Goal: Transaction & Acquisition: Purchase product/service

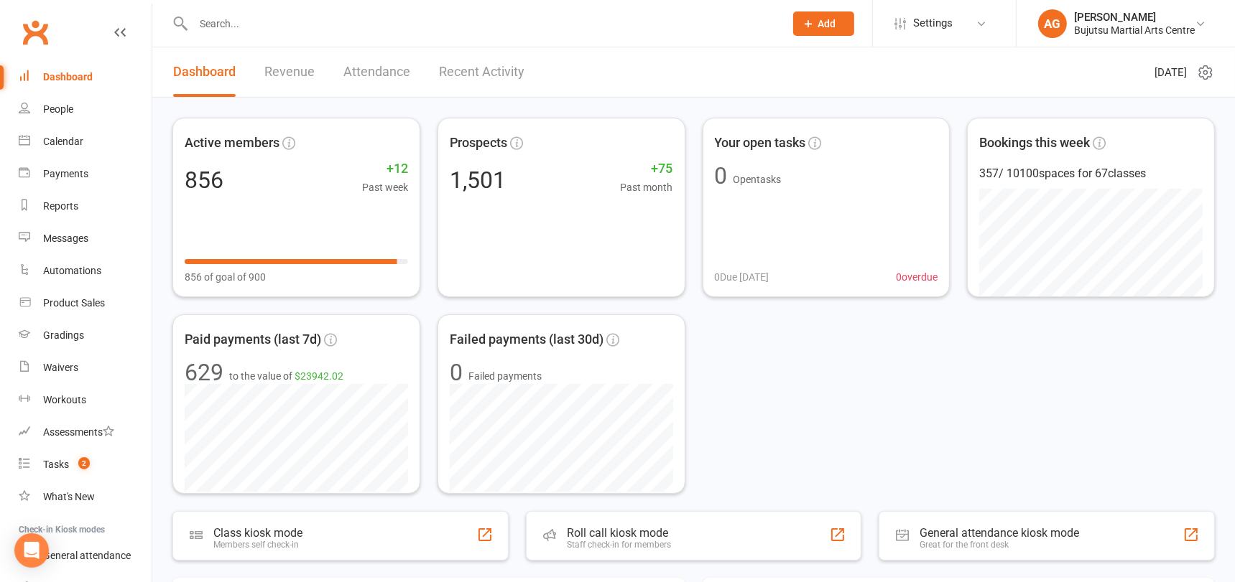
click at [228, 23] on input "text" at bounding box center [481, 24] width 585 height 20
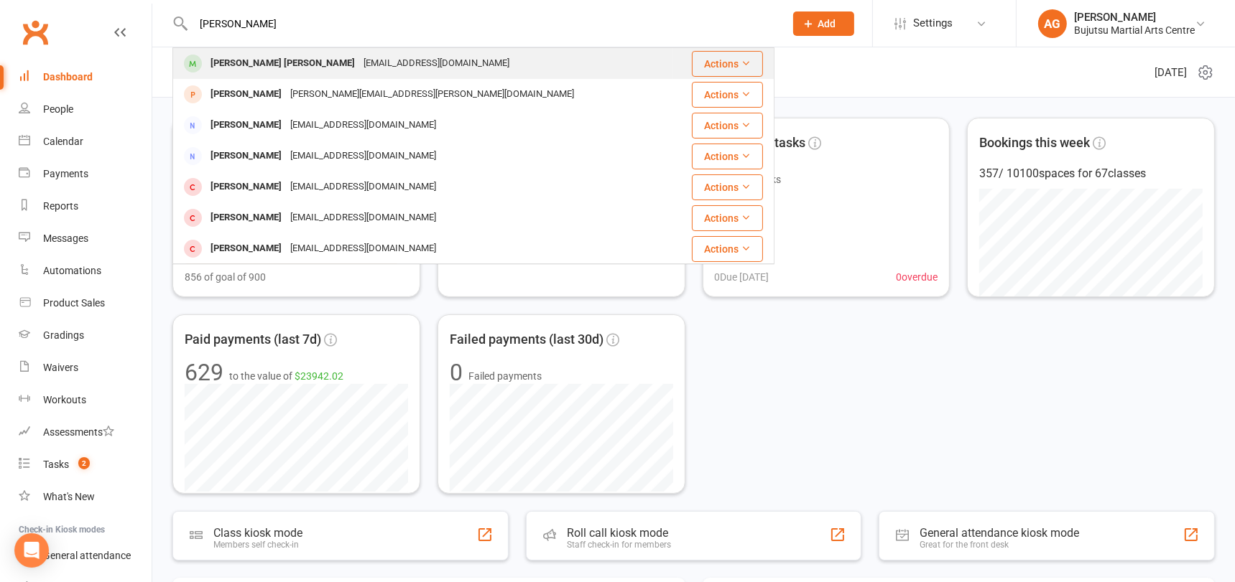
type input "simrit"
click at [226, 57] on div "Simrit Kaur Dhami" at bounding box center [282, 63] width 153 height 21
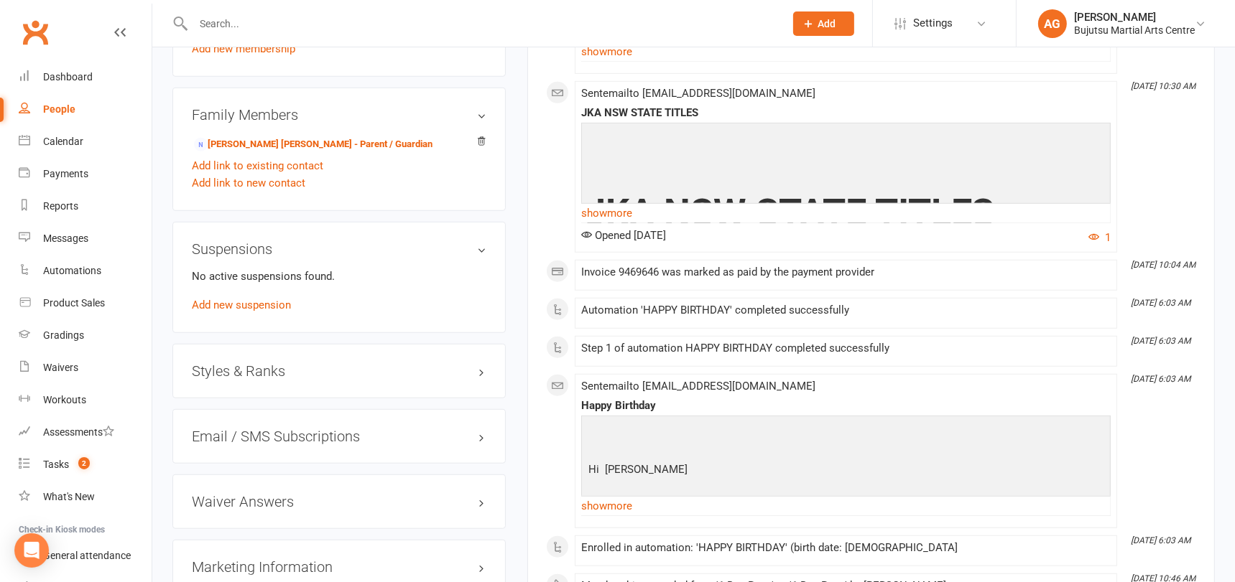
scroll to position [1206, 0]
click at [227, 361] on h3 "Styles & Ranks" at bounding box center [339, 369] width 294 height 16
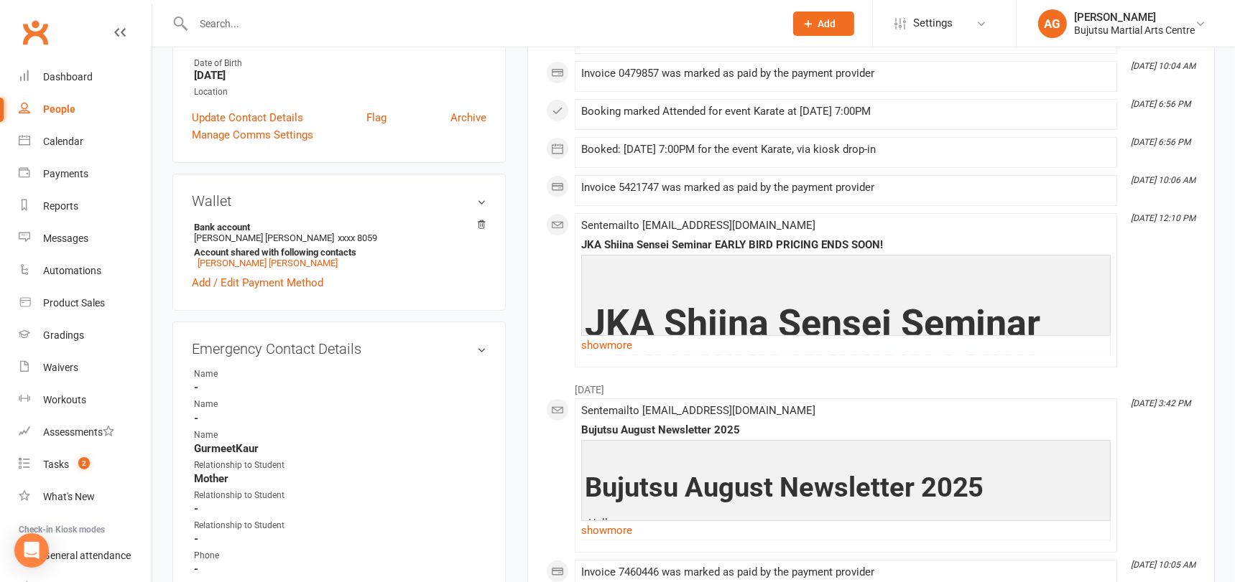
scroll to position [0, 0]
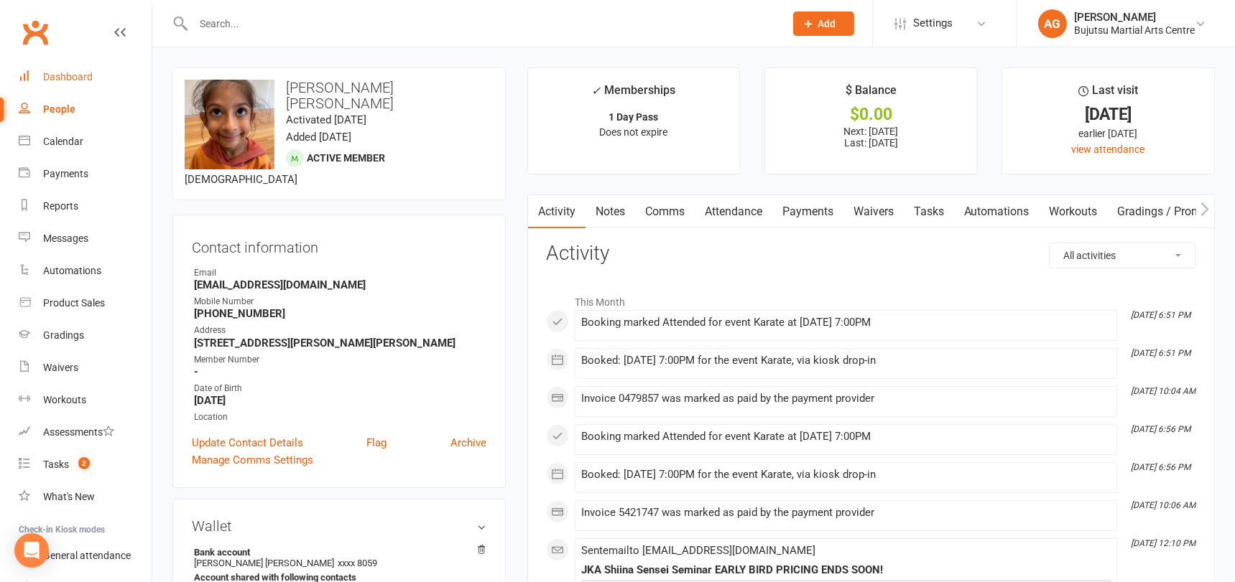
click at [63, 73] on div "Dashboard" at bounding box center [68, 76] width 50 height 11
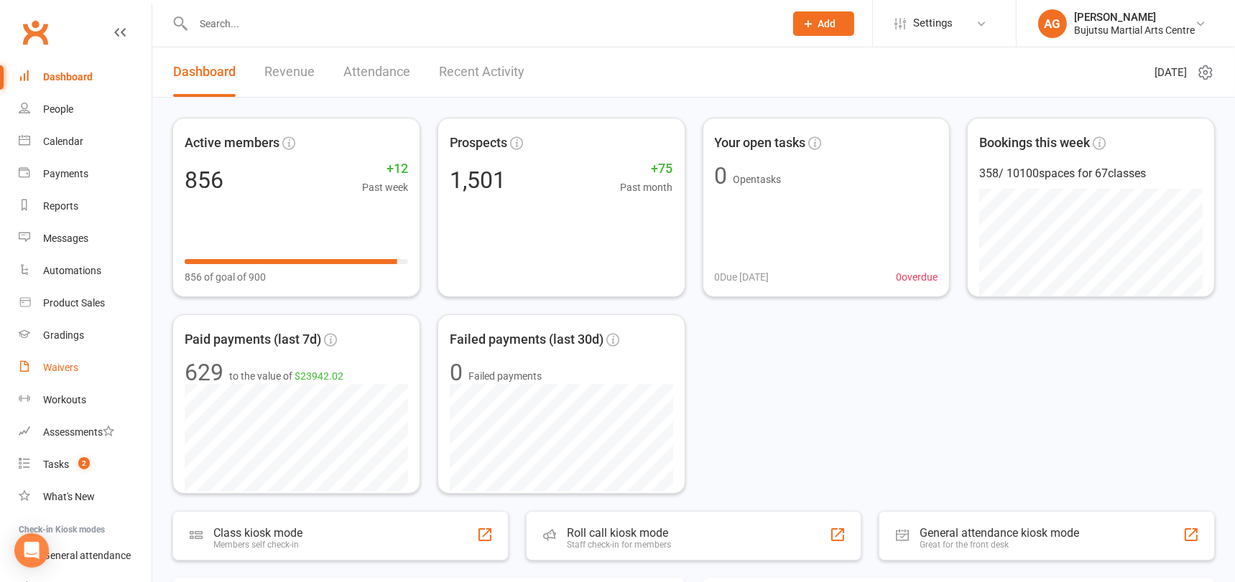
click at [54, 362] on div "Waivers" at bounding box center [60, 367] width 35 height 11
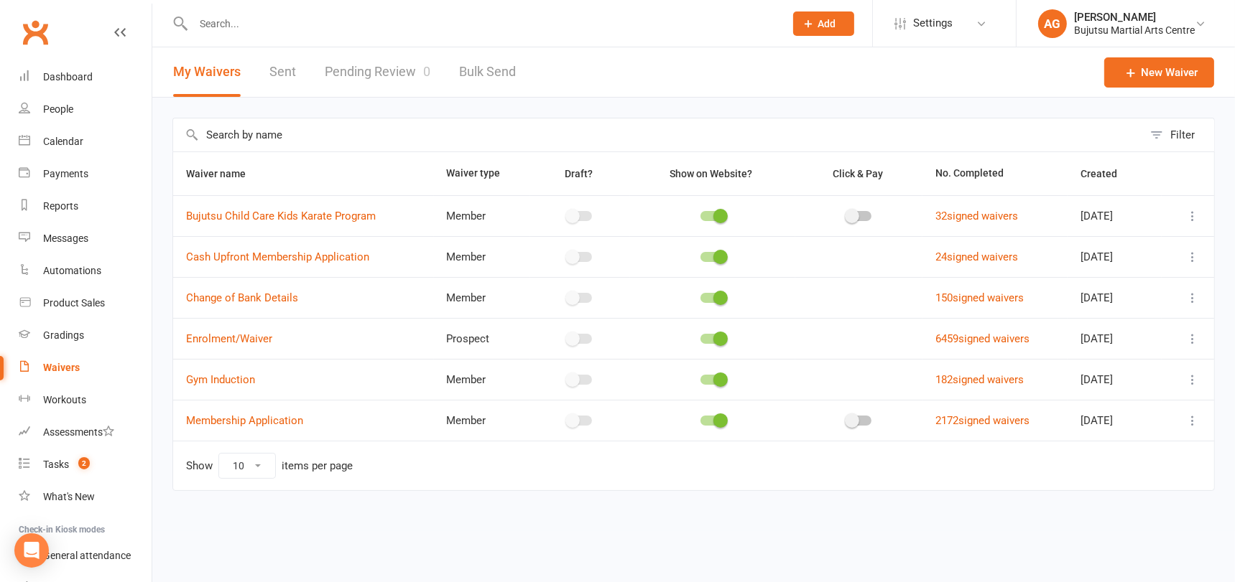
click at [371, 72] on link "Pending Review 0" at bounding box center [378, 72] width 106 height 50
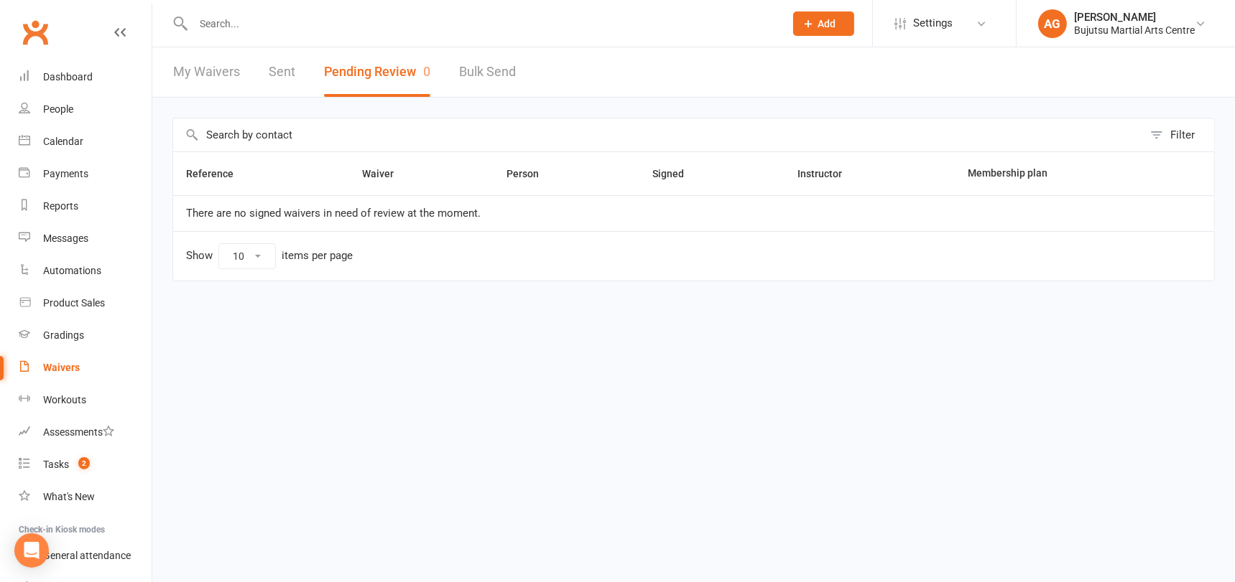
click at [199, 69] on link "My Waivers" at bounding box center [206, 72] width 67 height 50
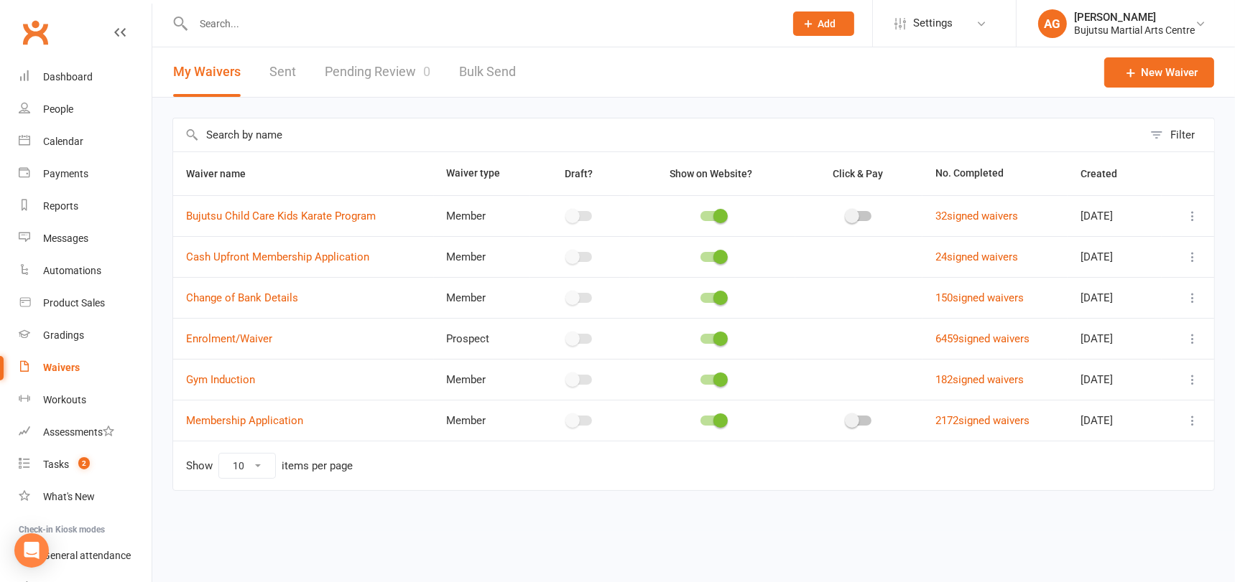
click at [358, 69] on link "Pending Review 0" at bounding box center [378, 72] width 106 height 50
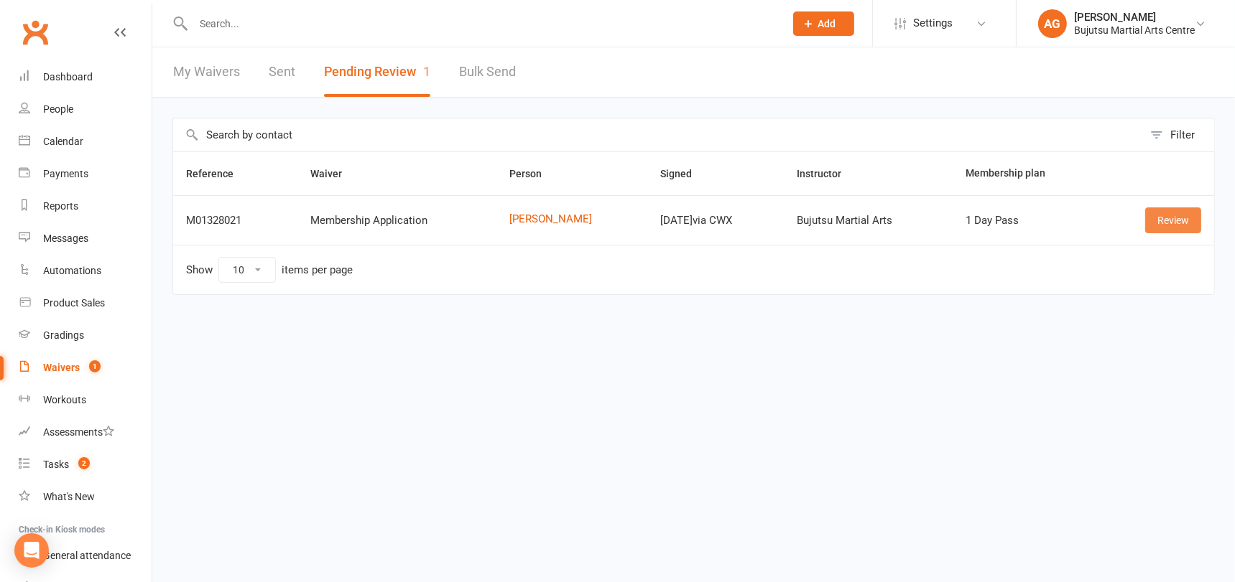
click at [1170, 220] on link "Review" at bounding box center [1173, 221] width 56 height 26
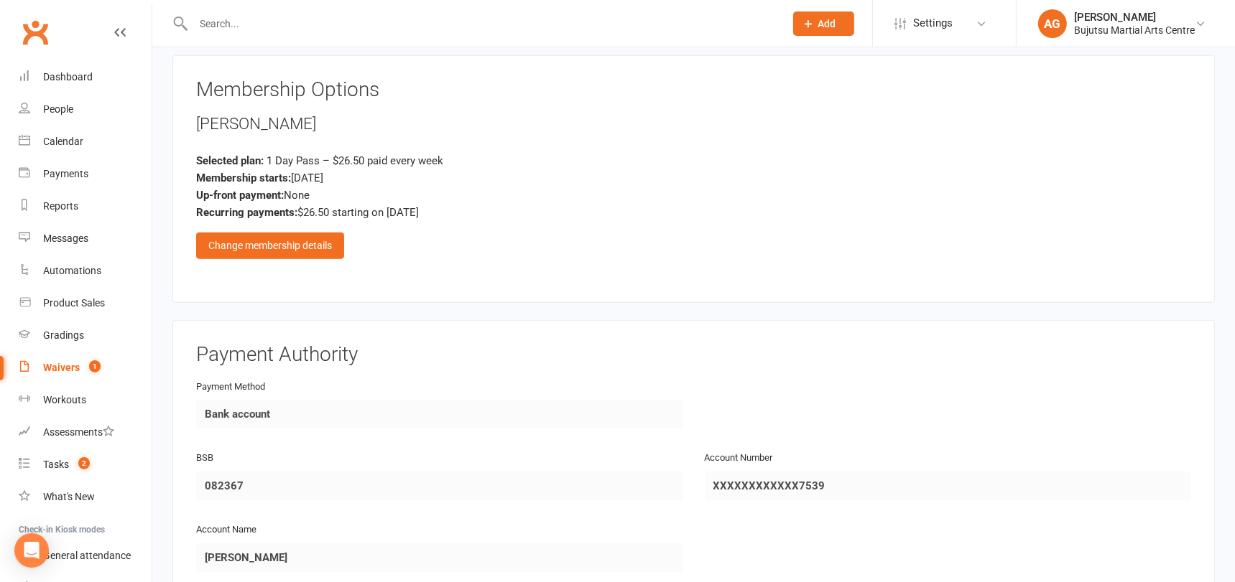
scroll to position [1384, 0]
click at [294, 231] on div "Change membership details" at bounding box center [270, 244] width 148 height 26
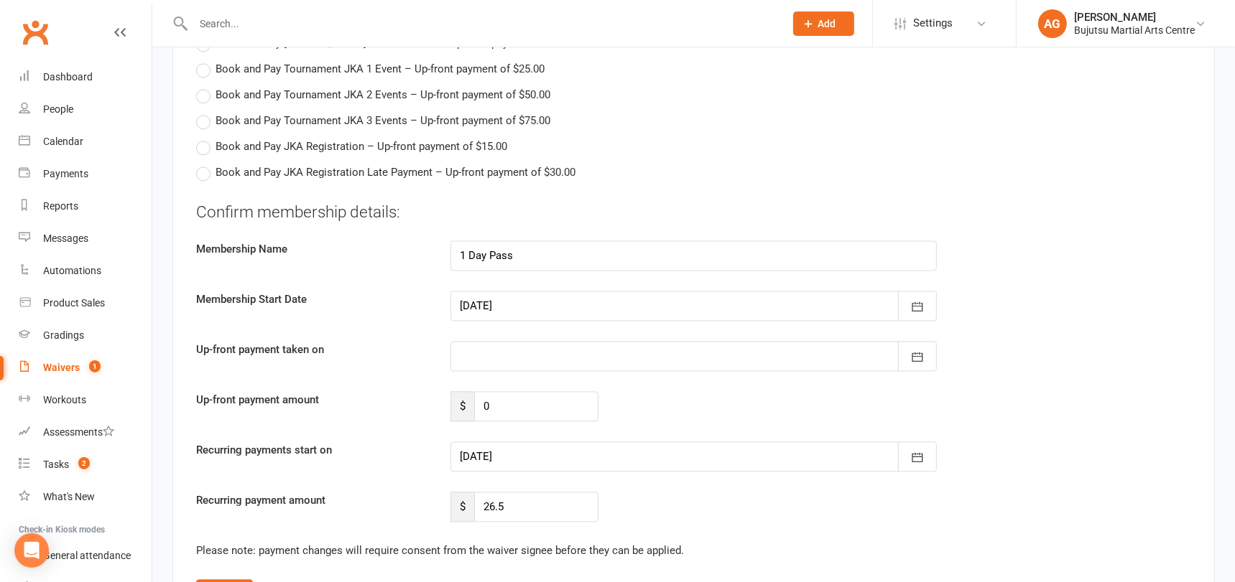
scroll to position [3317, 0]
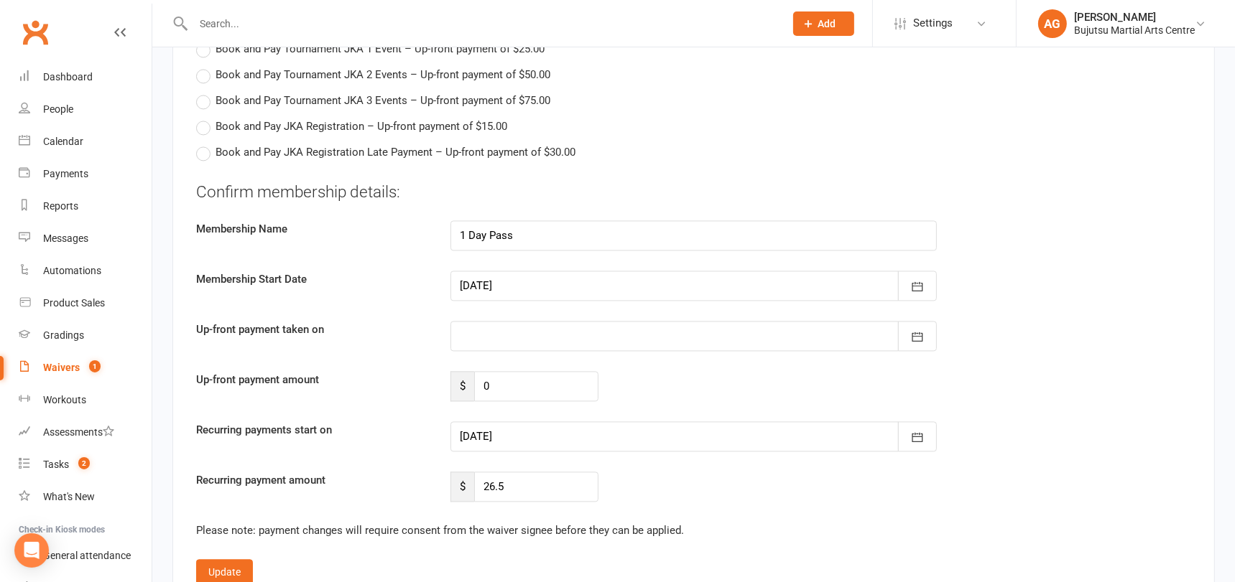
click at [617, 422] on div at bounding box center [693, 437] width 487 height 30
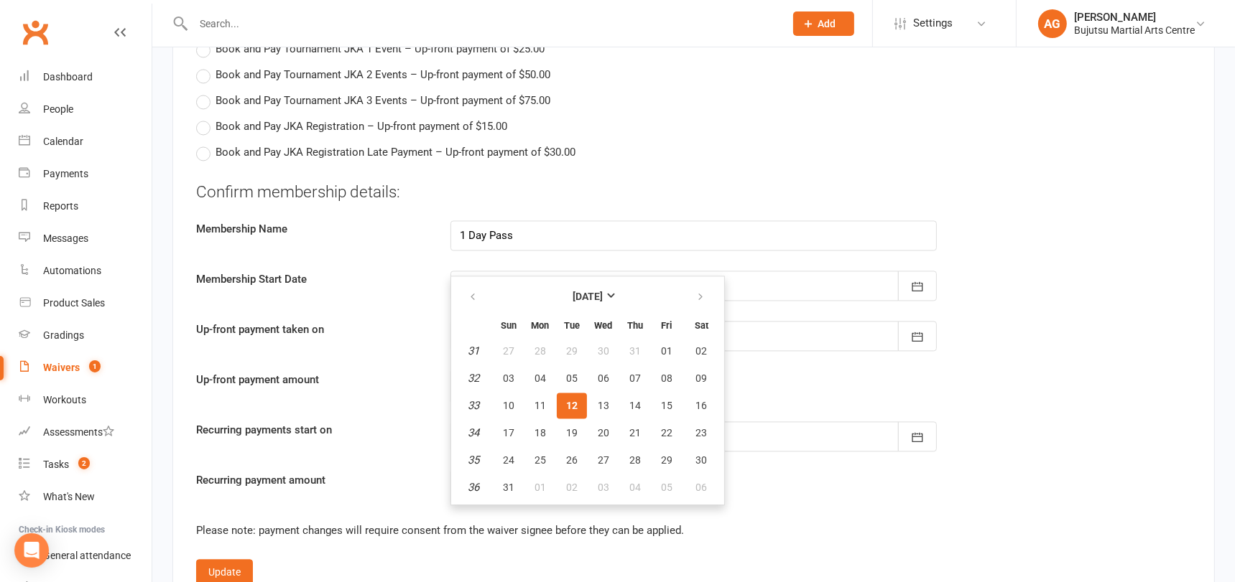
scroll to position [3318, 0]
click at [668, 399] on span "15" at bounding box center [666, 404] width 11 height 11
type input "15 Aug 2025"
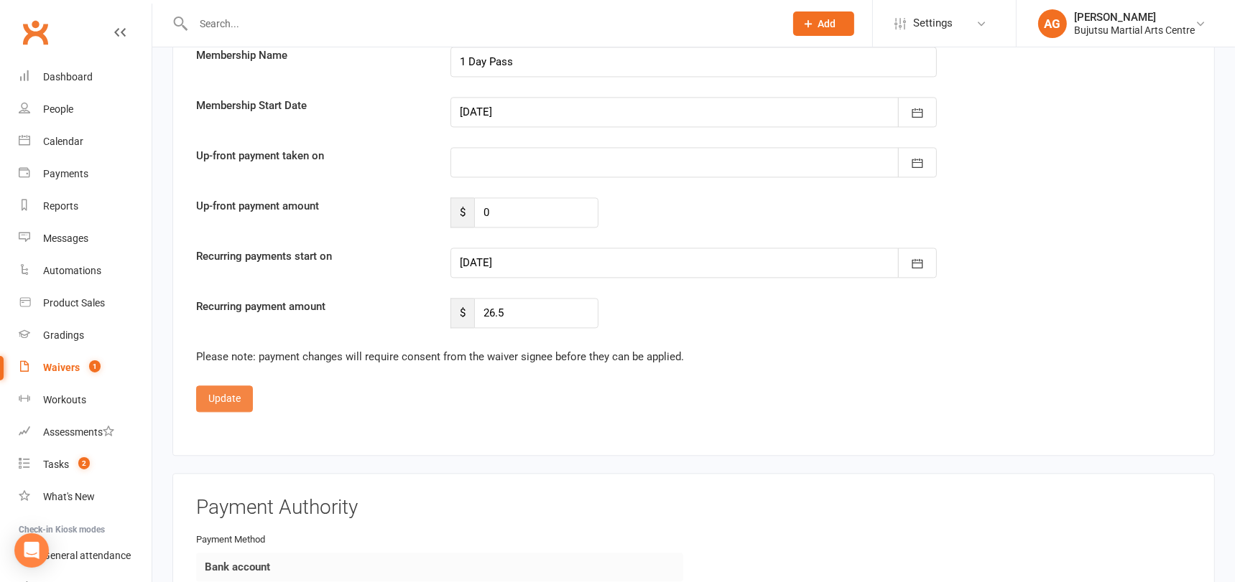
click at [226, 386] on button "Update" at bounding box center [224, 399] width 57 height 26
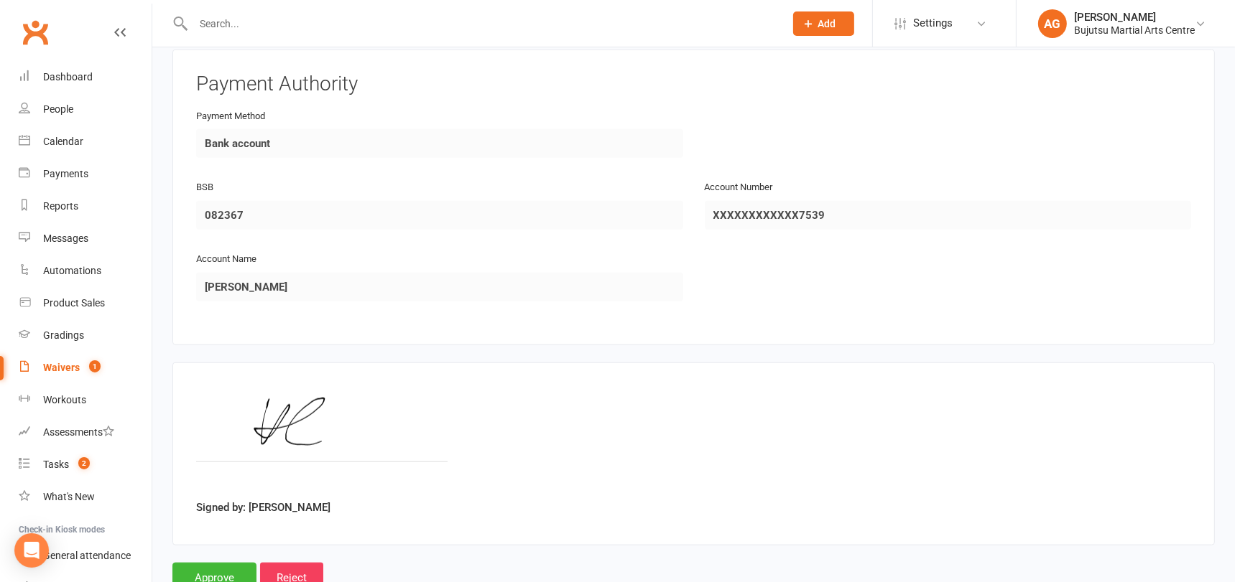
scroll to position [1685, 0]
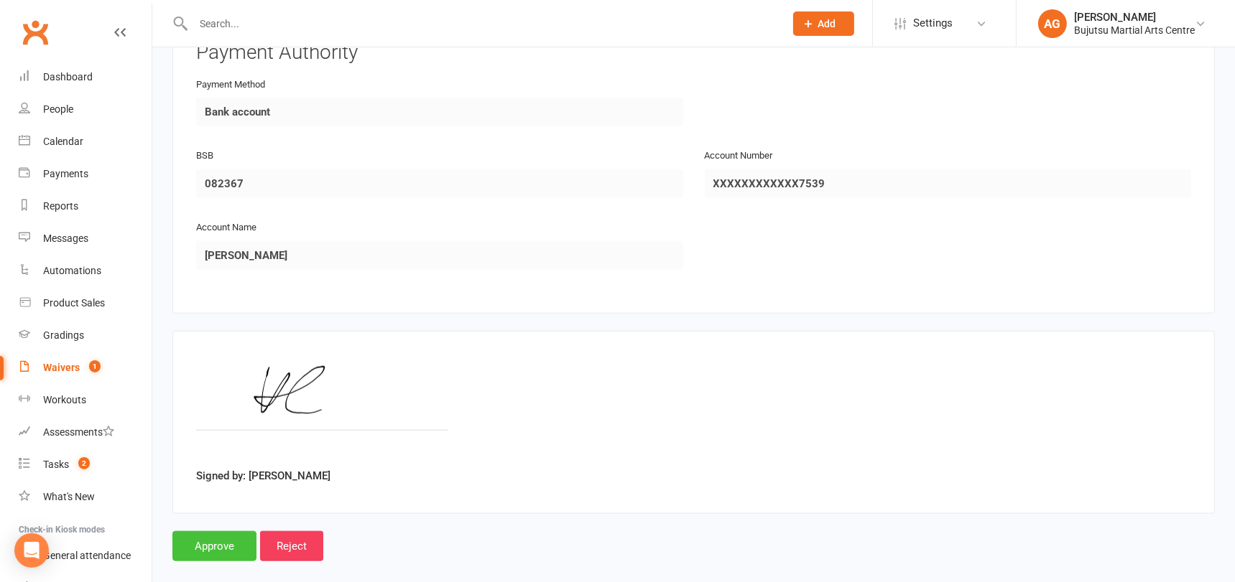
click at [223, 534] on input "Approve" at bounding box center [214, 546] width 84 height 30
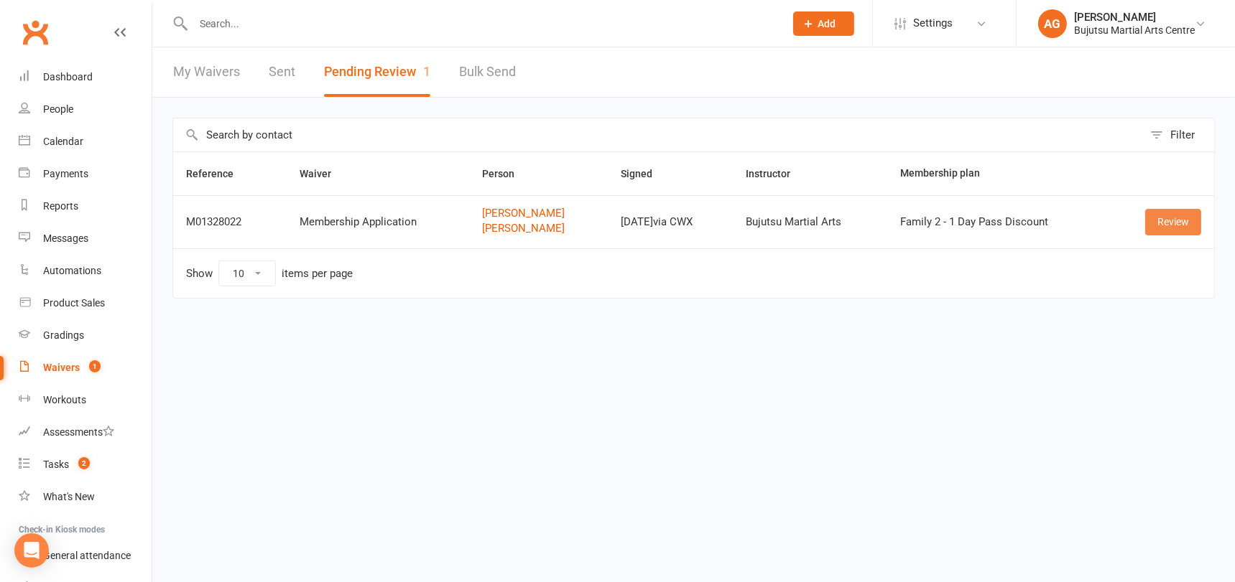
click at [1174, 223] on link "Review" at bounding box center [1173, 222] width 56 height 26
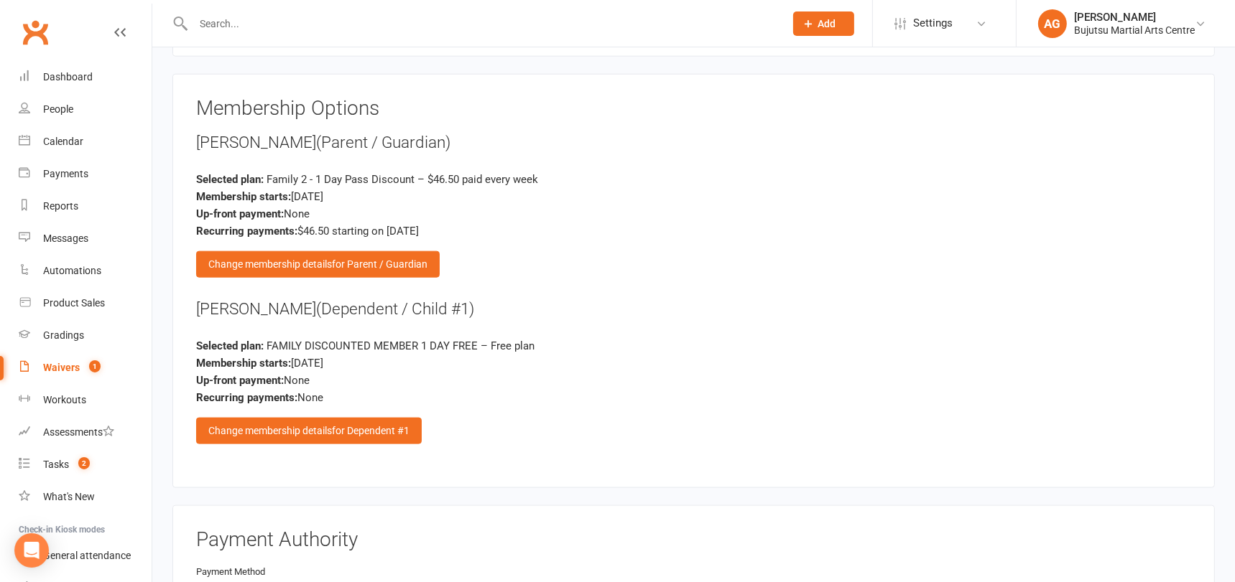
scroll to position [1915, 0]
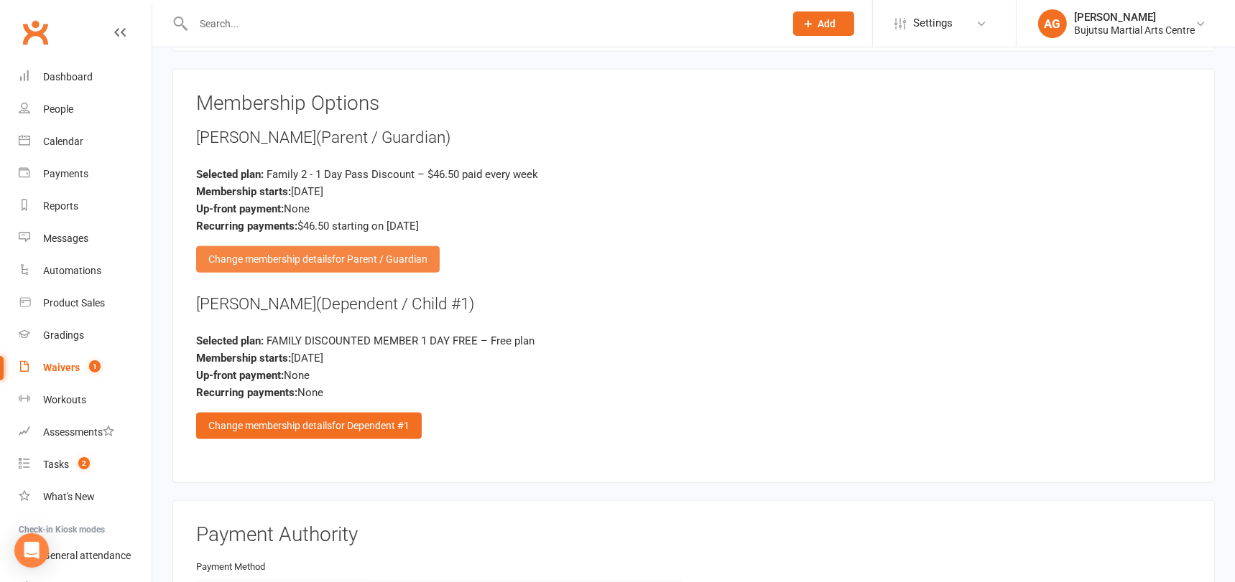
click at [422, 254] on span "for Parent / Guardian" at bounding box center [380, 259] width 96 height 11
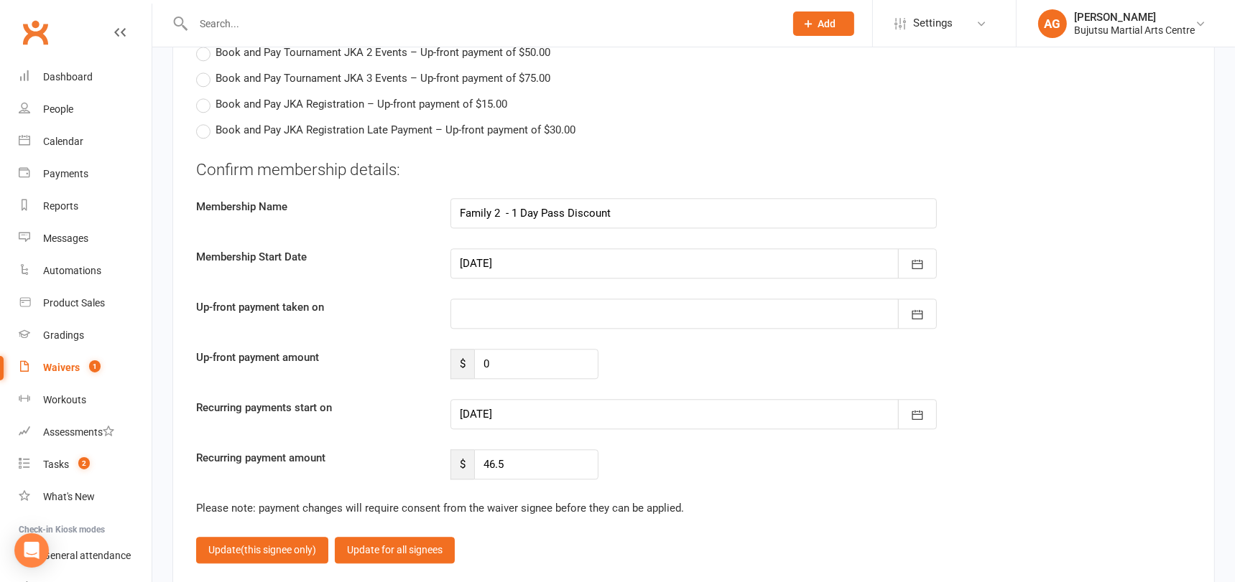
scroll to position [3912, 0]
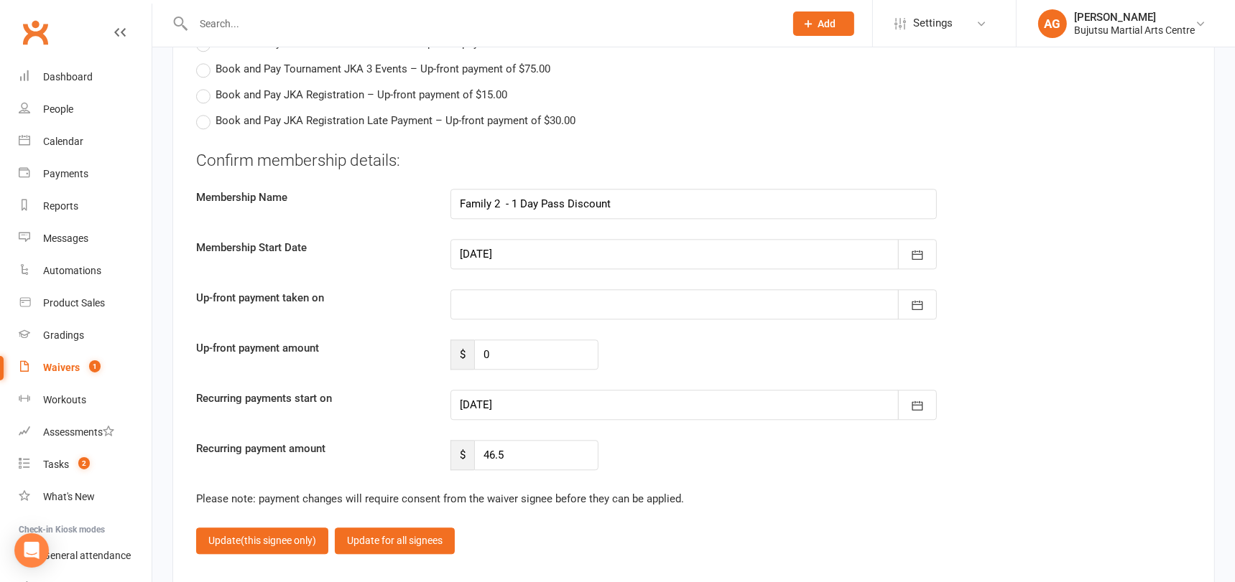
click at [577, 390] on div at bounding box center [693, 405] width 487 height 30
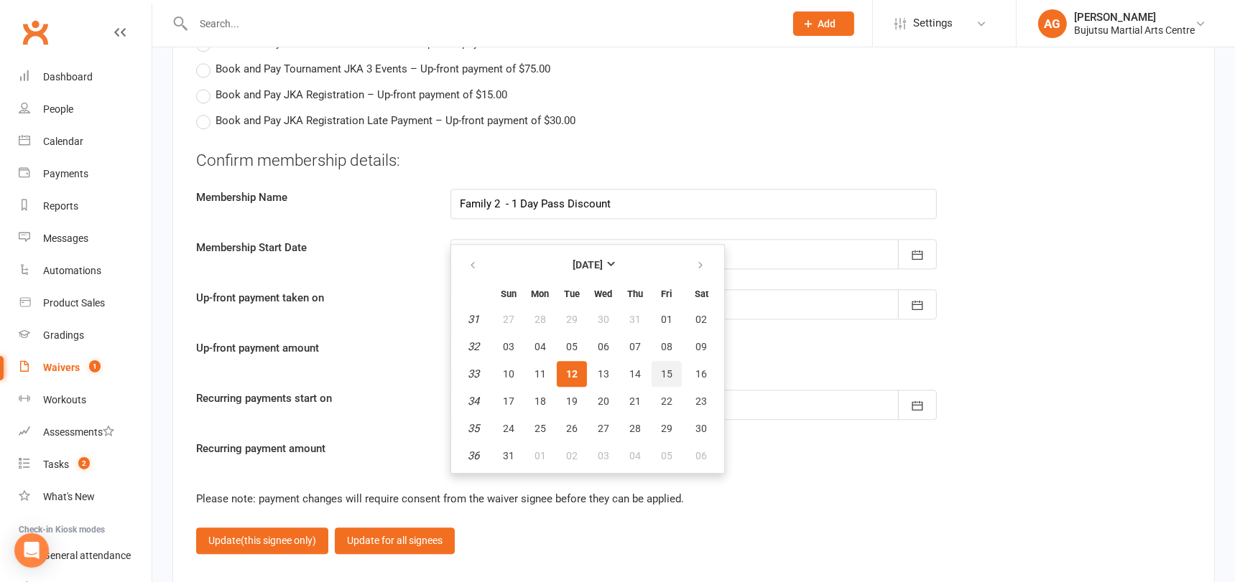
click at [671, 361] on button "15" at bounding box center [666, 374] width 30 height 26
type input "15 Aug 2025"
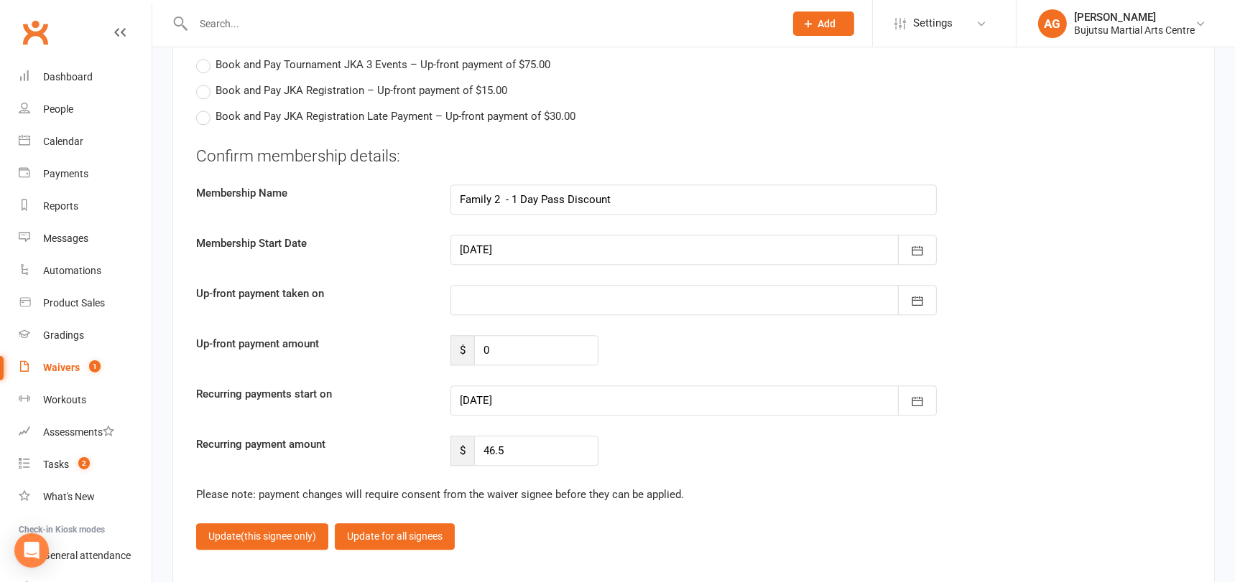
scroll to position [3919, 0]
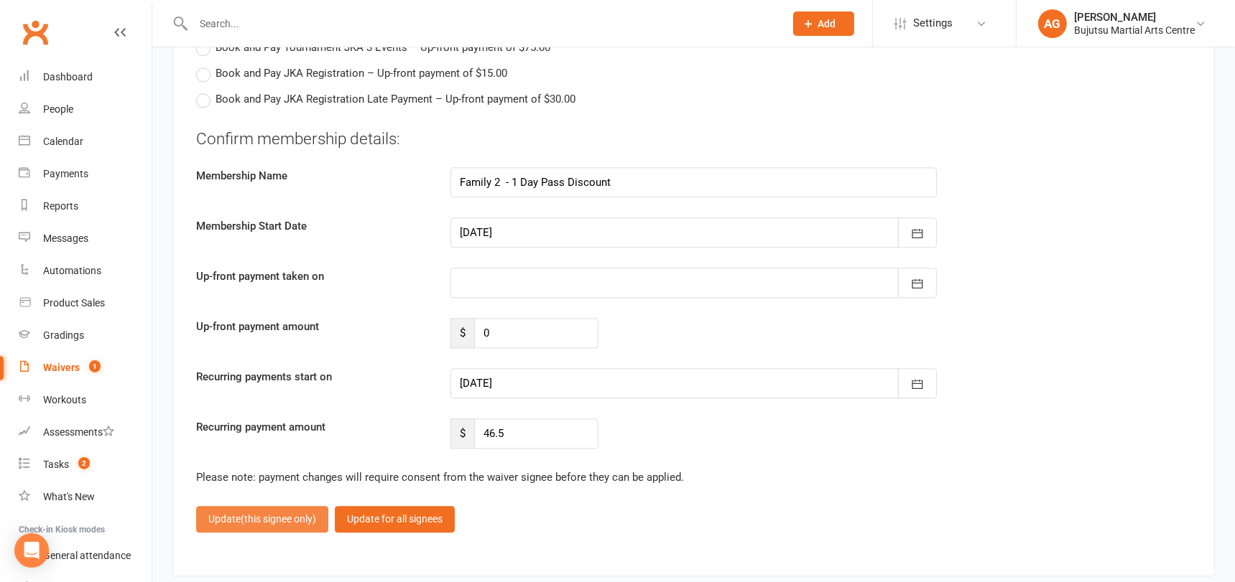
click at [300, 506] on button "Update (this signee only)" at bounding box center [262, 519] width 132 height 26
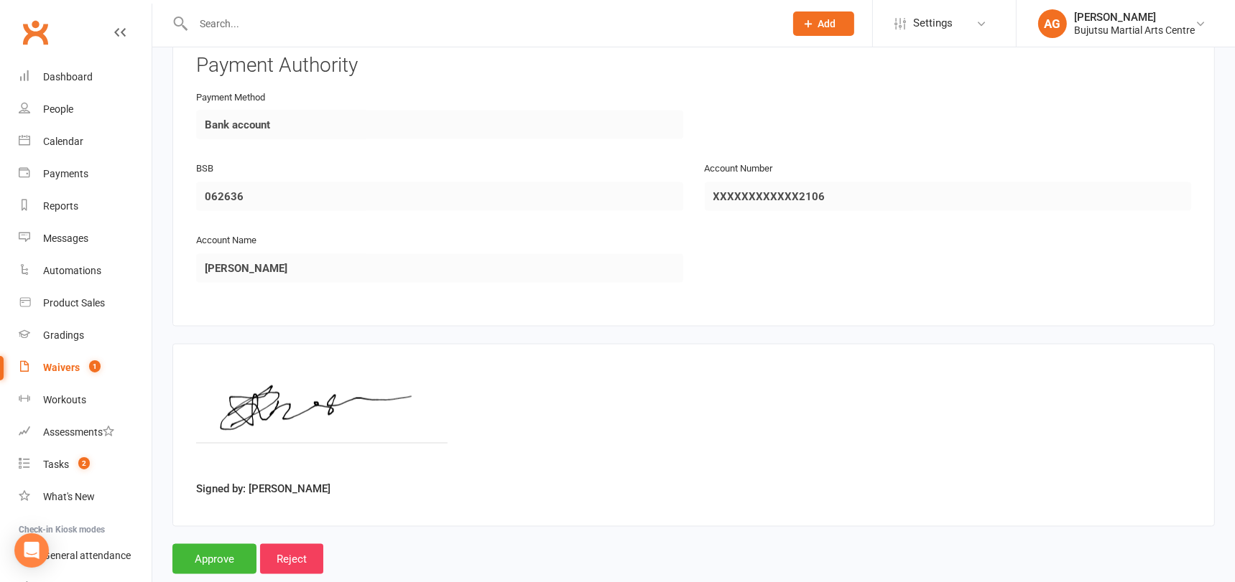
scroll to position [2395, 0]
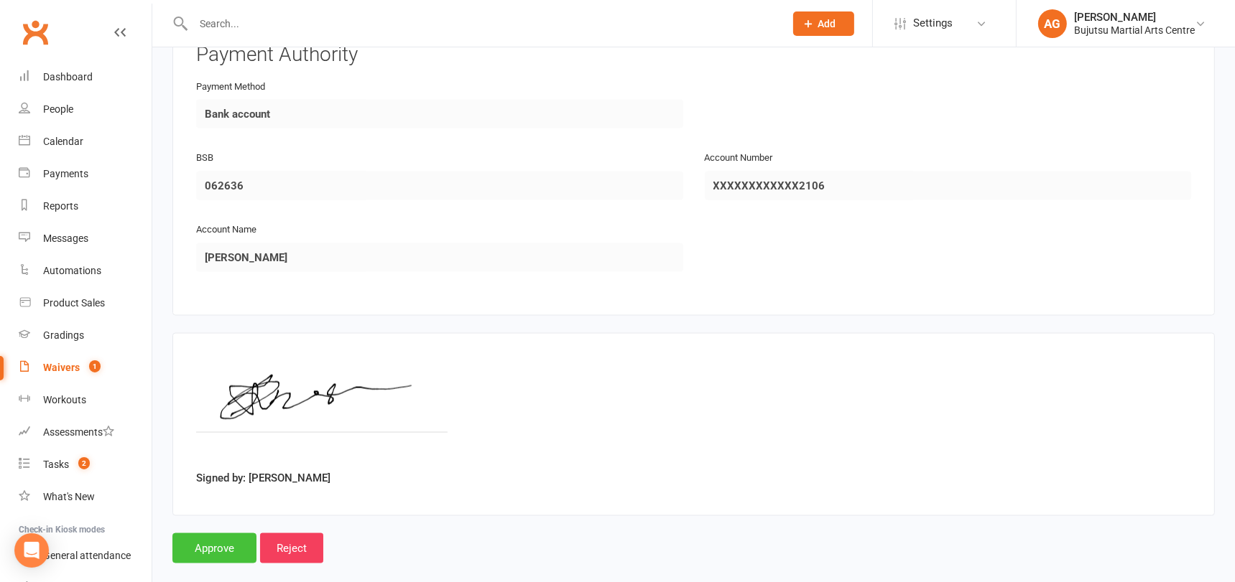
click at [212, 534] on input "Approve" at bounding box center [214, 549] width 84 height 30
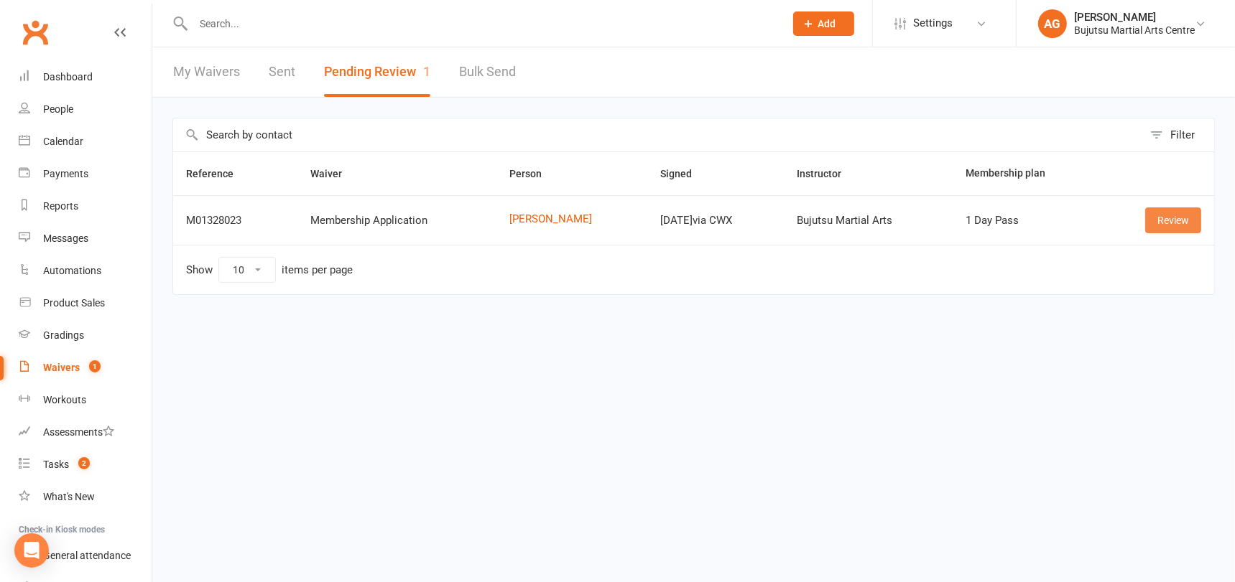
click at [1172, 215] on link "Review" at bounding box center [1173, 221] width 56 height 26
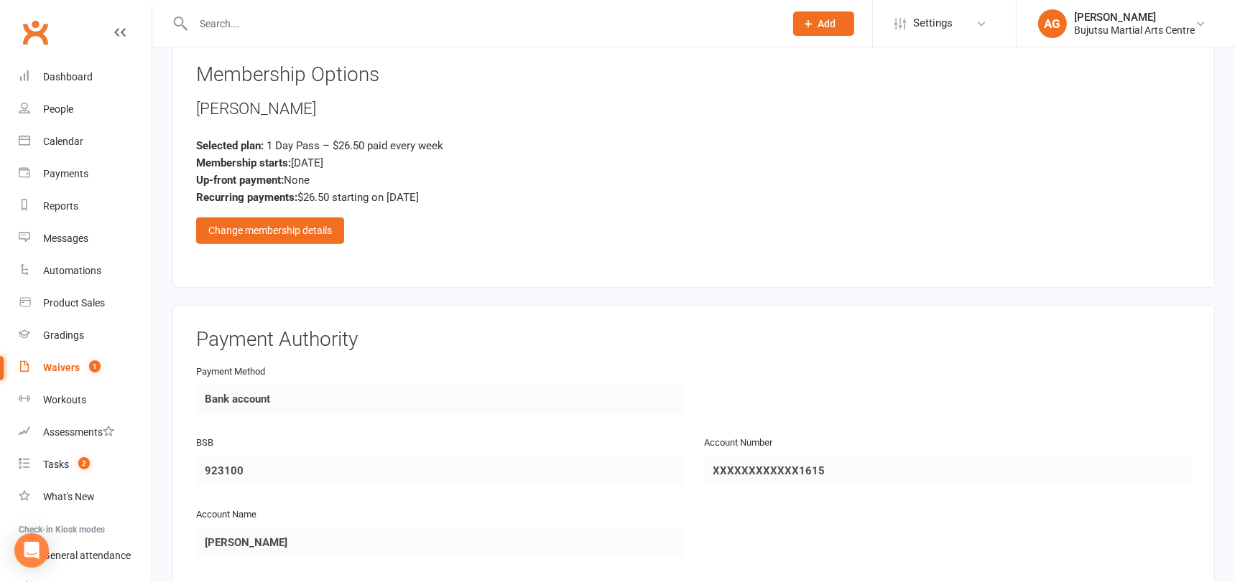
scroll to position [1385, 0]
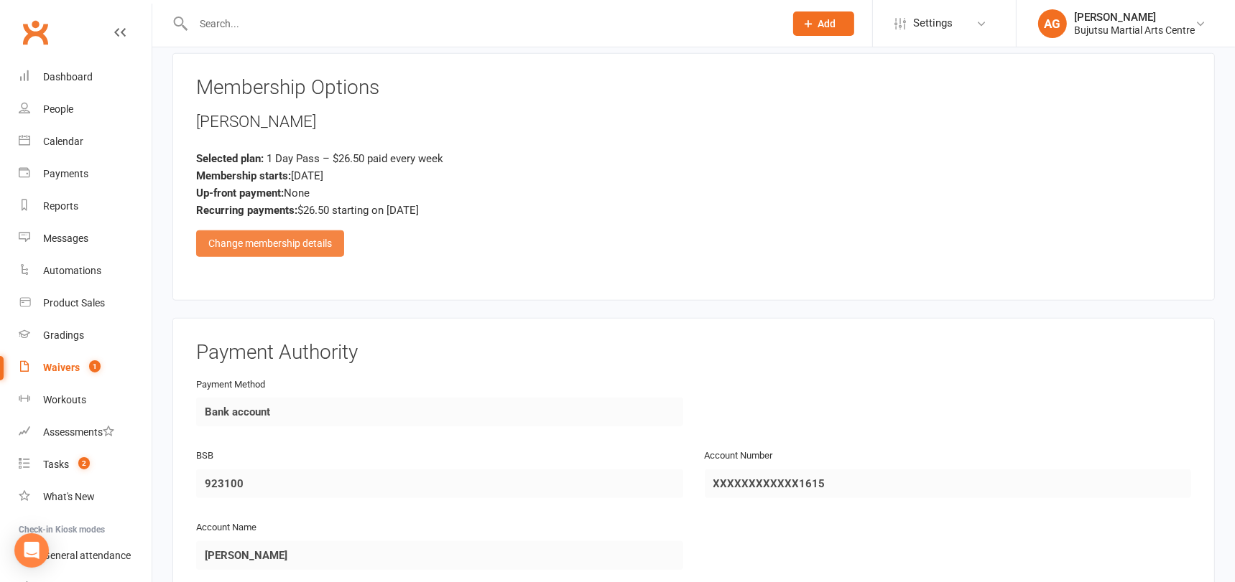
click at [268, 231] on div "Change membership details" at bounding box center [270, 244] width 148 height 26
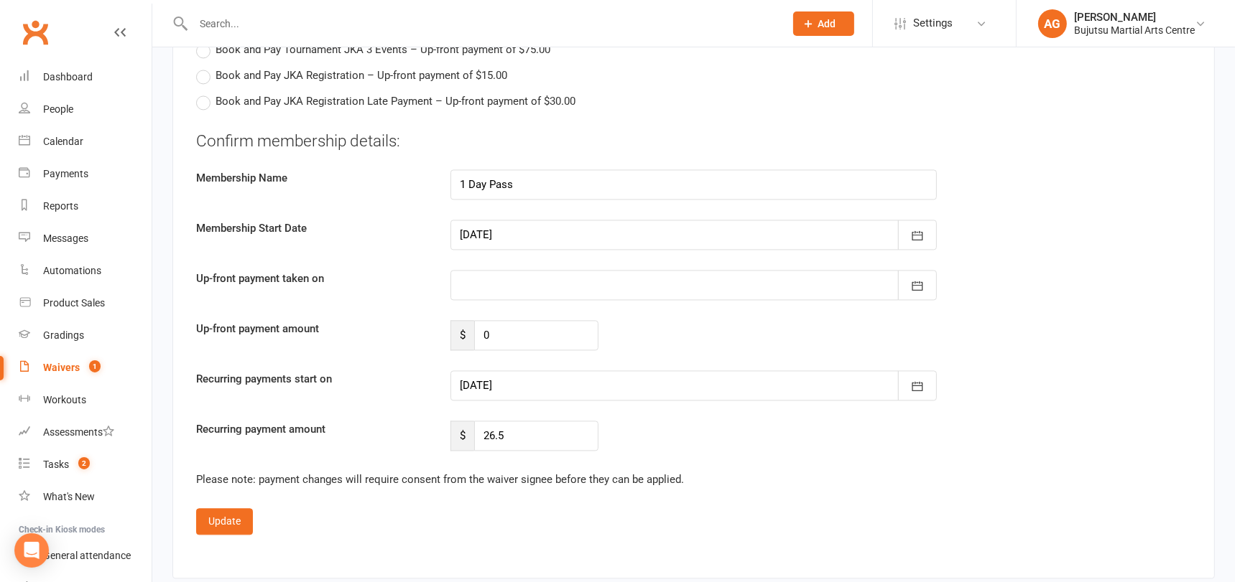
scroll to position [3374, 0]
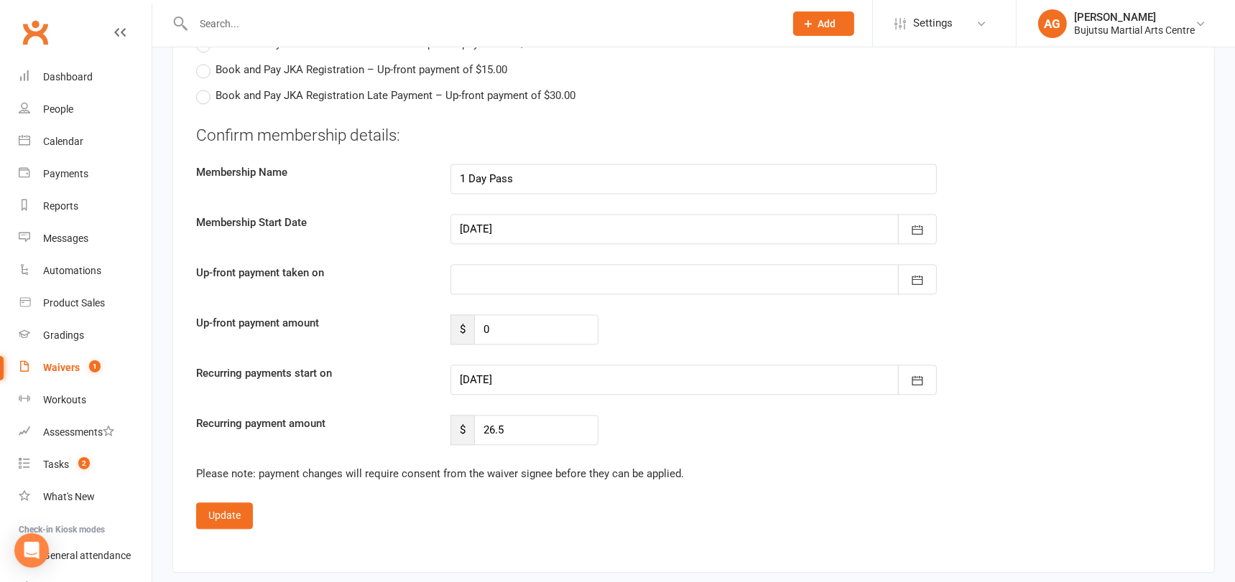
click at [787, 367] on div at bounding box center [693, 380] width 487 height 30
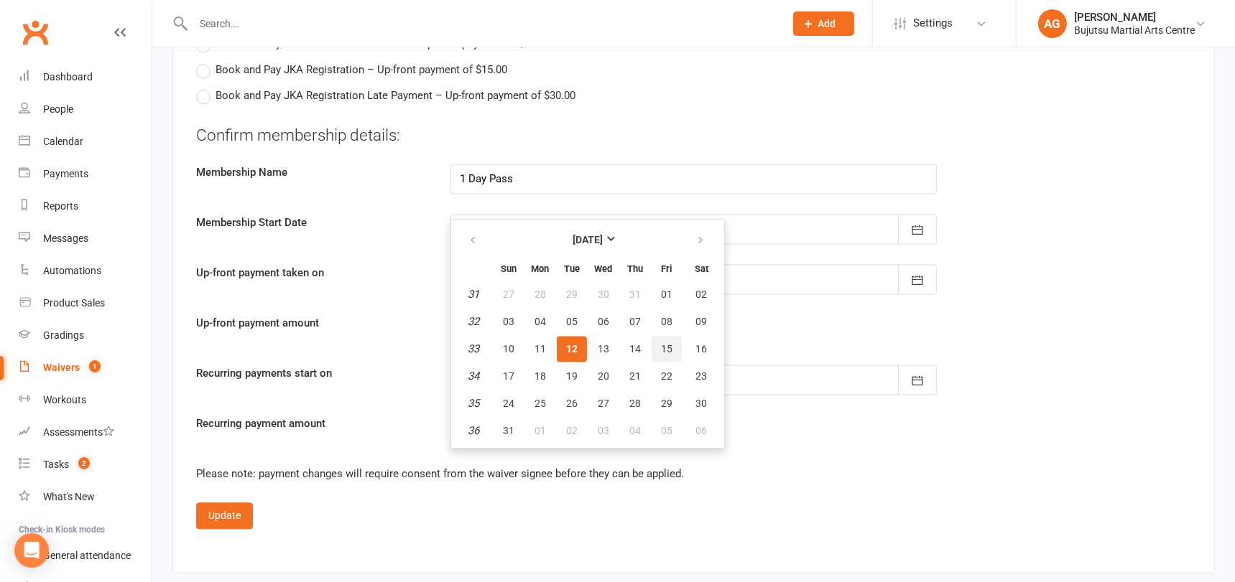
click at [674, 336] on button "15" at bounding box center [666, 349] width 30 height 26
type input "15 Aug 2025"
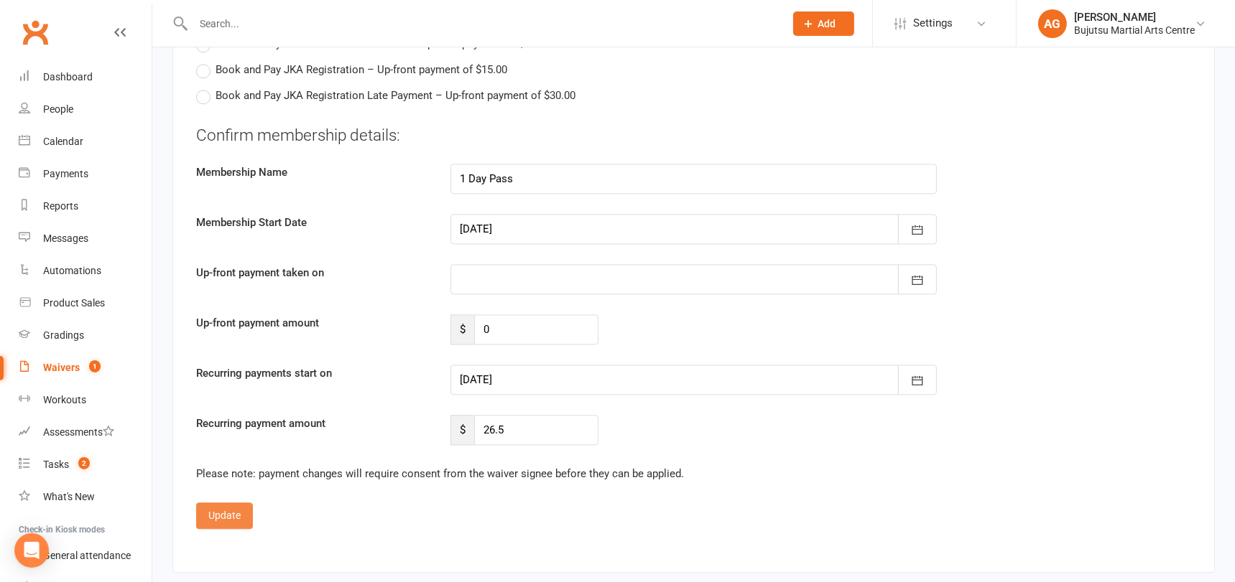
click at [231, 503] on button "Update" at bounding box center [224, 516] width 57 height 26
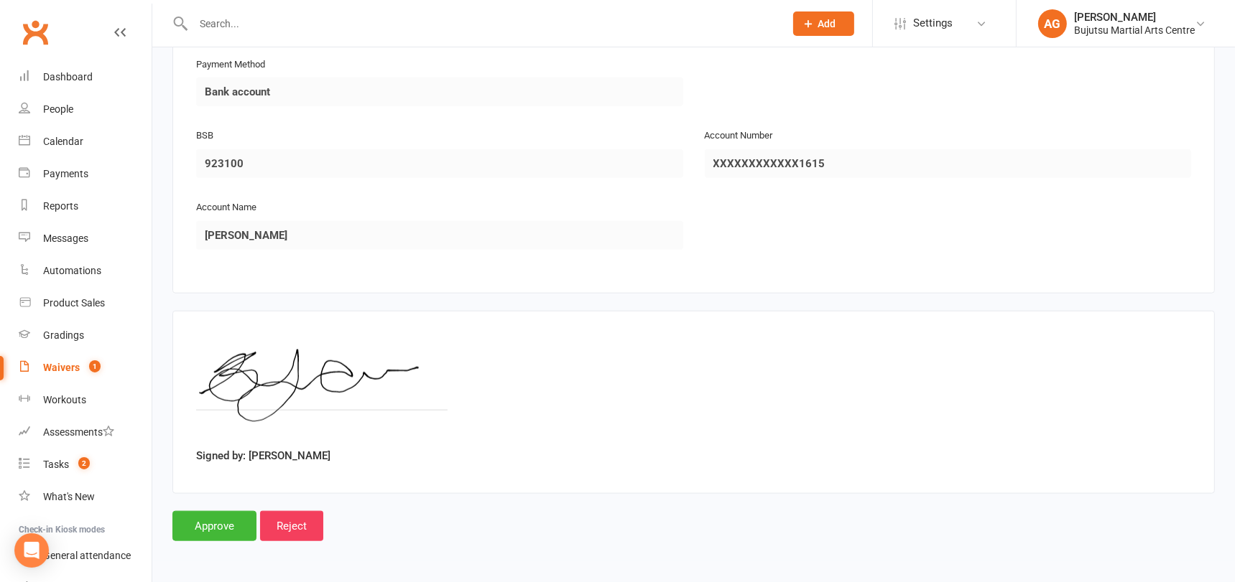
scroll to position [1685, 0]
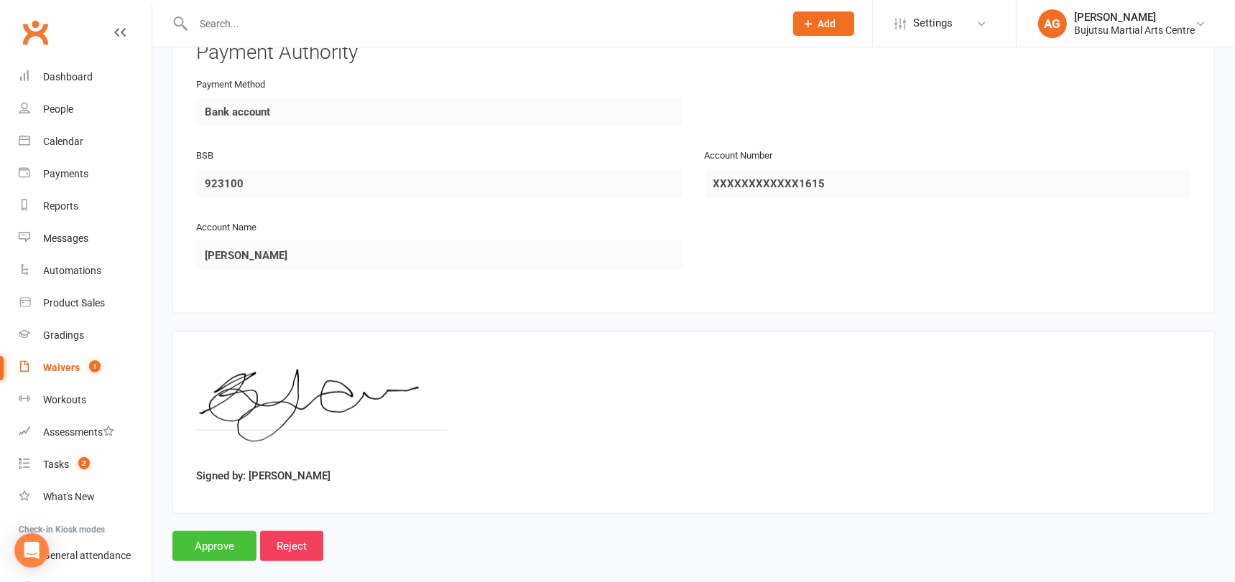
click at [194, 531] on input "Approve" at bounding box center [214, 546] width 84 height 30
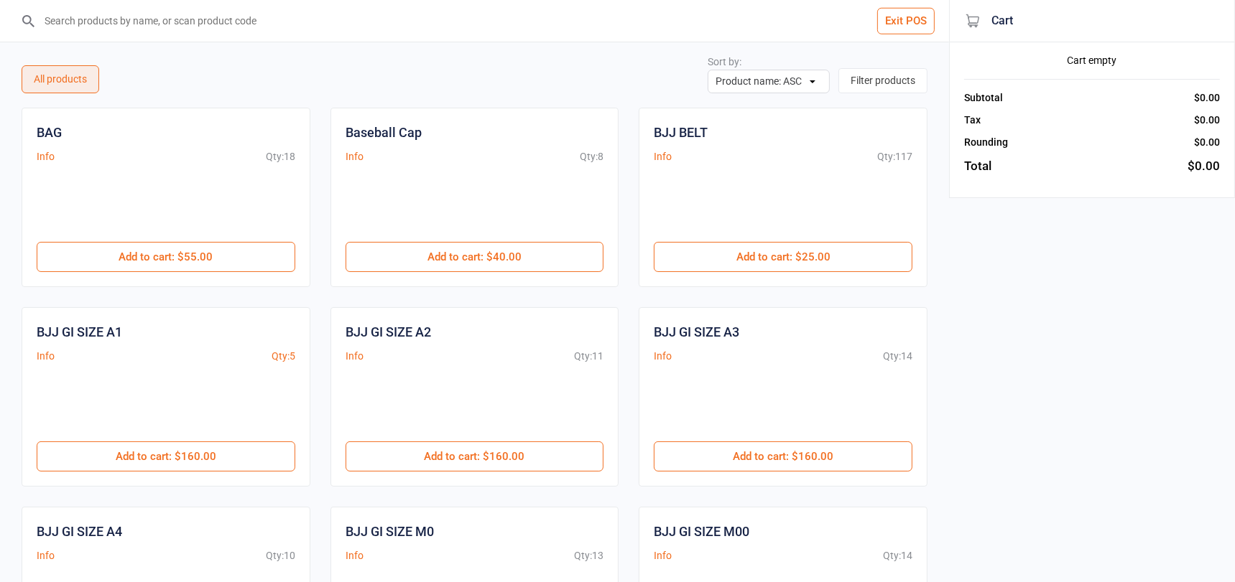
click at [106, 14] on input "search" at bounding box center [482, 21] width 891 height 42
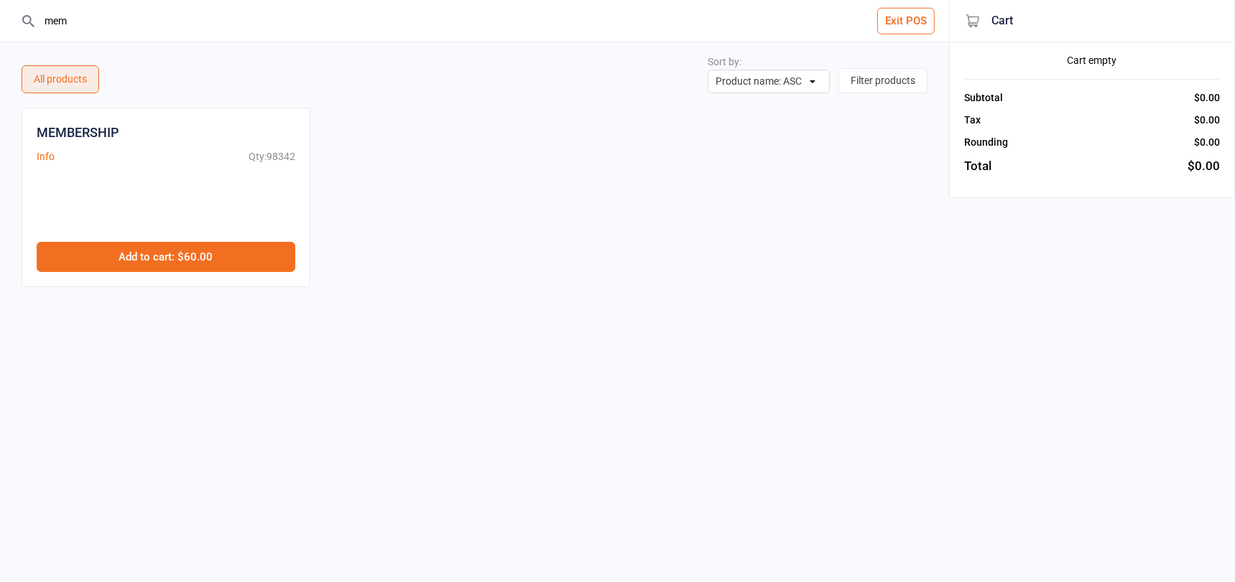
click at [158, 254] on button "Add to cart : $60.00" at bounding box center [166, 257] width 259 height 30
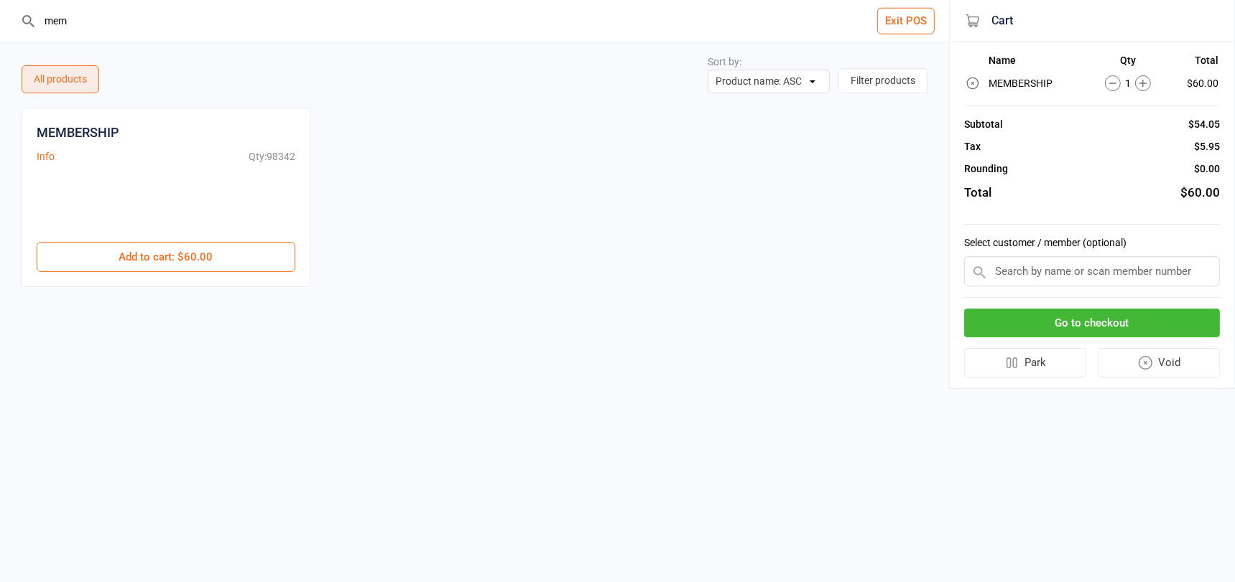
drag, startPoint x: 90, startPoint y: 21, endPoint x: 10, endPoint y: 20, distance: 80.4
click at [10, 19] on header "mem Exit POS" at bounding box center [474, 21] width 949 height 42
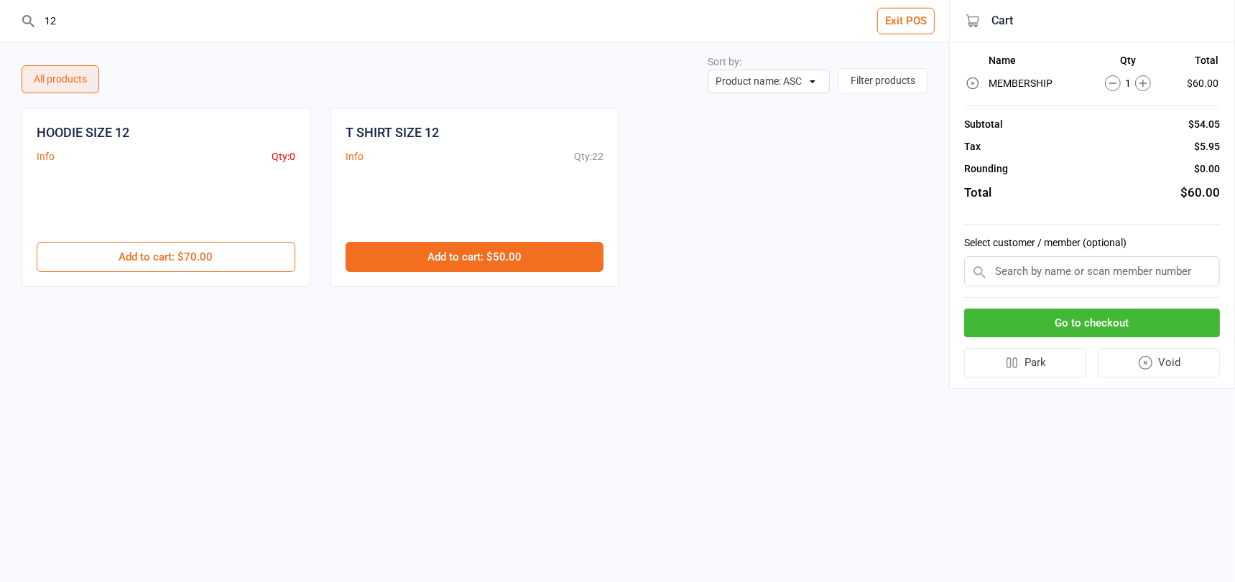
click at [397, 248] on button "Add to cart : $50.00" at bounding box center [474, 257] width 259 height 30
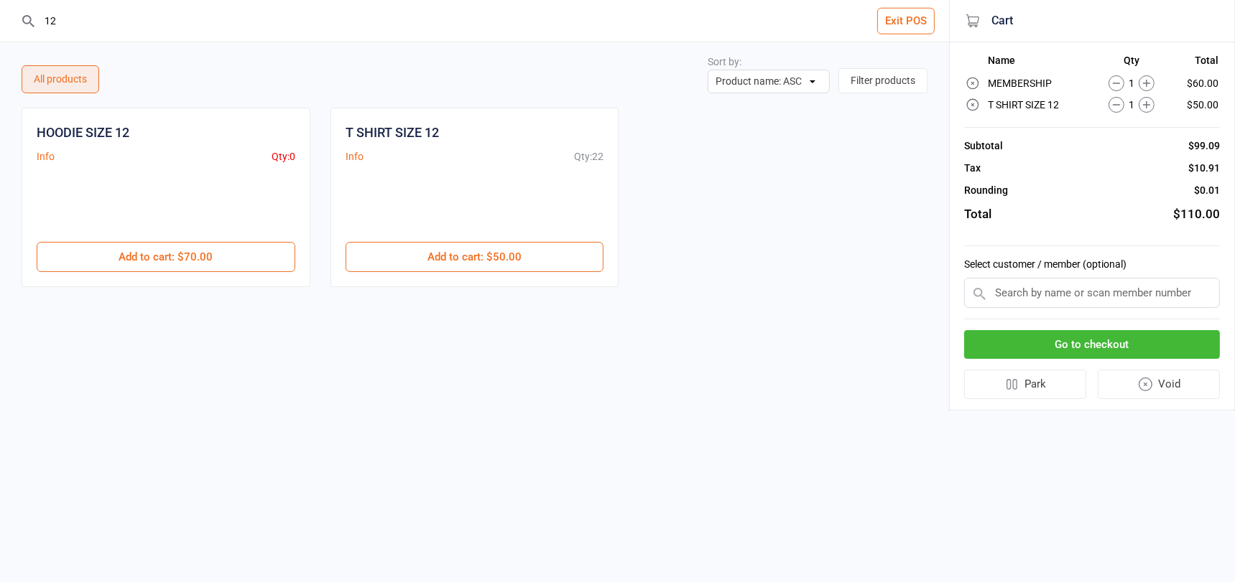
drag, startPoint x: 65, startPoint y: 21, endPoint x: 40, endPoint y: 19, distance: 25.2
click at [40, 19] on input "12" at bounding box center [482, 21] width 891 height 42
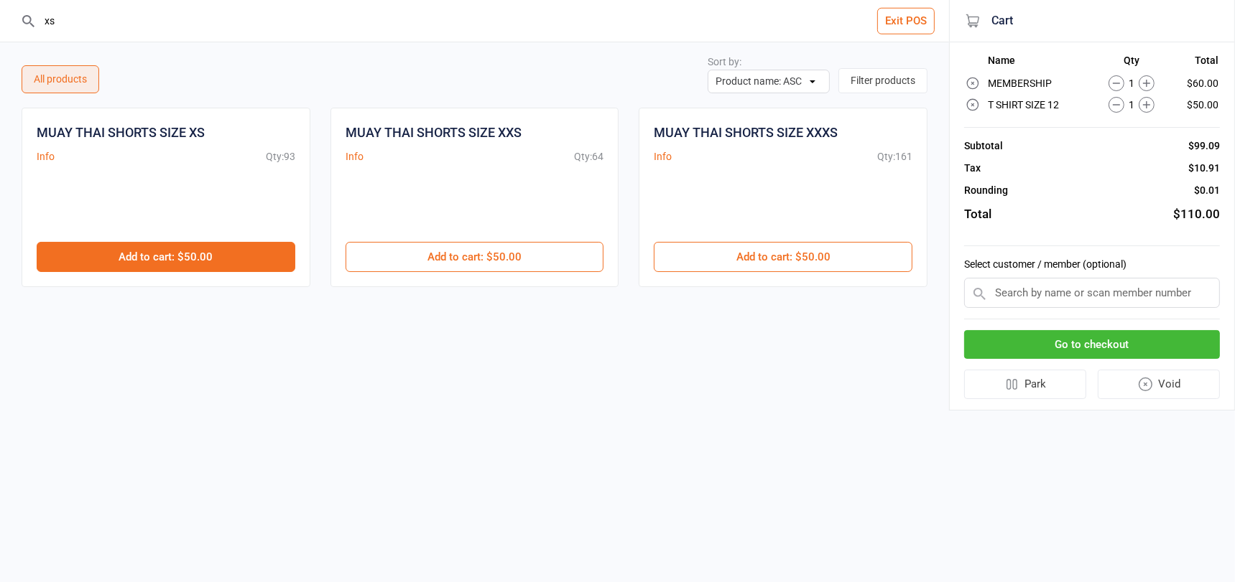
type input "xs"
click at [198, 252] on button "Add to cart : $50.00" at bounding box center [166, 257] width 259 height 30
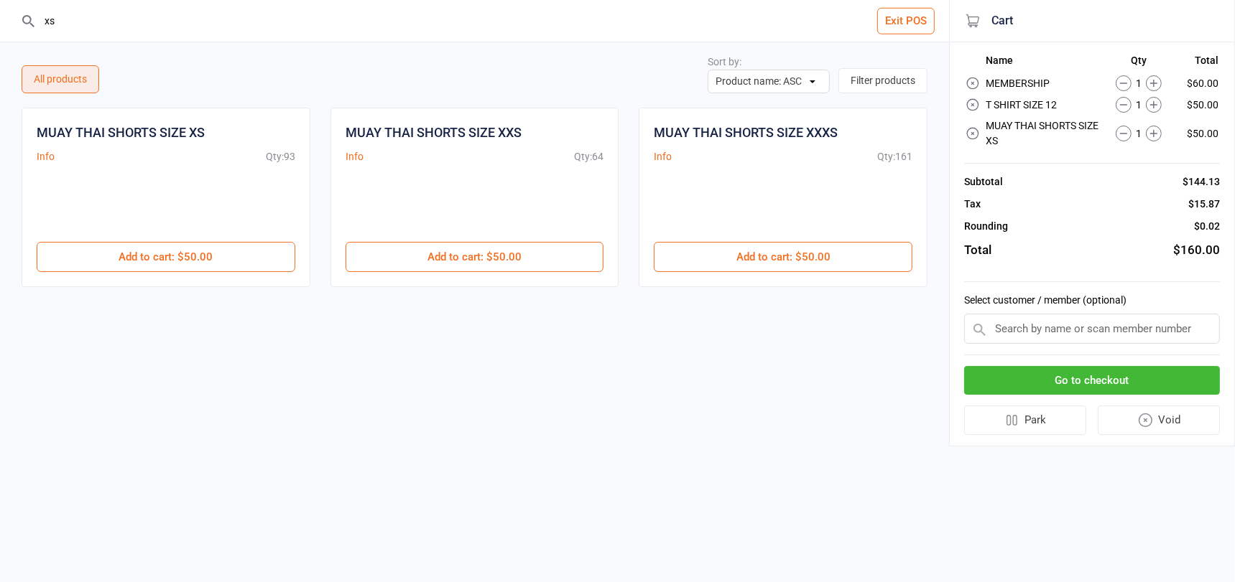
click at [1022, 325] on input "text" at bounding box center [1092, 329] width 256 height 30
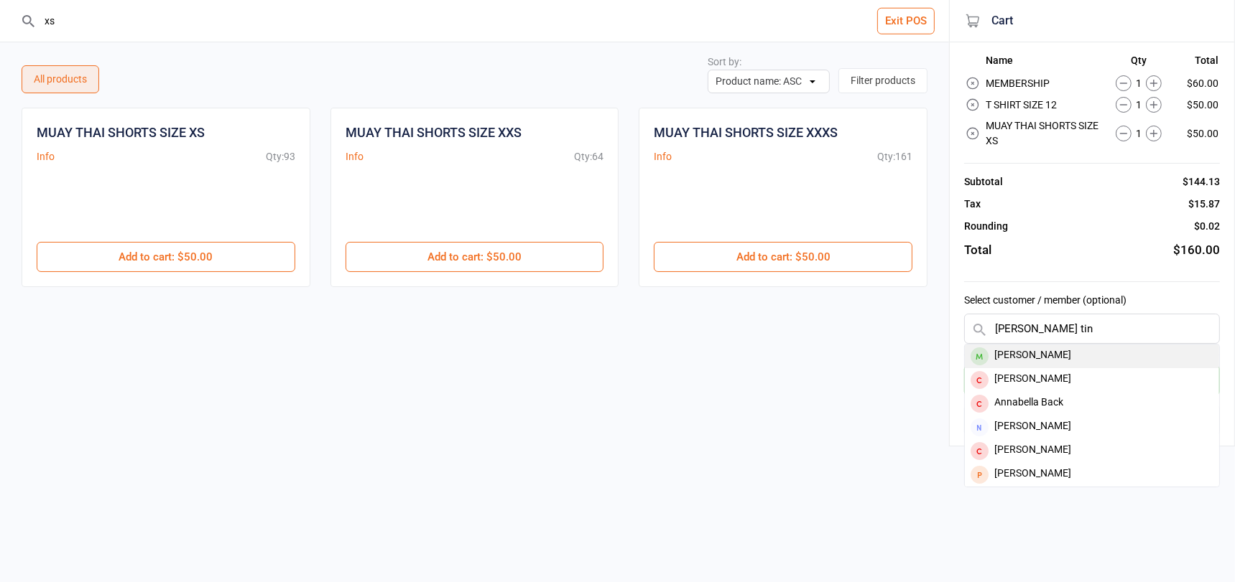
type input "anabel tin"
click at [1060, 354] on div "Anabelle Tindall" at bounding box center [1092, 357] width 254 height 24
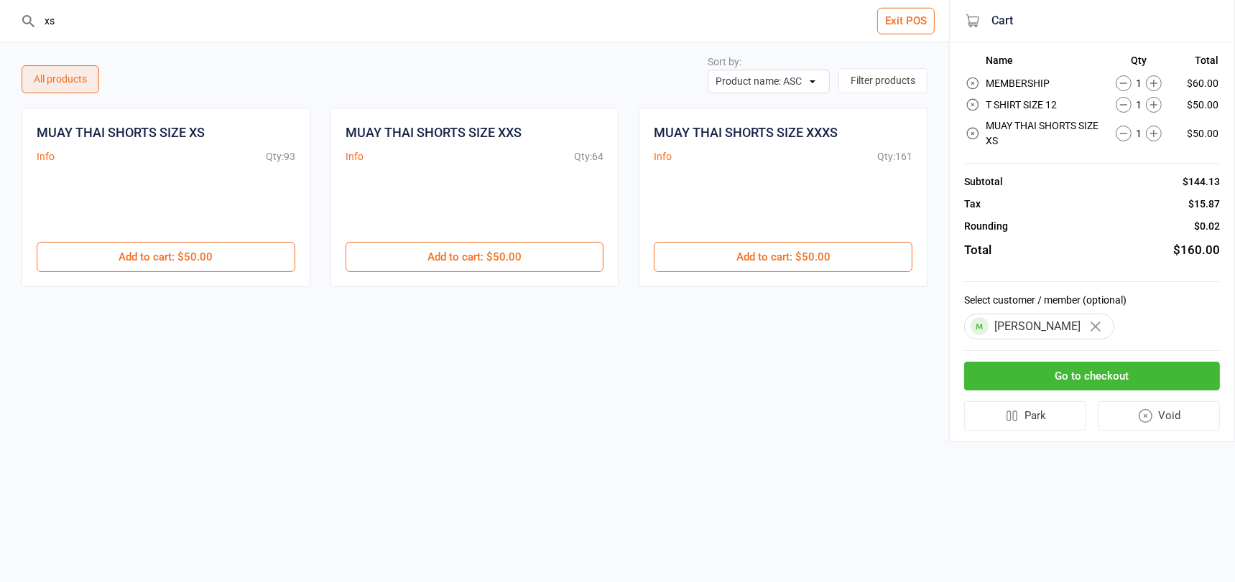
click at [1058, 376] on button "Go to checkout" at bounding box center [1092, 376] width 256 height 29
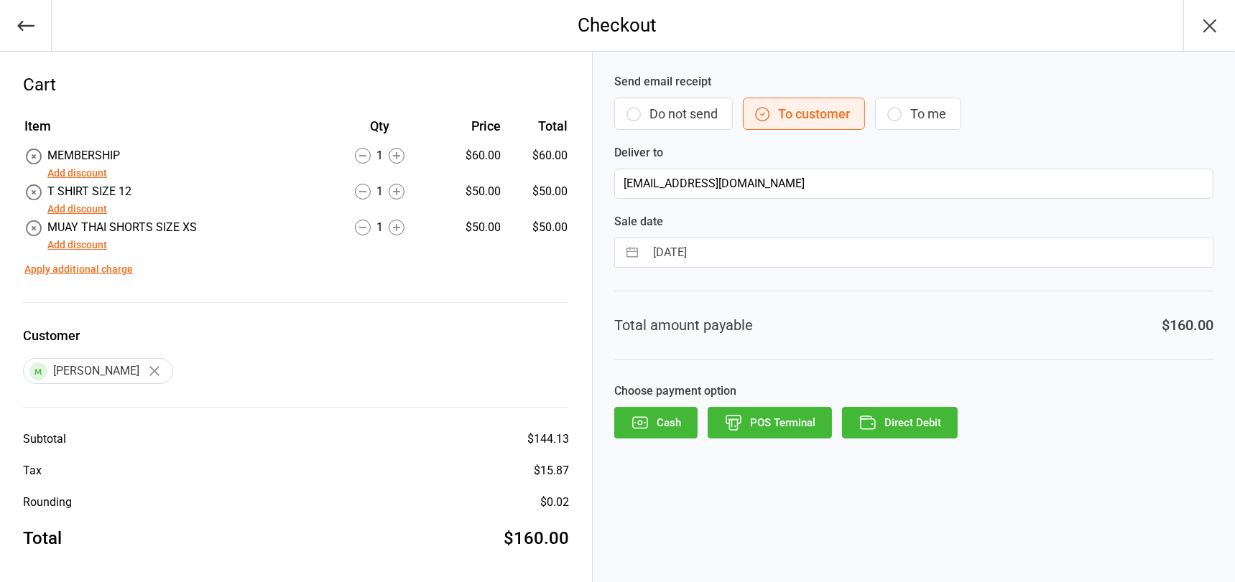
click at [90, 208] on button "Add discount" at bounding box center [77, 209] width 60 height 15
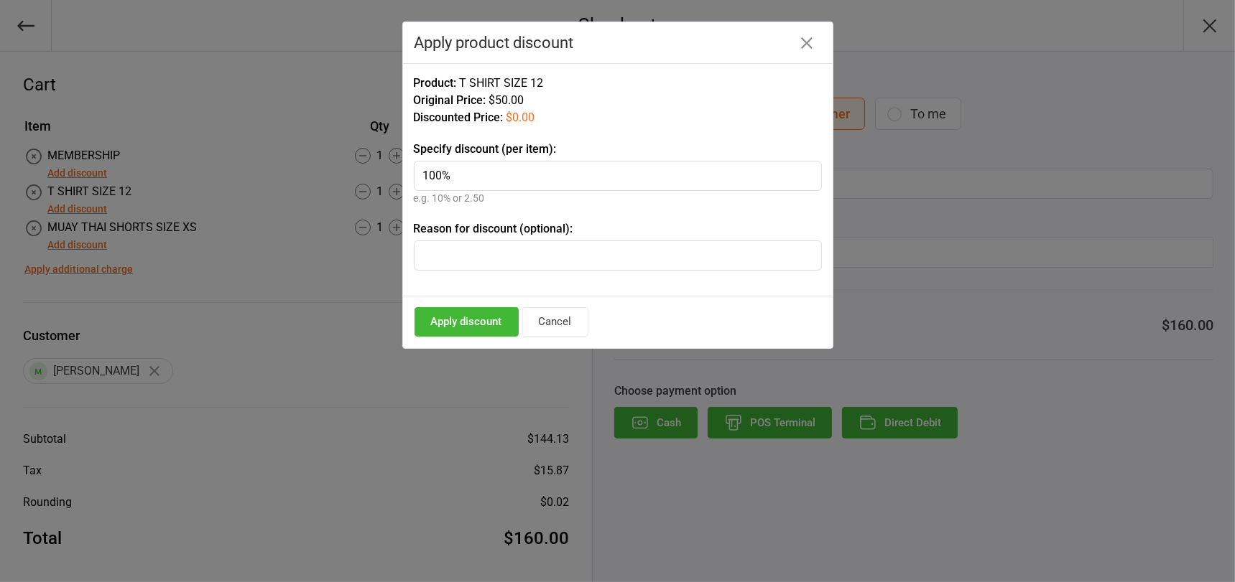
type input "100%"
click at [481, 314] on button "Apply discount" at bounding box center [466, 321] width 104 height 29
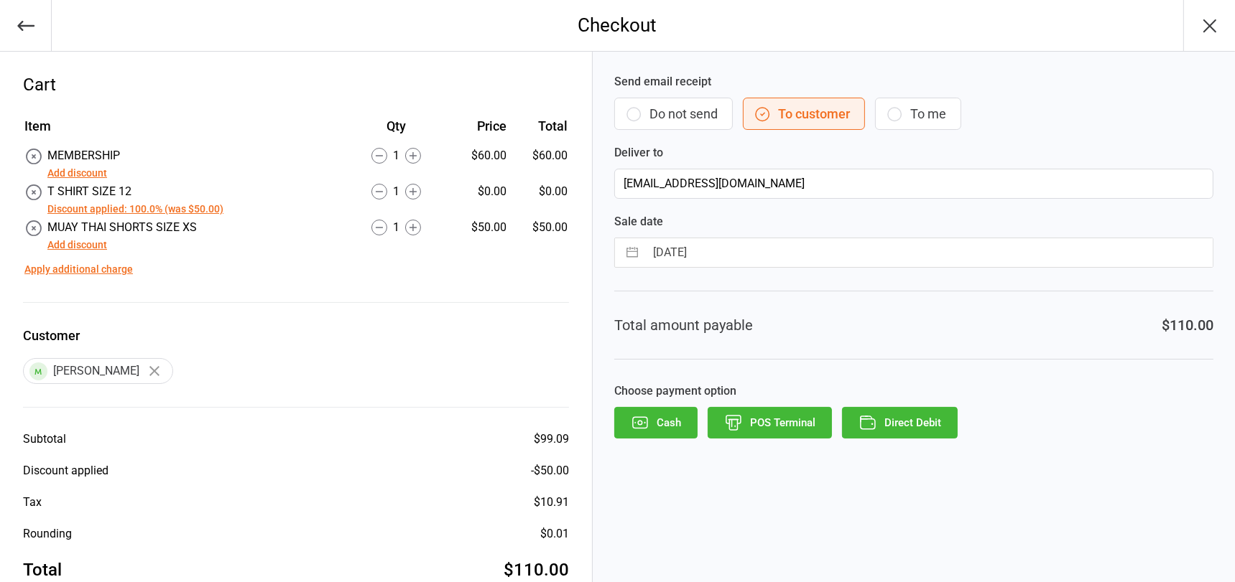
click at [90, 237] on div "Add discount" at bounding box center [121, 244] width 149 height 17
click at [91, 243] on button "Add discount" at bounding box center [77, 245] width 60 height 15
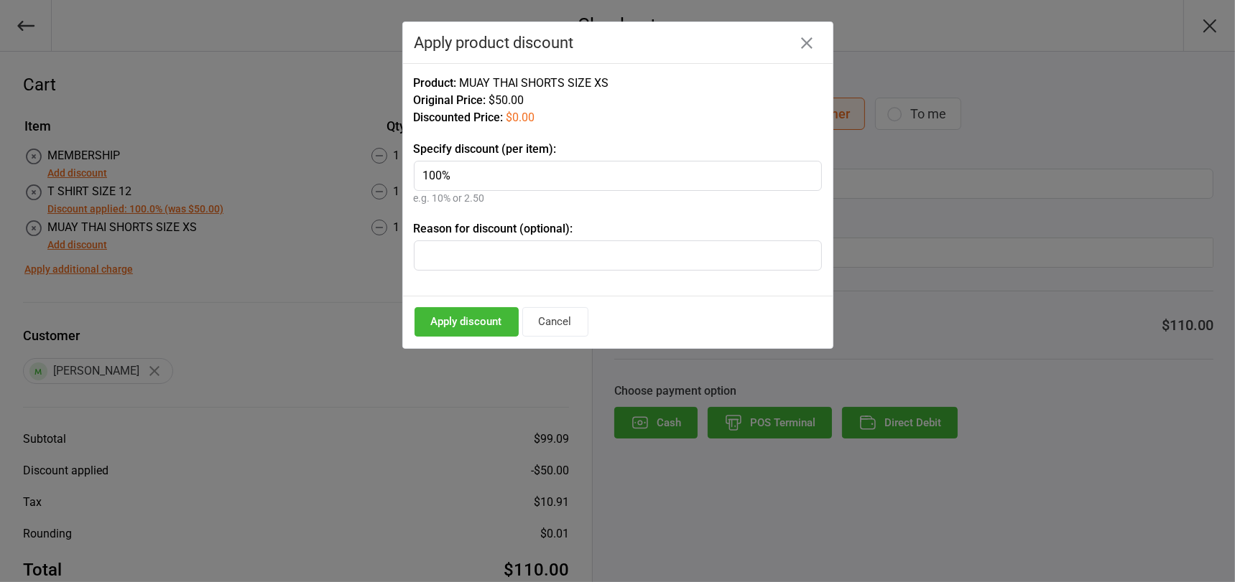
type input "100%"
click at [470, 318] on button "Apply discount" at bounding box center [466, 321] width 104 height 29
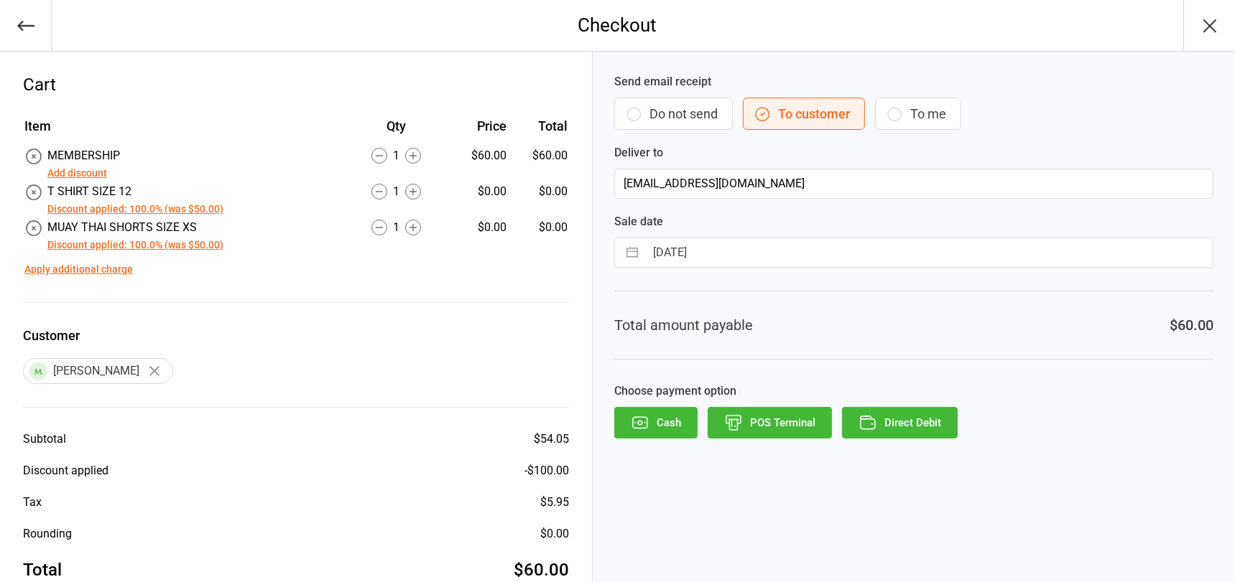
click at [746, 419] on button "POS Terminal" at bounding box center [769, 423] width 124 height 32
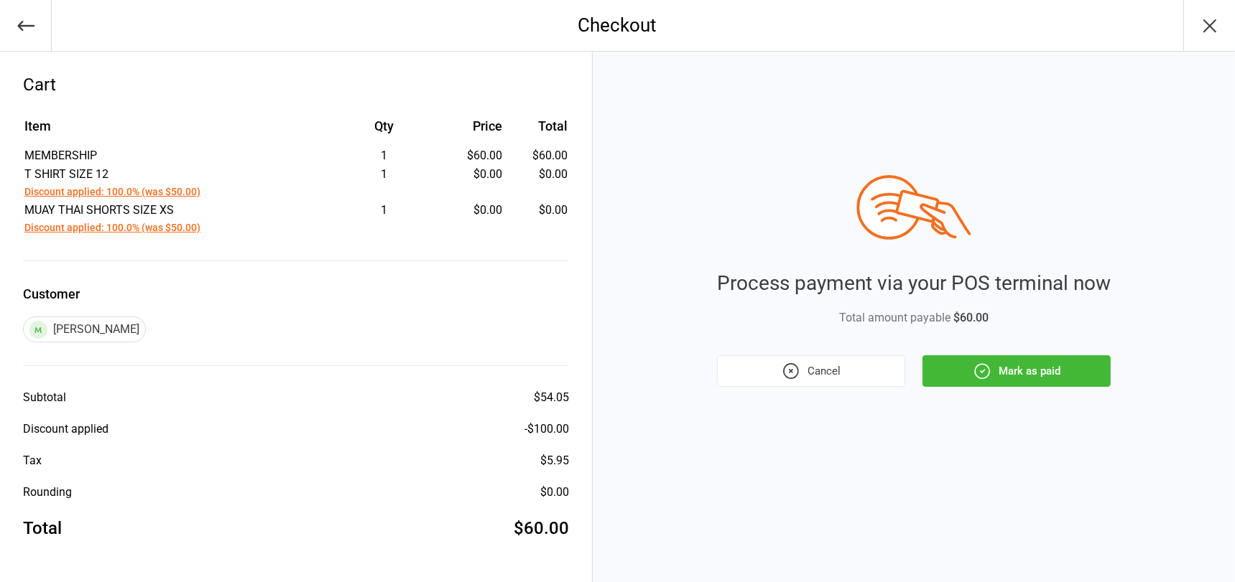
click at [1065, 369] on button "Mark as paid" at bounding box center [1016, 372] width 188 height 32
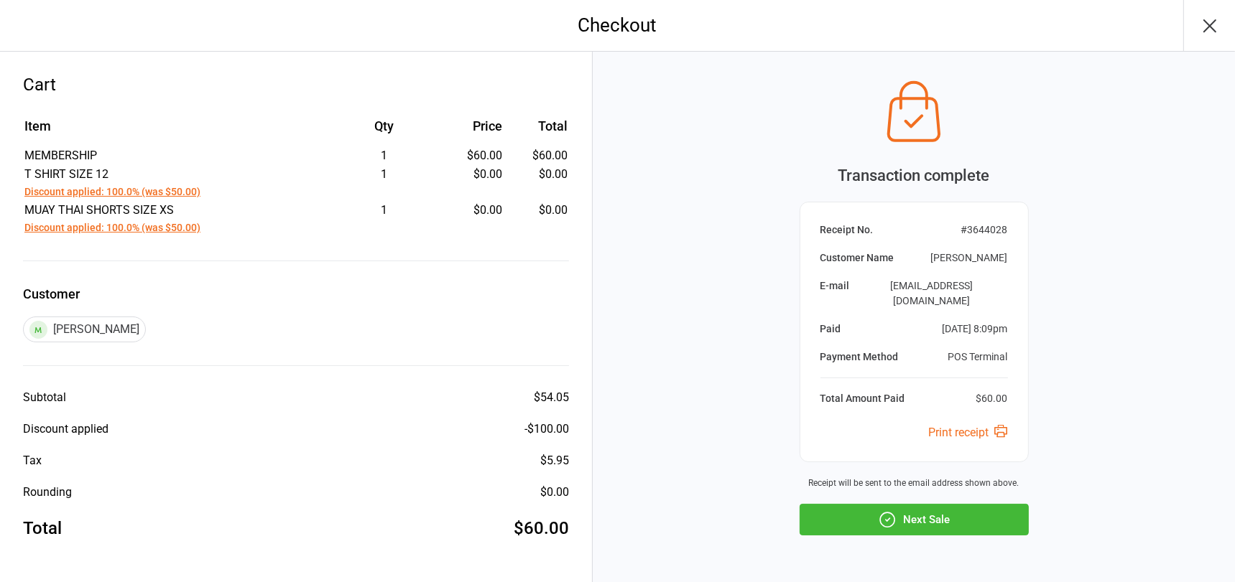
click at [932, 504] on button "Next Sale" at bounding box center [913, 520] width 229 height 32
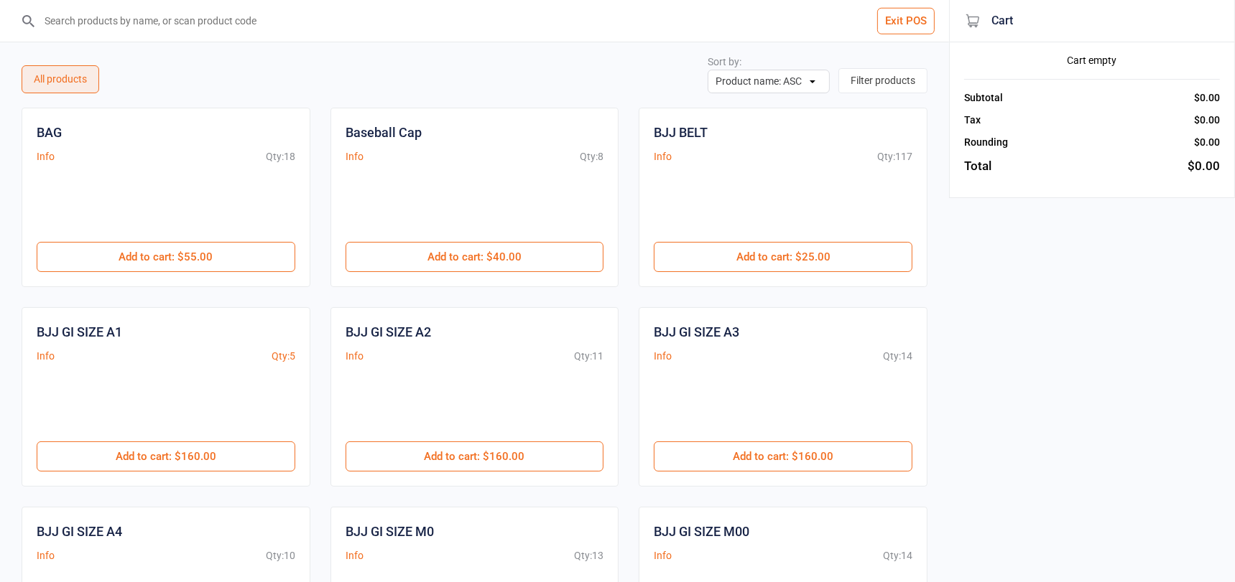
click at [106, 21] on input "search" at bounding box center [482, 21] width 891 height 42
click at [97, 19] on input "search" at bounding box center [482, 21] width 891 height 42
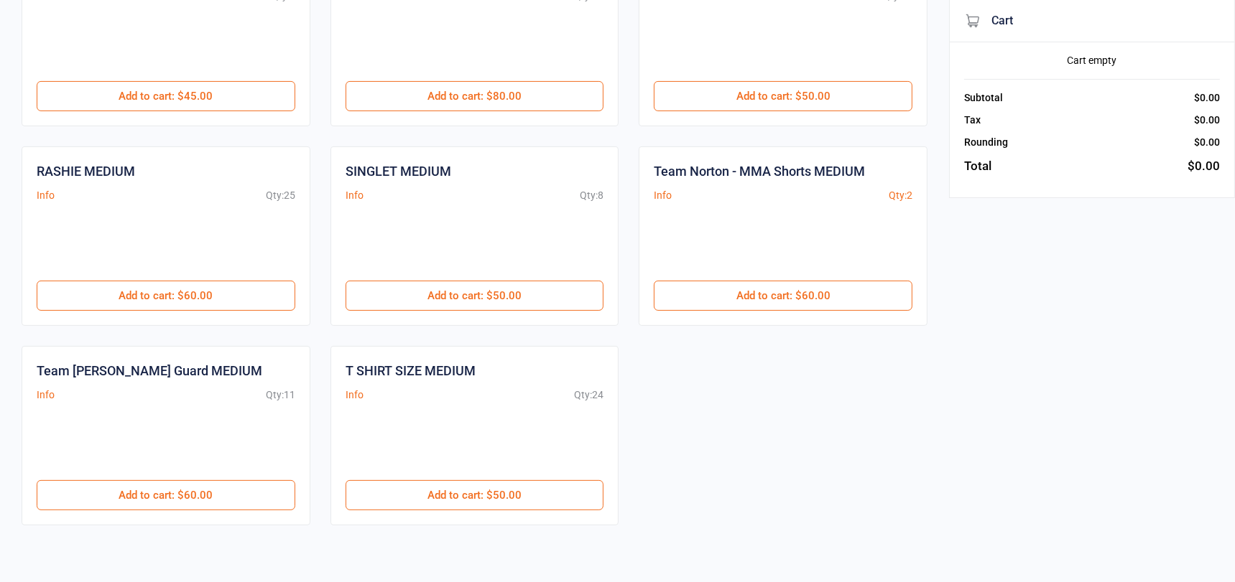
scroll to position [379, 0]
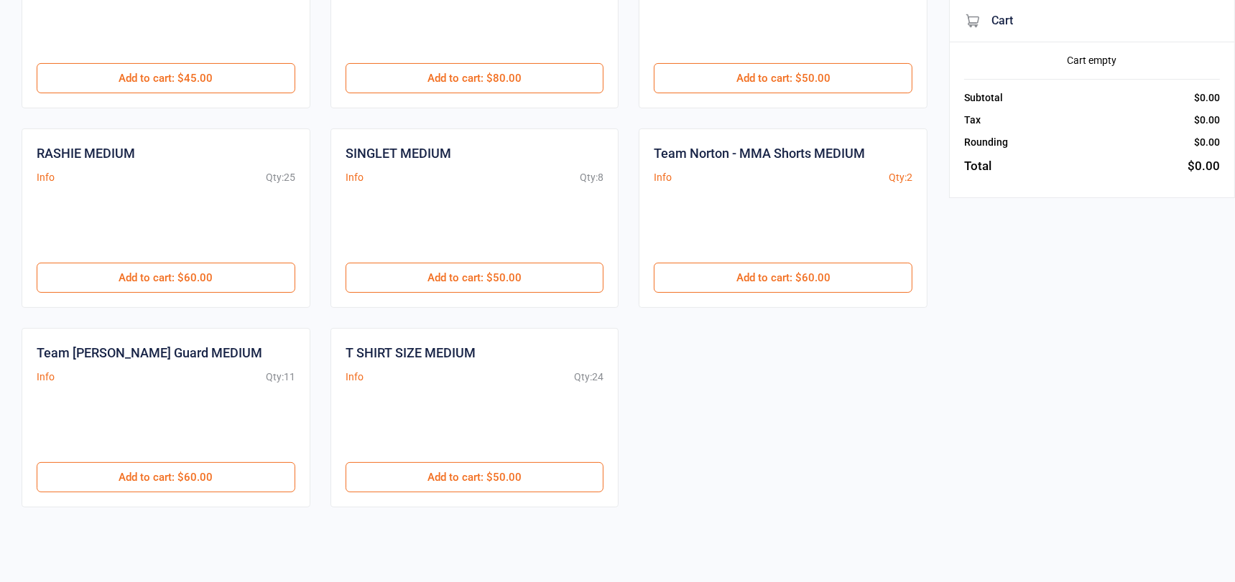
drag, startPoint x: 427, startPoint y: 478, endPoint x: 434, endPoint y: 444, distance: 35.1
click at [427, 478] on button "Add to cart : $50.00" at bounding box center [474, 478] width 259 height 30
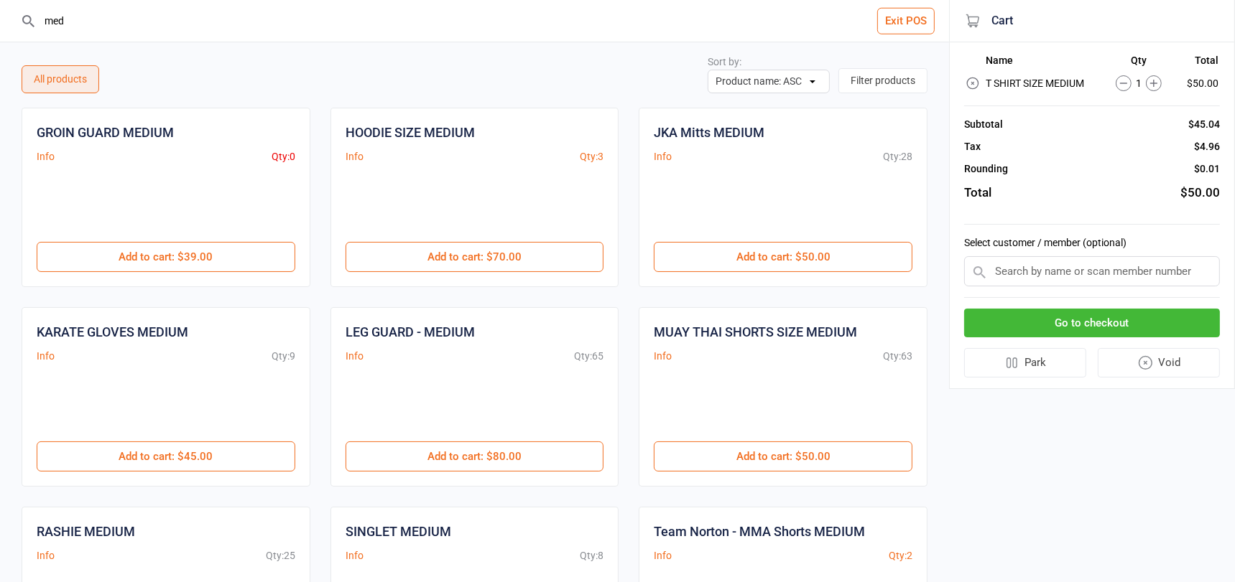
click at [191, 21] on input "med" at bounding box center [482, 21] width 891 height 42
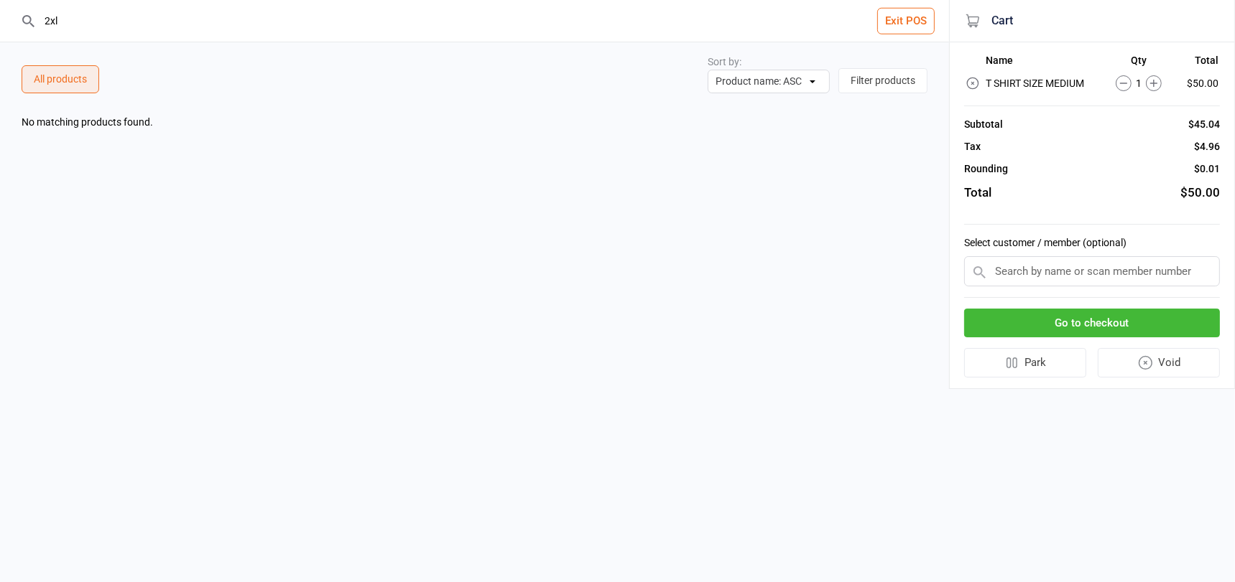
drag, startPoint x: 99, startPoint y: 22, endPoint x: 70, endPoint y: 24, distance: 28.8
click at [70, 22] on input "2xl" at bounding box center [482, 21] width 891 height 42
drag, startPoint x: 66, startPoint y: 22, endPoint x: 40, endPoint y: 22, distance: 25.9
click at [39, 22] on input "2xl" at bounding box center [482, 21] width 891 height 42
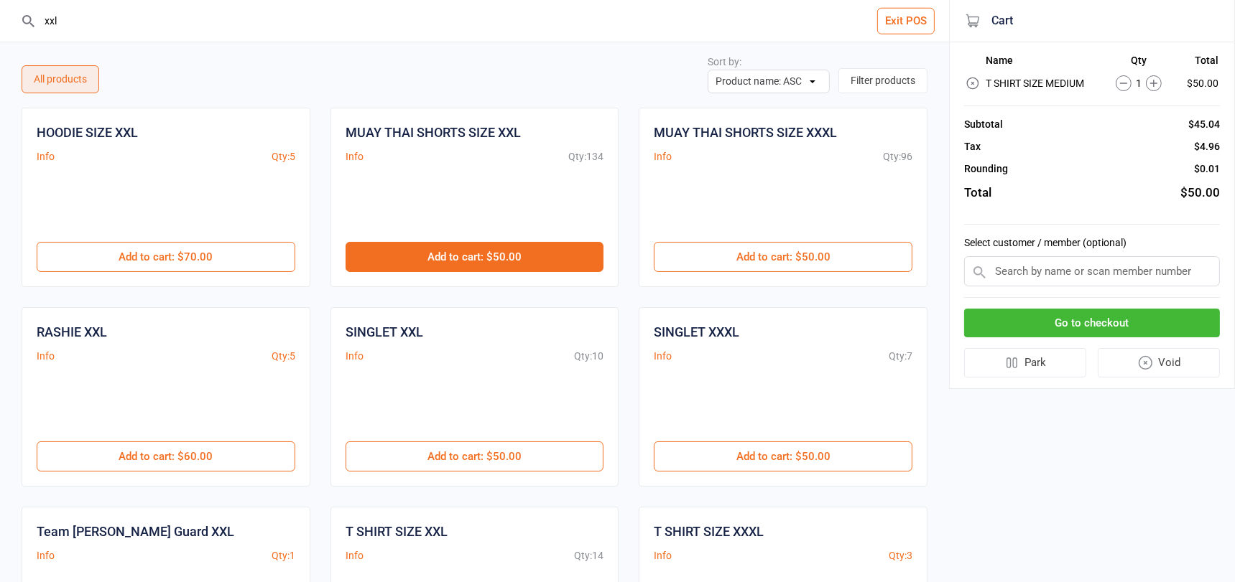
click at [435, 242] on button "Add to cart : $50.00" at bounding box center [474, 257] width 259 height 30
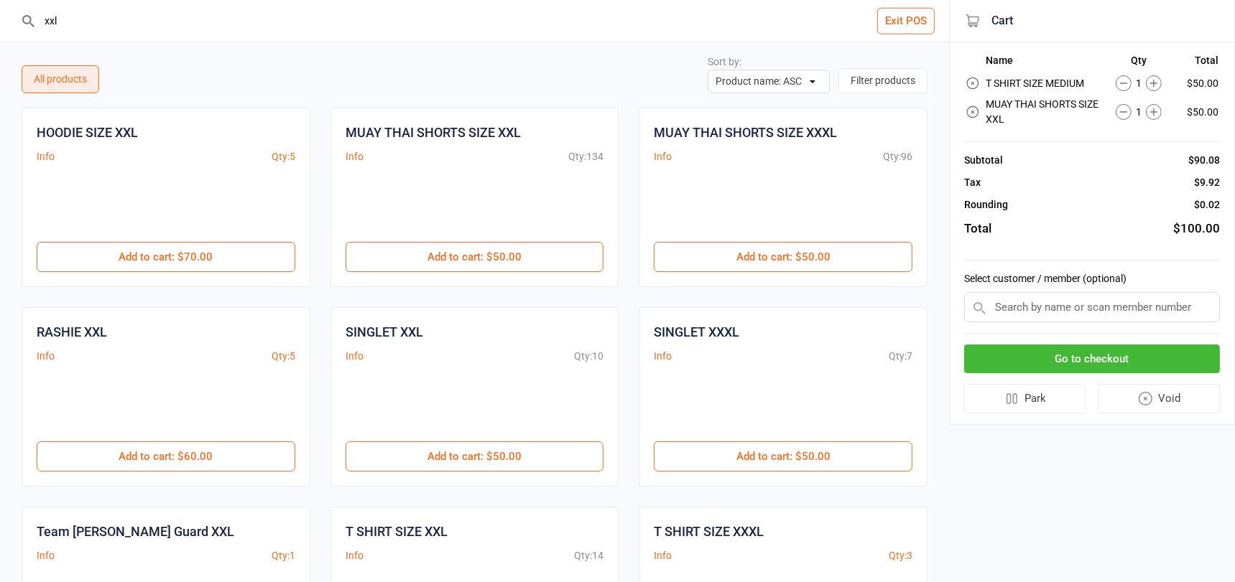
click at [100, 19] on input "xxl" at bounding box center [482, 21] width 891 height 42
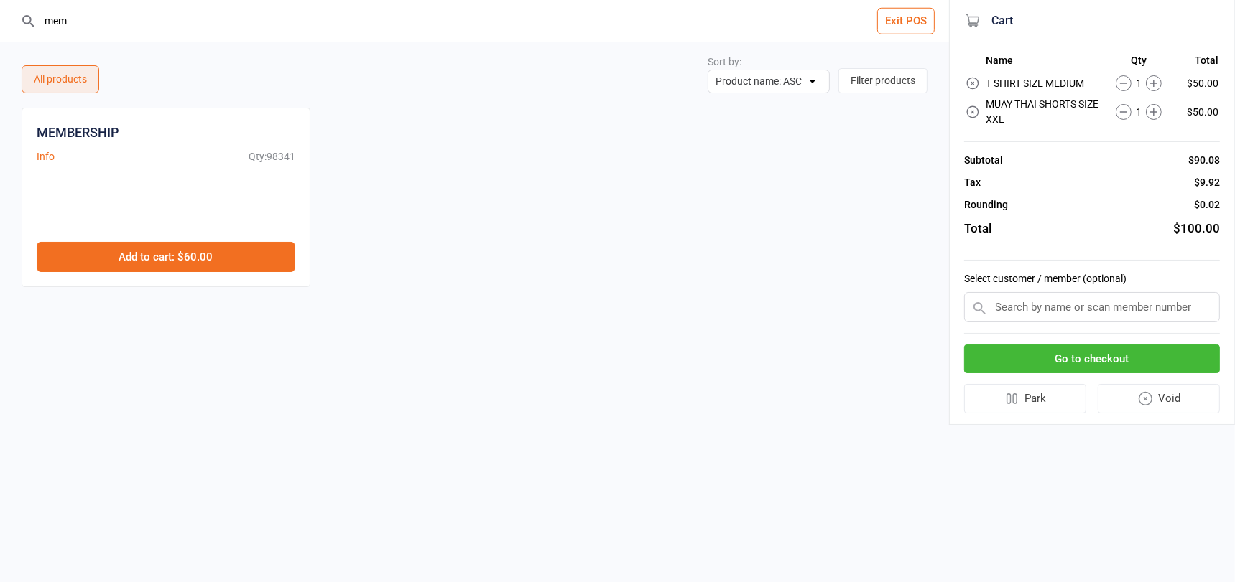
type input "mem"
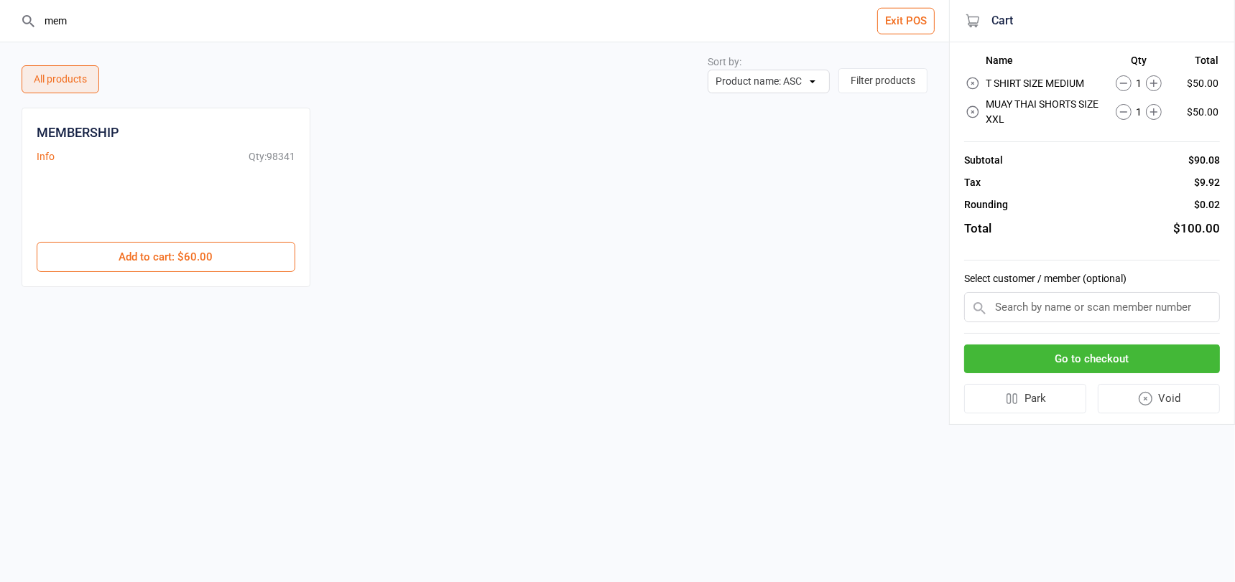
drag, startPoint x: 182, startPoint y: 256, endPoint x: 170, endPoint y: 239, distance: 21.5
click at [182, 255] on button "Add to cart : $60.00" at bounding box center [166, 257] width 259 height 30
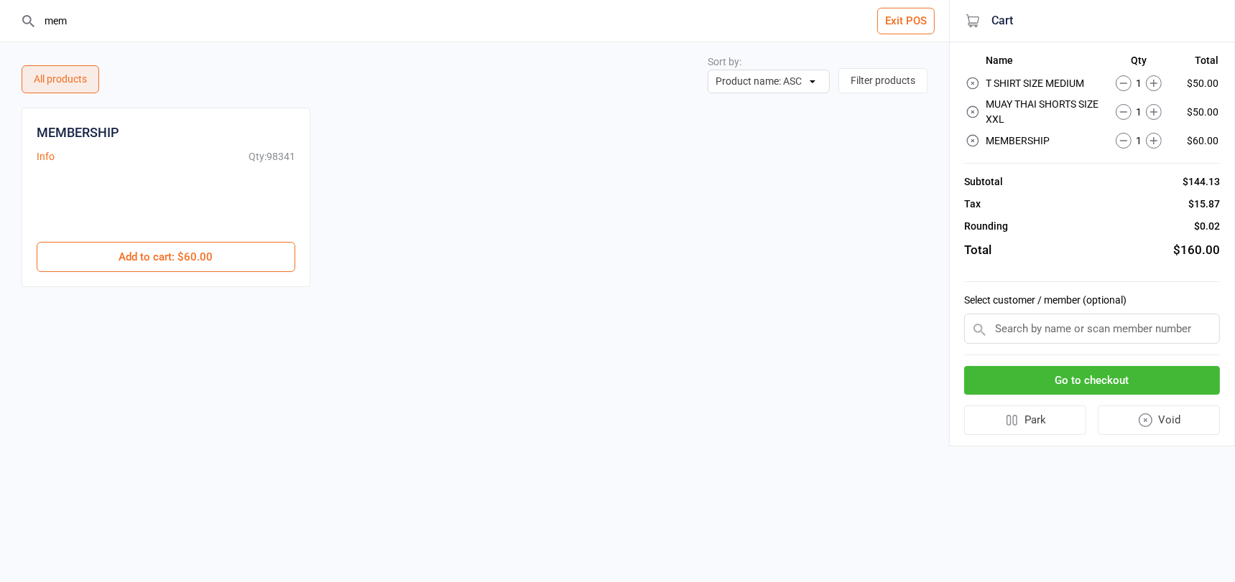
click at [1036, 327] on input "text" at bounding box center [1092, 329] width 256 height 30
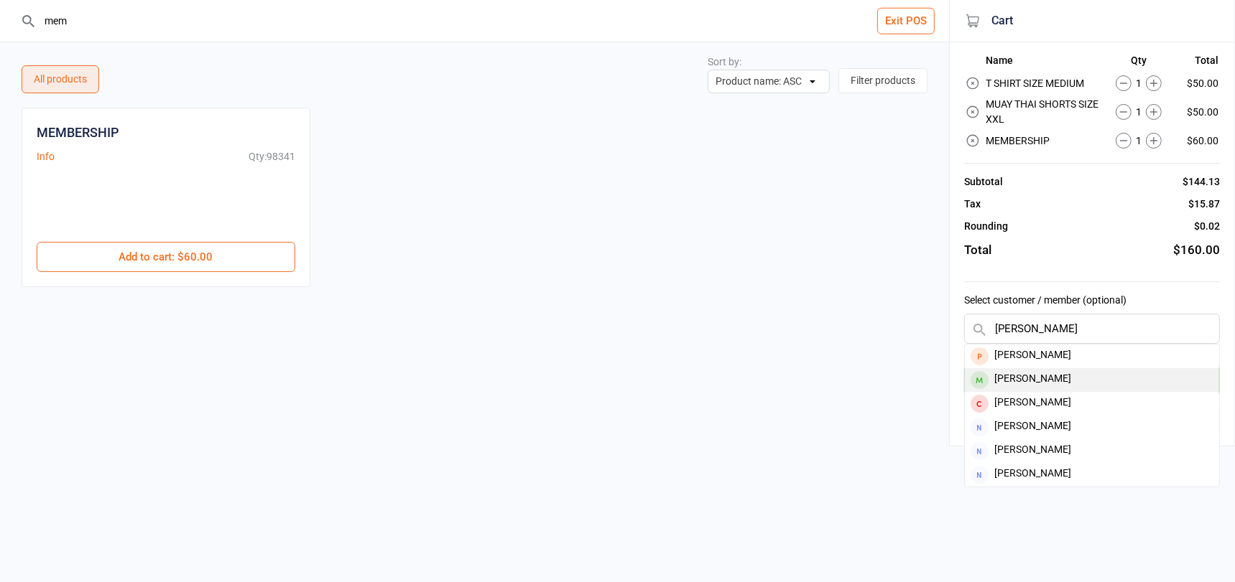
type input "bernadette"
click at [1053, 373] on div "Bernadette Cremen" at bounding box center [1092, 380] width 254 height 24
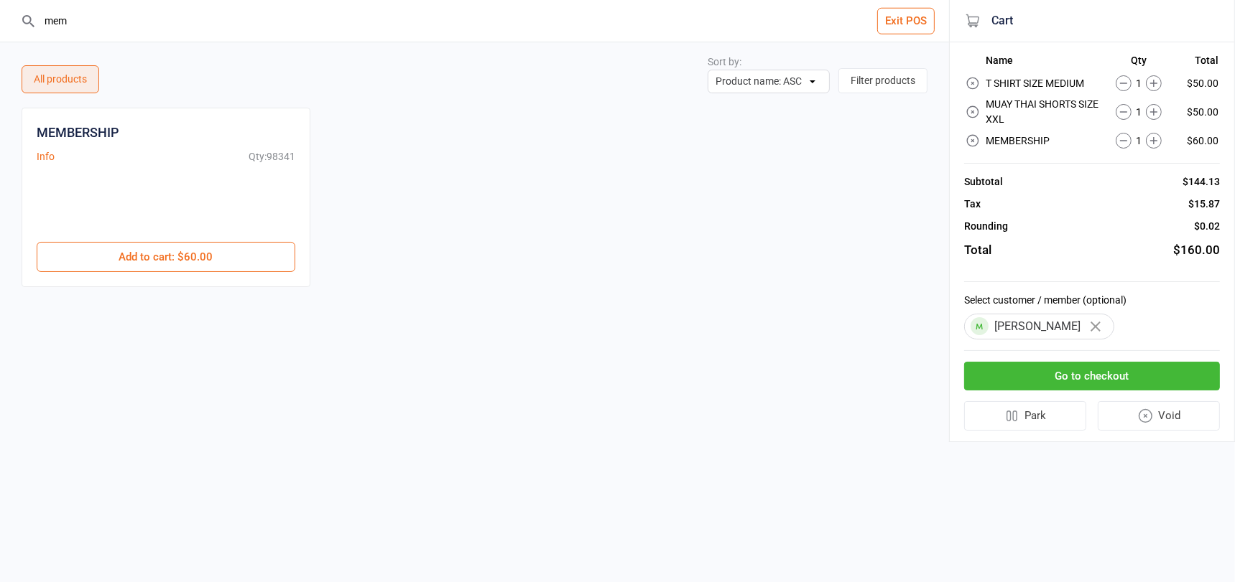
click at [1131, 363] on button "Go to checkout" at bounding box center [1092, 376] width 256 height 29
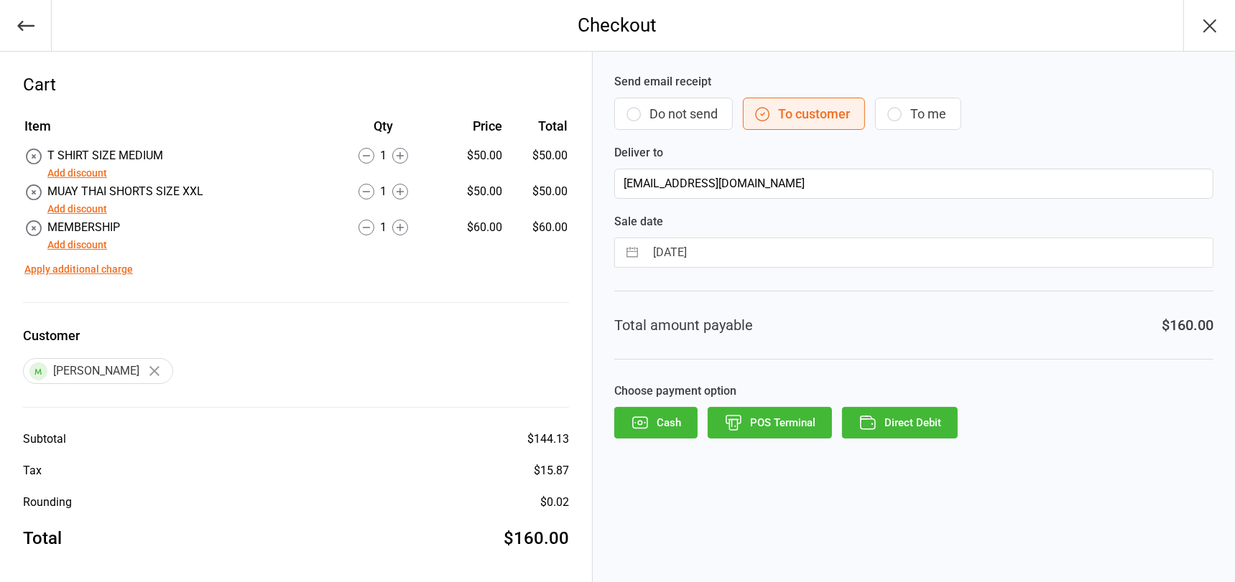
click at [69, 174] on button "Add discount" at bounding box center [77, 173] width 60 height 15
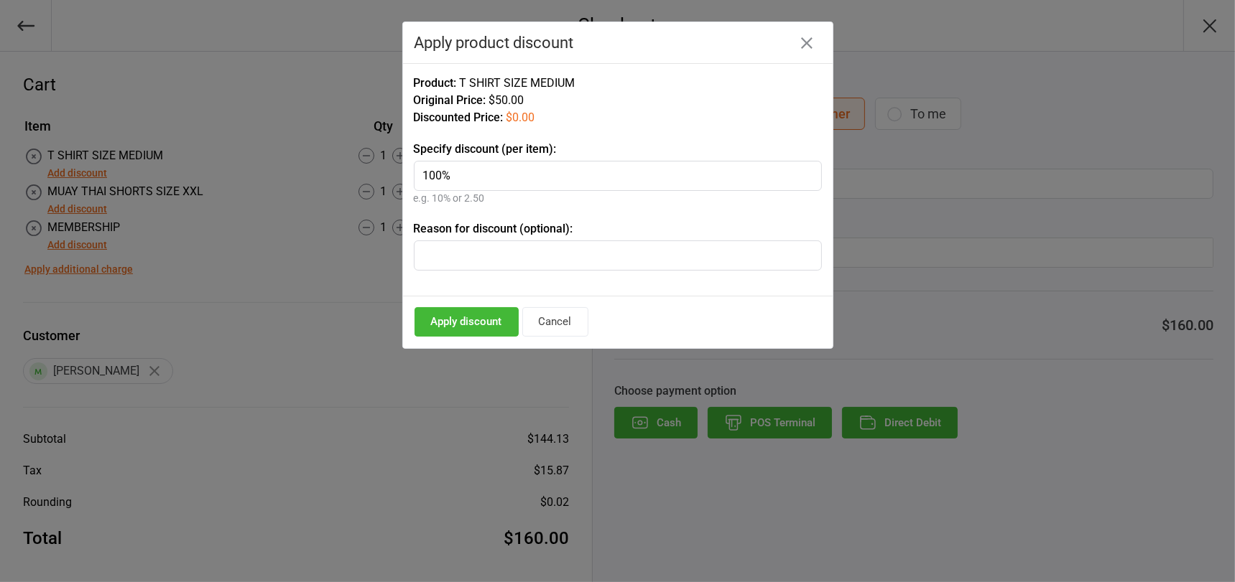
type input "100%"
click at [437, 316] on button "Apply discount" at bounding box center [466, 321] width 104 height 29
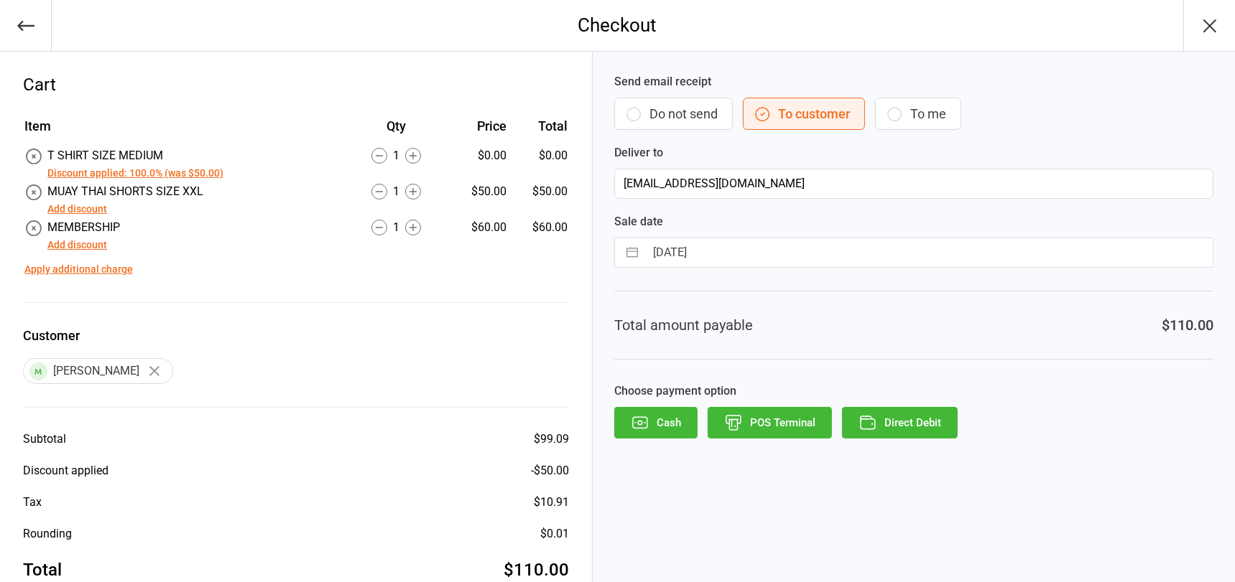
click at [83, 207] on button "Add discount" at bounding box center [77, 209] width 60 height 15
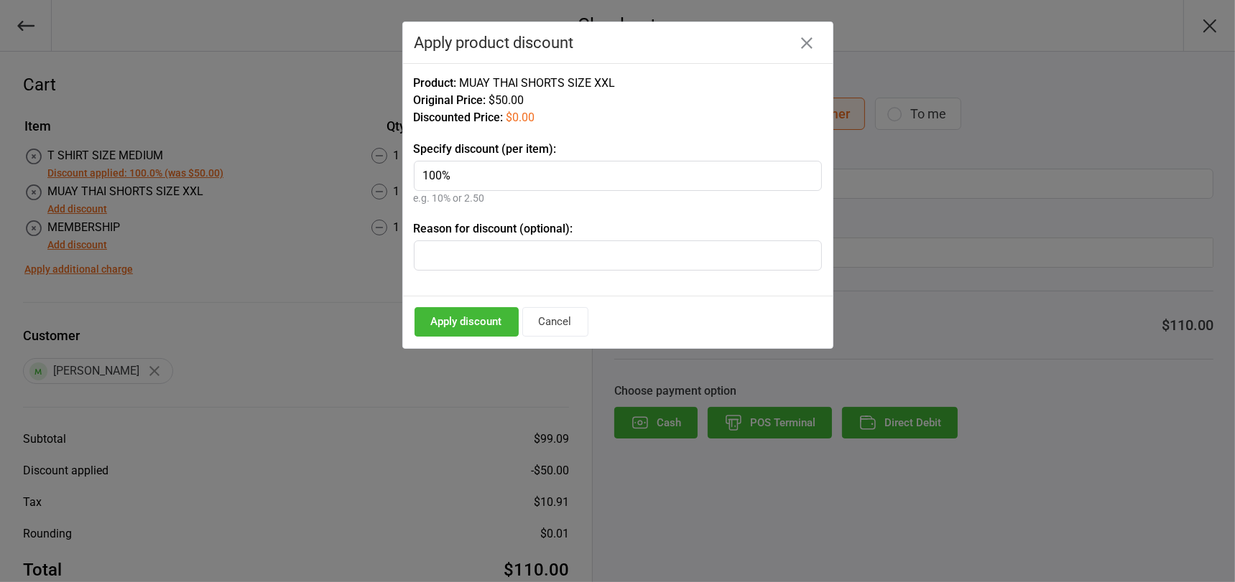
type input "100%"
click at [462, 320] on button "Apply discount" at bounding box center [466, 321] width 104 height 29
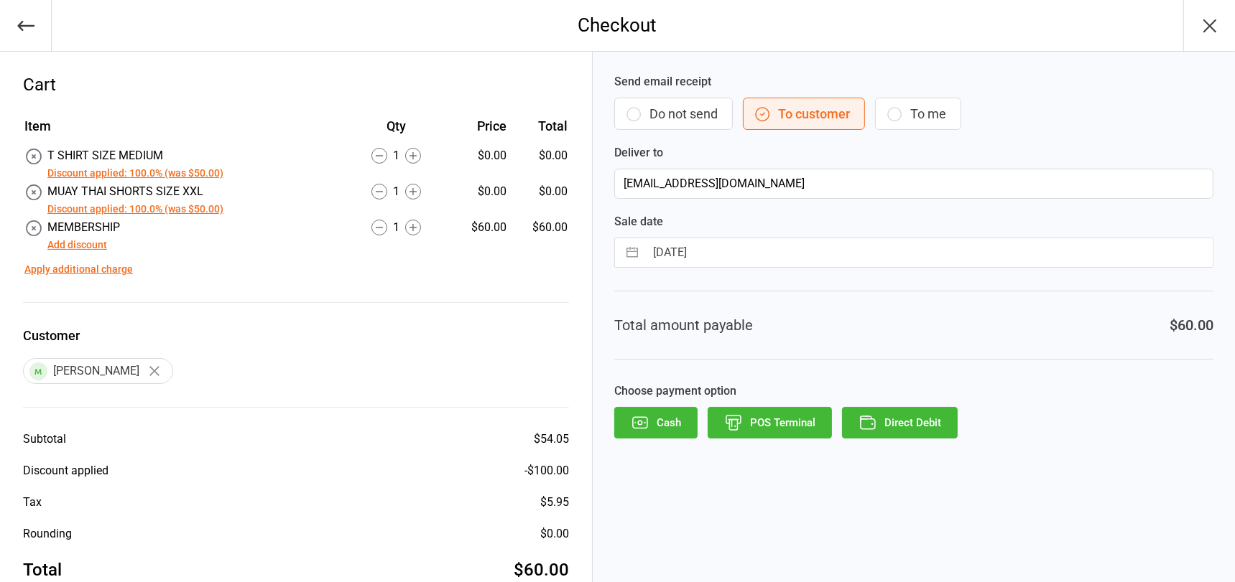
click at [817, 417] on button "POS Terminal" at bounding box center [769, 423] width 124 height 32
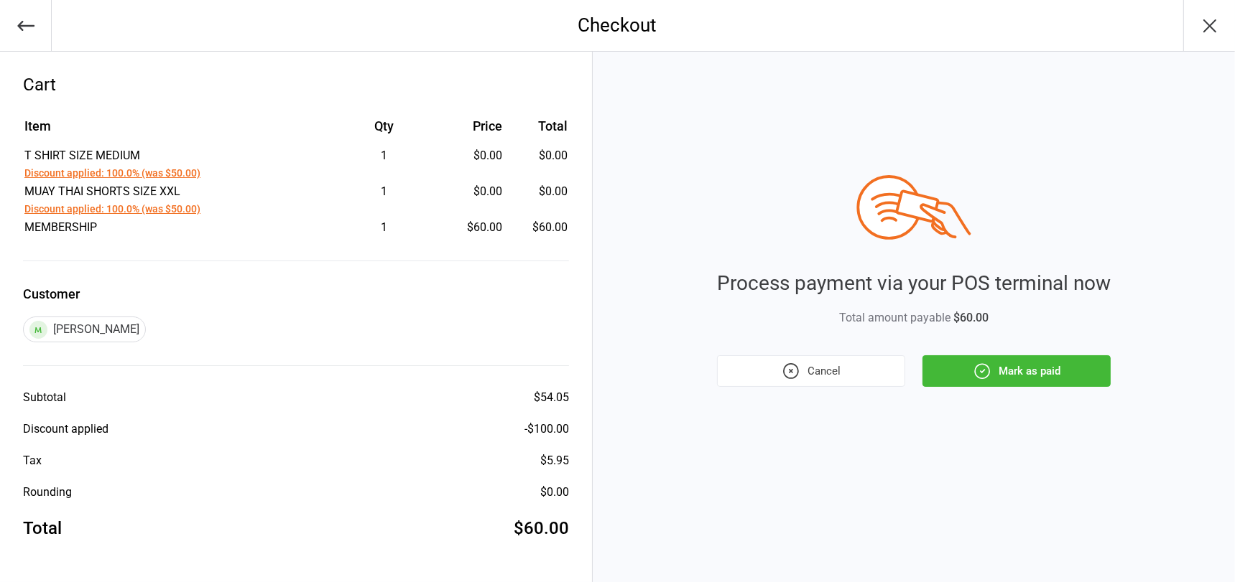
click at [970, 363] on button "Mark as paid" at bounding box center [1016, 372] width 188 height 32
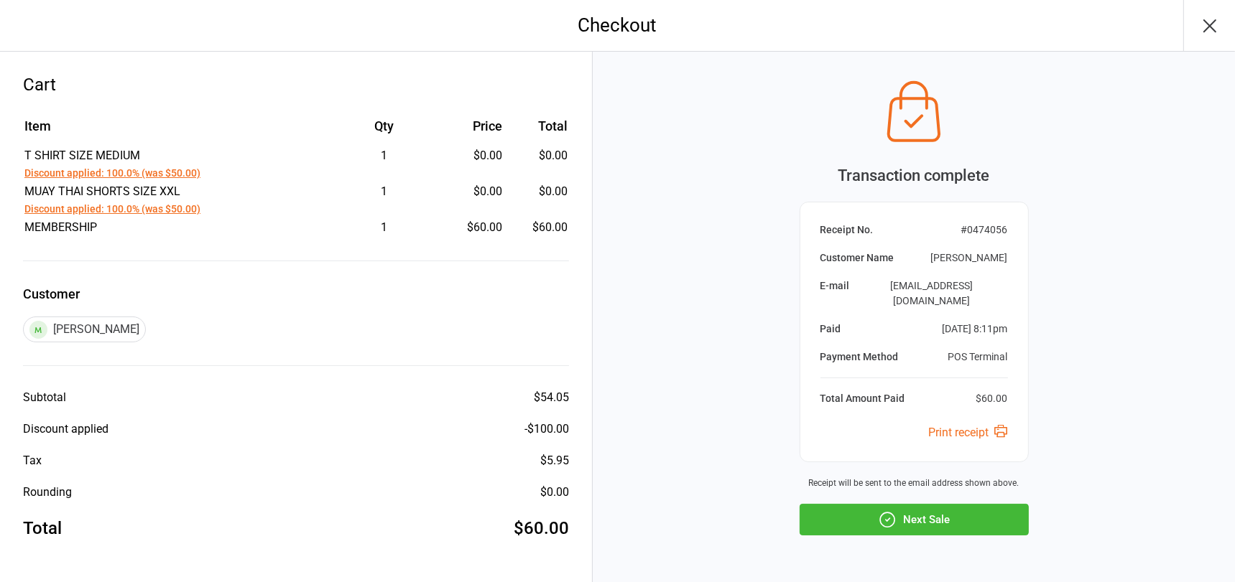
drag, startPoint x: 904, startPoint y: 501, endPoint x: 892, endPoint y: 481, distance: 23.5
click at [904, 504] on button "Next Sale" at bounding box center [913, 520] width 229 height 32
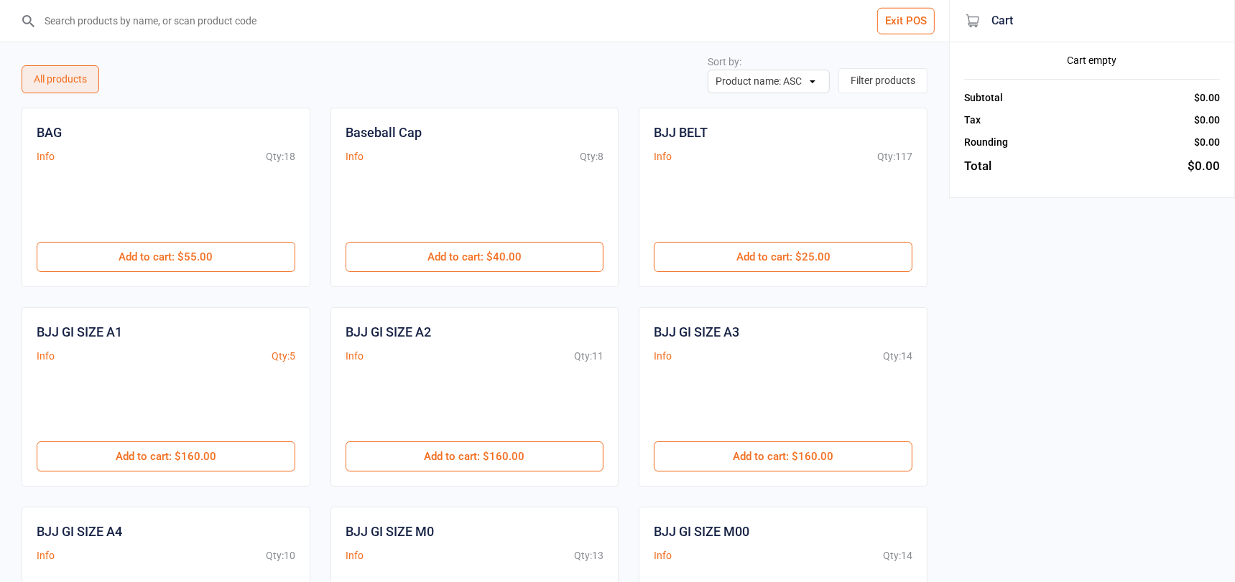
click at [113, 22] on input "search" at bounding box center [482, 21] width 891 height 42
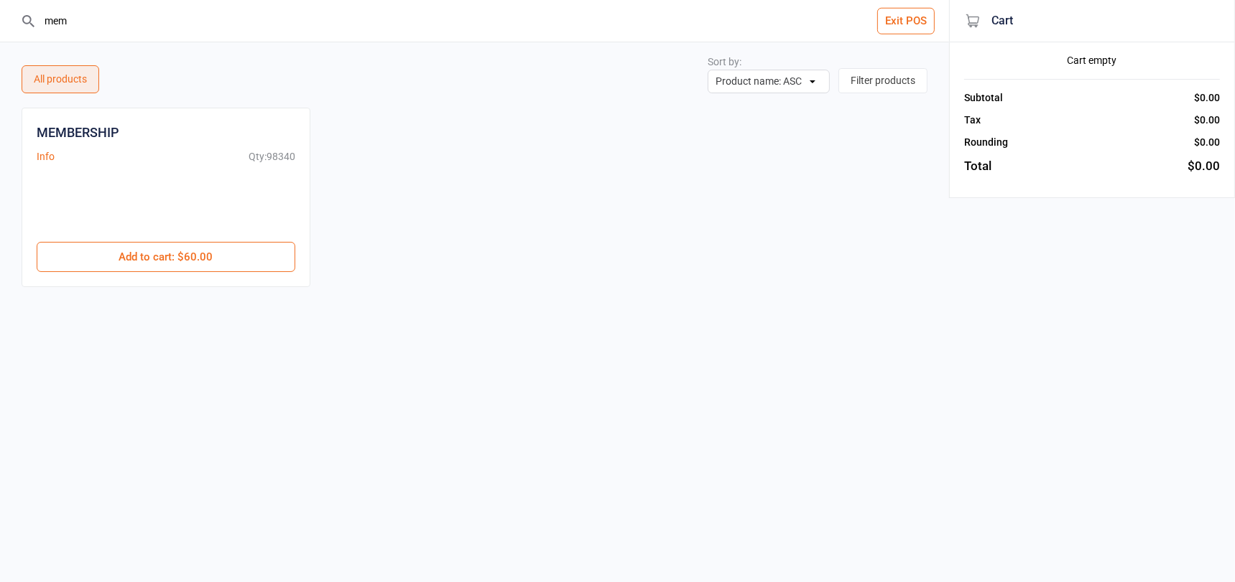
drag, startPoint x: 124, startPoint y: 251, endPoint x: 126, endPoint y: 232, distance: 19.6
click at [124, 251] on button "Add to cart : $60.00" at bounding box center [166, 257] width 259 height 30
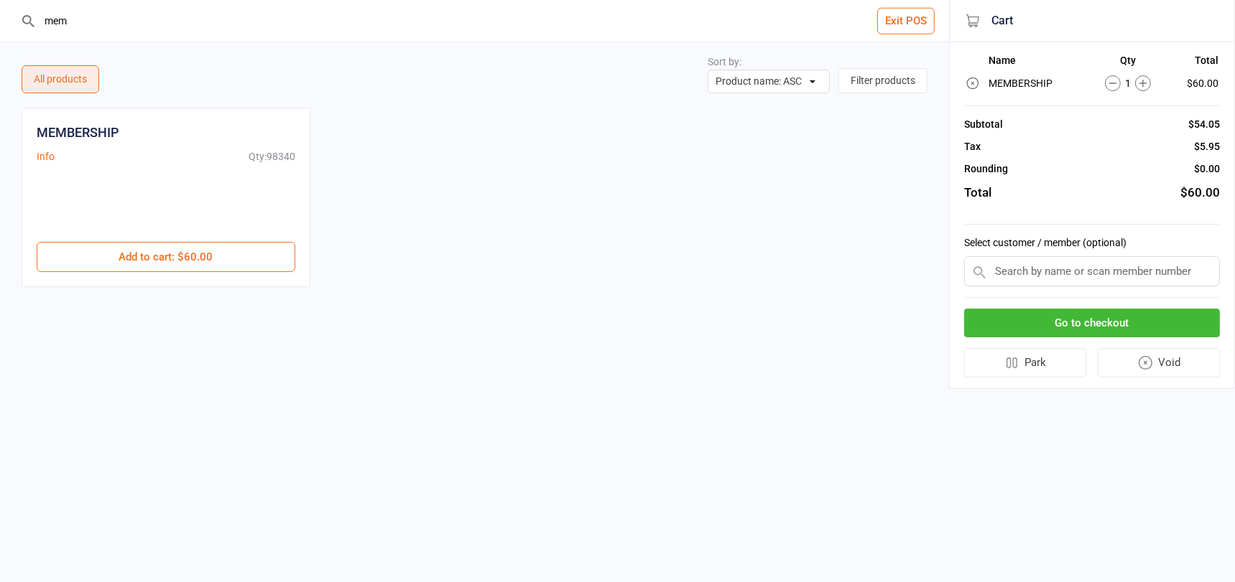
click at [77, 26] on input "mem" at bounding box center [482, 21] width 891 height 42
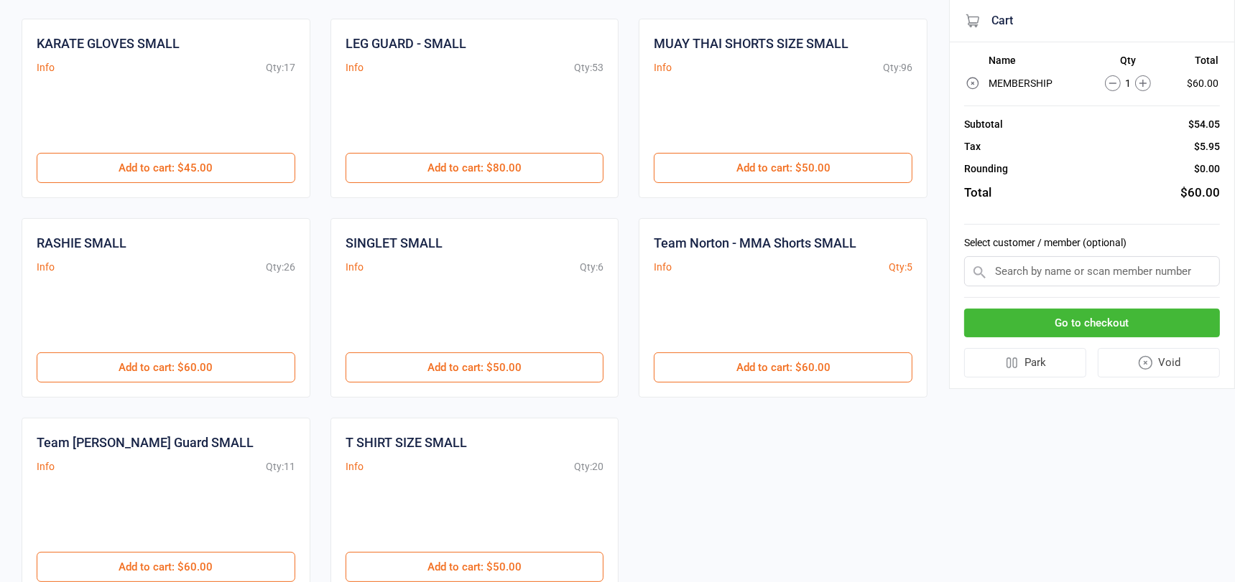
scroll to position [379, 0]
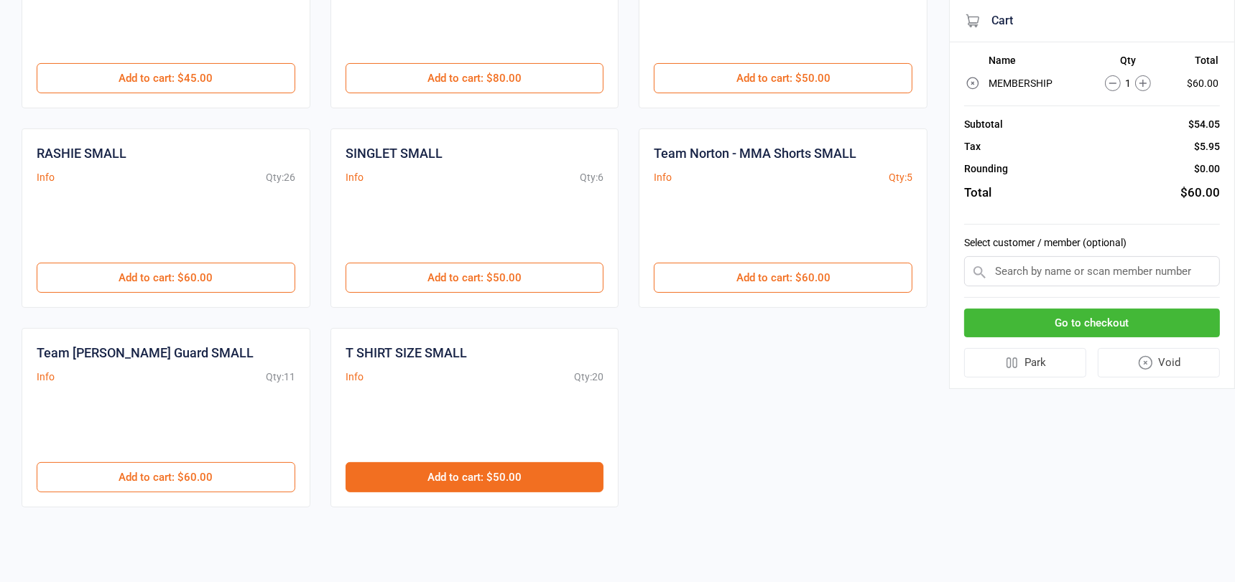
click at [496, 472] on button "Add to cart : $50.00" at bounding box center [474, 478] width 259 height 30
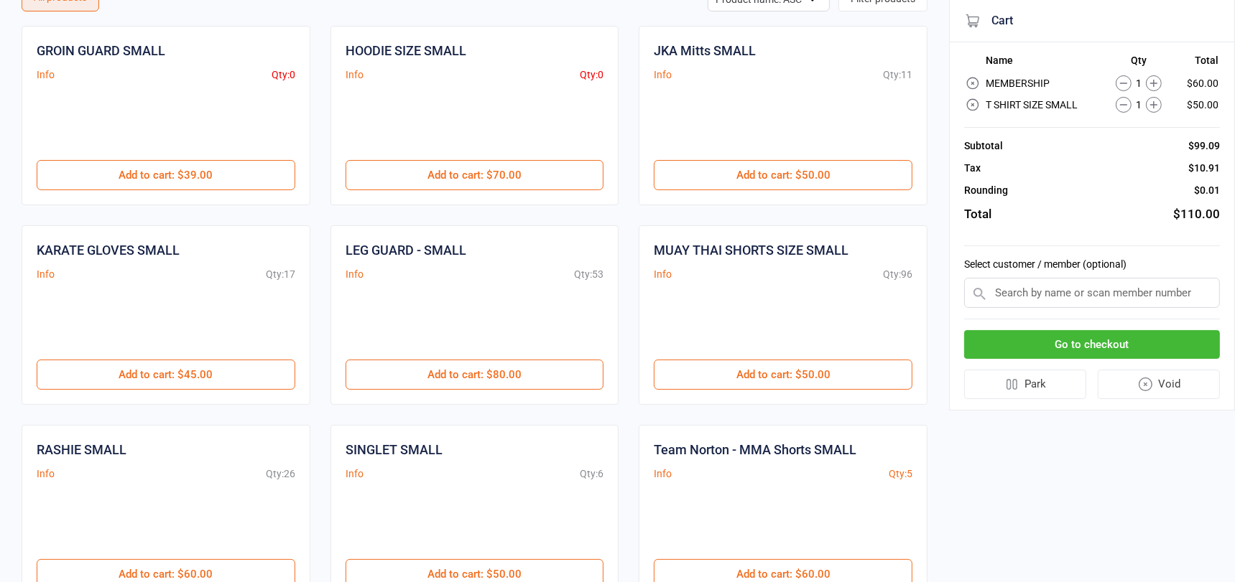
scroll to position [0, 0]
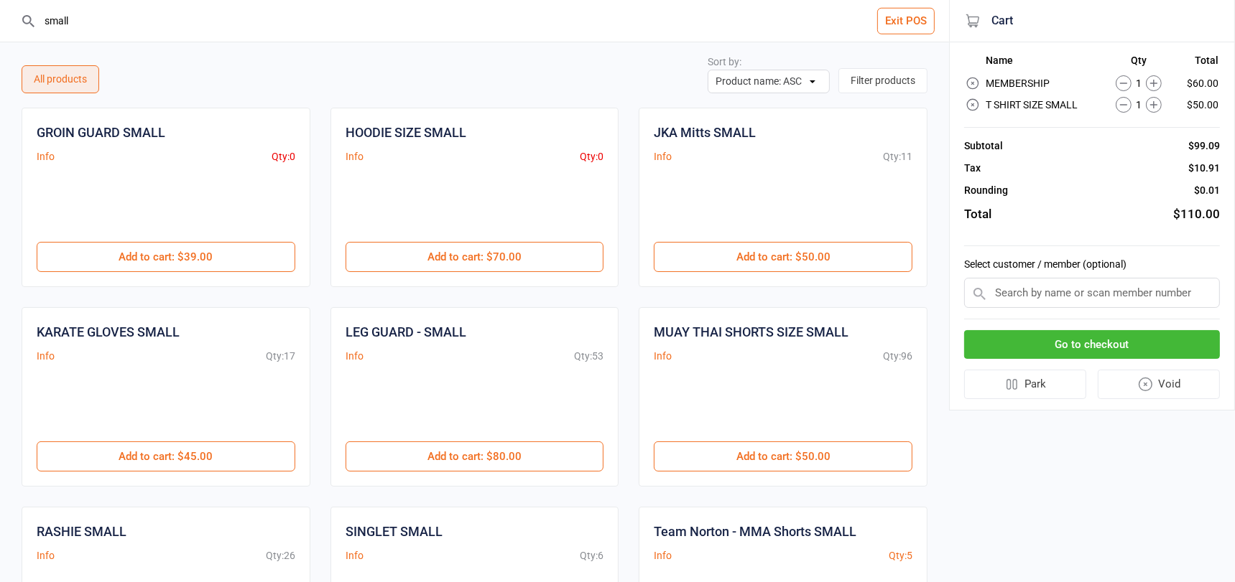
click at [95, 18] on input "small" at bounding box center [482, 21] width 891 height 42
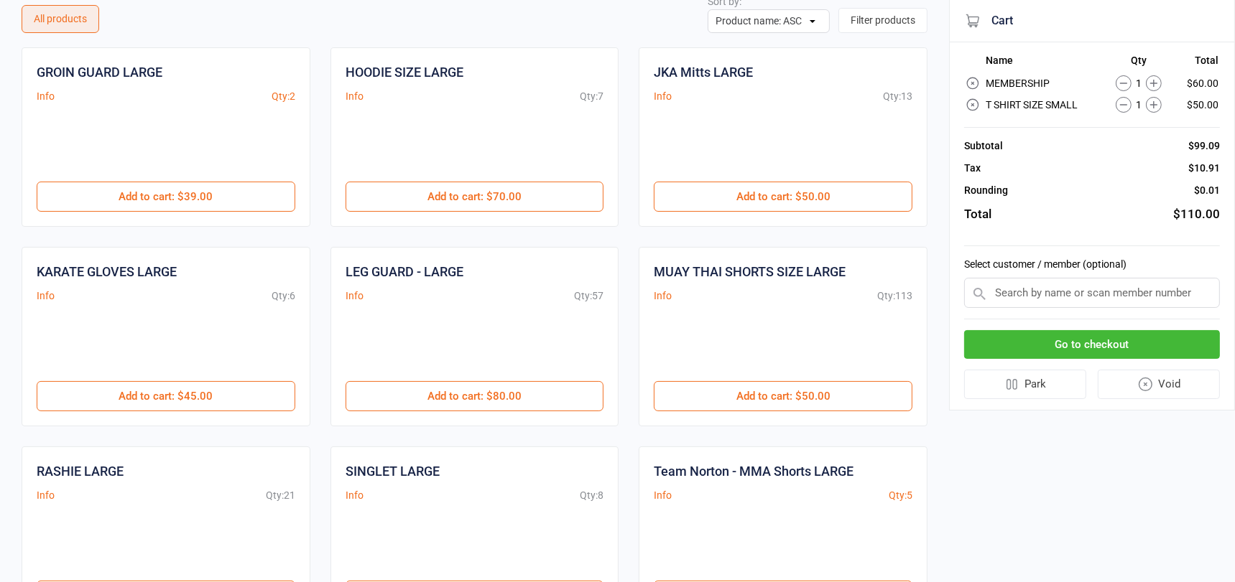
scroll to position [73, 0]
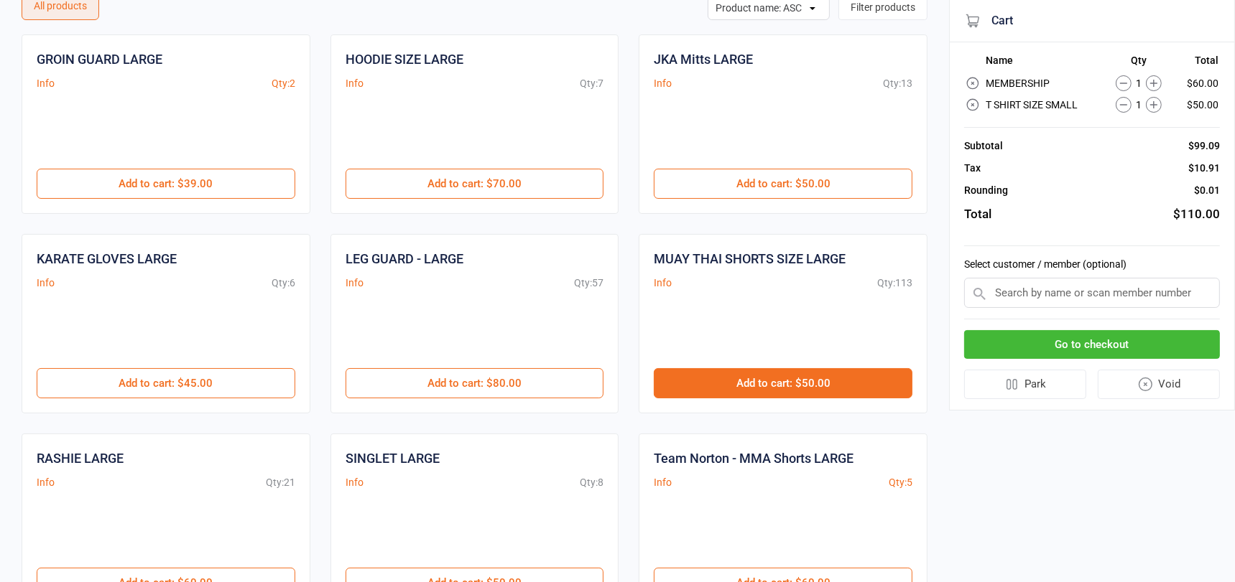
type input "large"
click at [802, 385] on button "Add to cart : $50.00" at bounding box center [783, 383] width 259 height 30
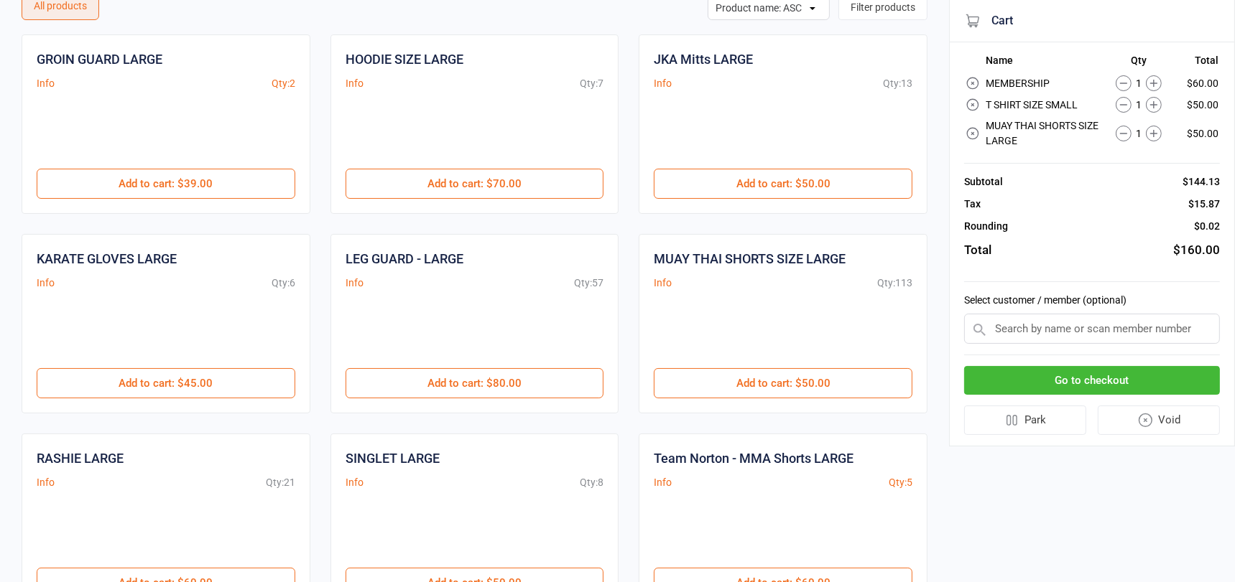
drag, startPoint x: 1041, startPoint y: 325, endPoint x: 1020, endPoint y: 317, distance: 22.7
click at [1041, 325] on input "text" at bounding box center [1092, 329] width 256 height 30
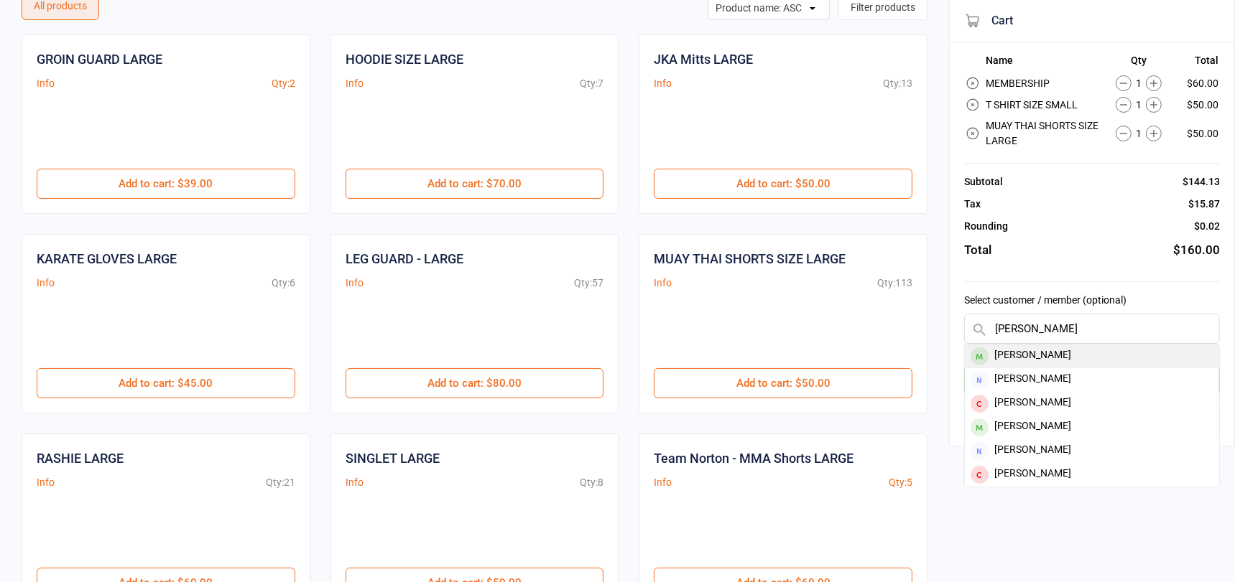
type input "keesha"
click at [1029, 356] on div "Keesha Cremen" at bounding box center [1092, 357] width 254 height 24
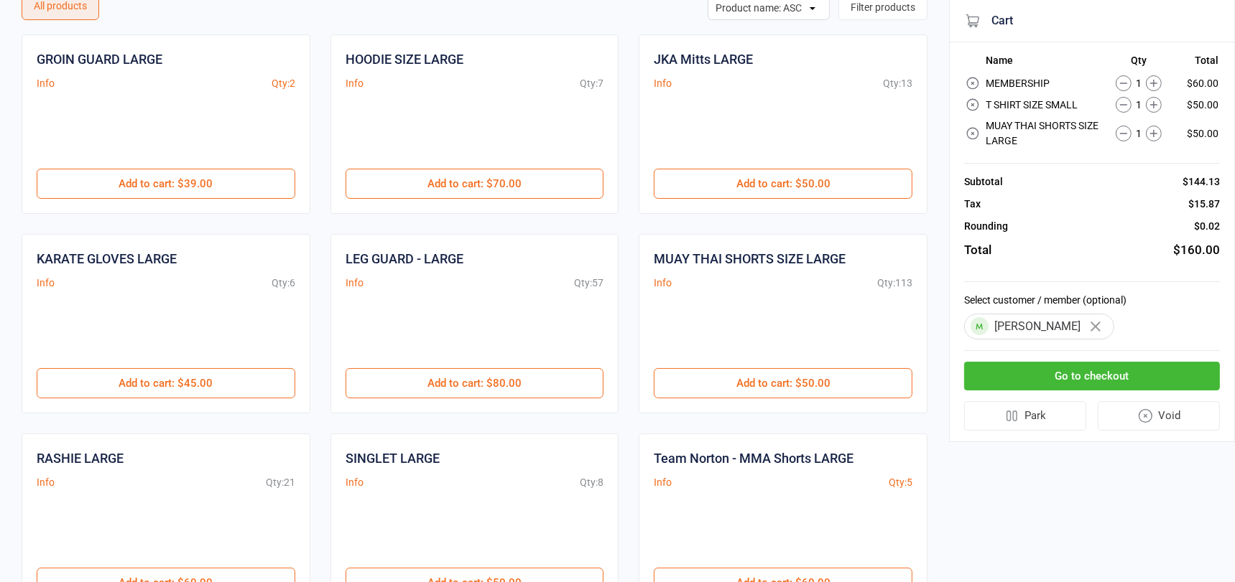
click at [1030, 372] on button "Go to checkout" at bounding box center [1092, 376] width 256 height 29
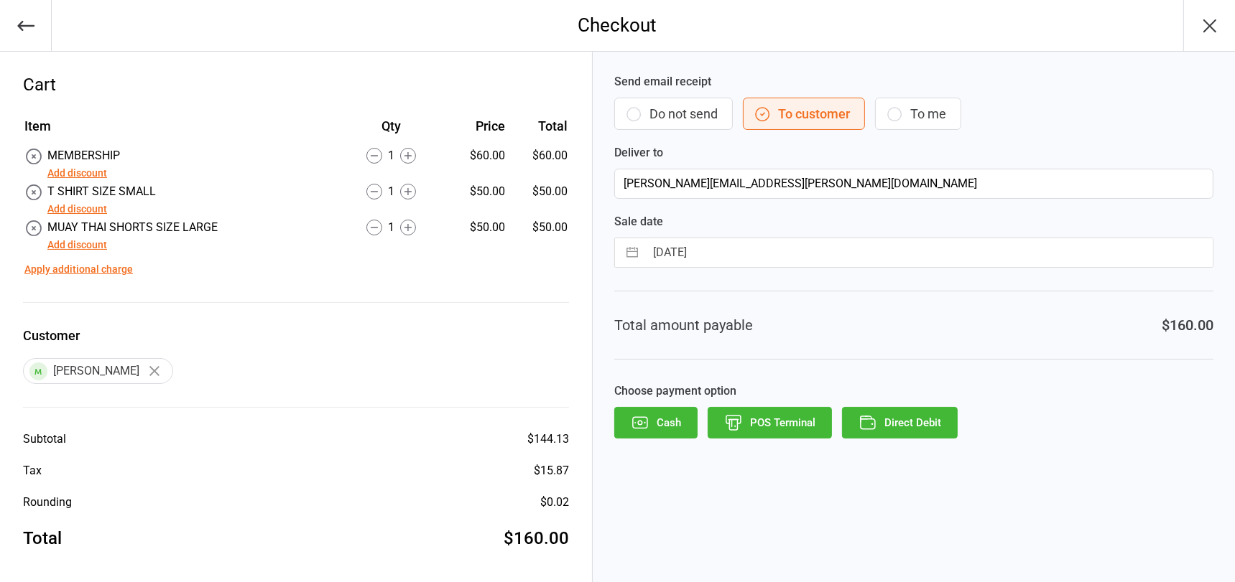
click at [78, 211] on button "Add discount" at bounding box center [77, 209] width 60 height 15
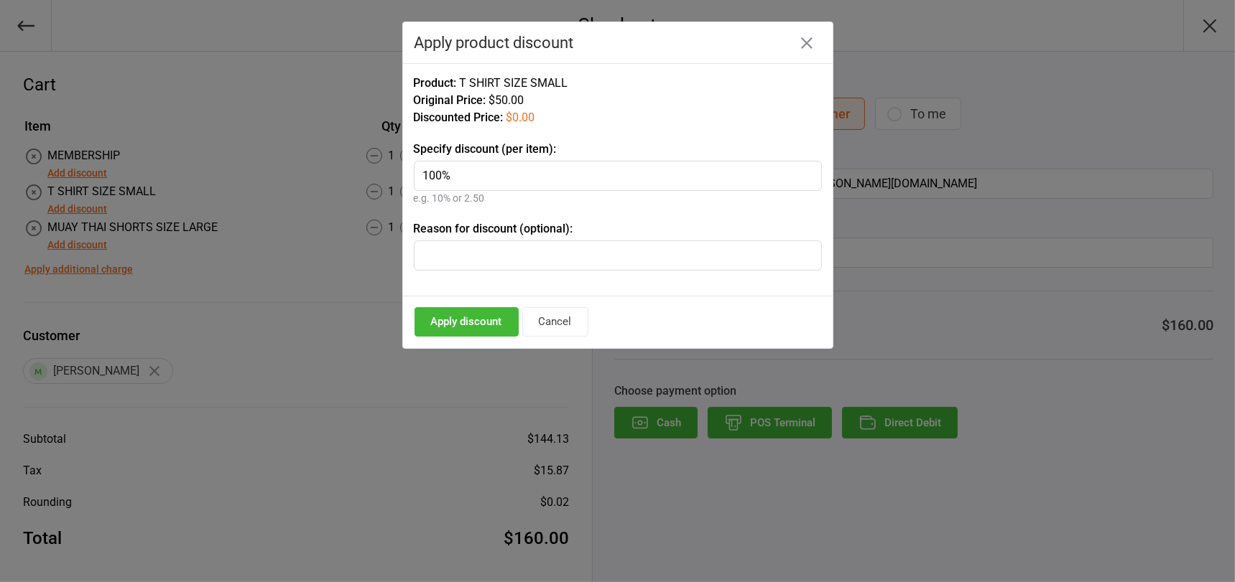
type input "100%"
click at [487, 317] on button "Apply discount" at bounding box center [466, 321] width 104 height 29
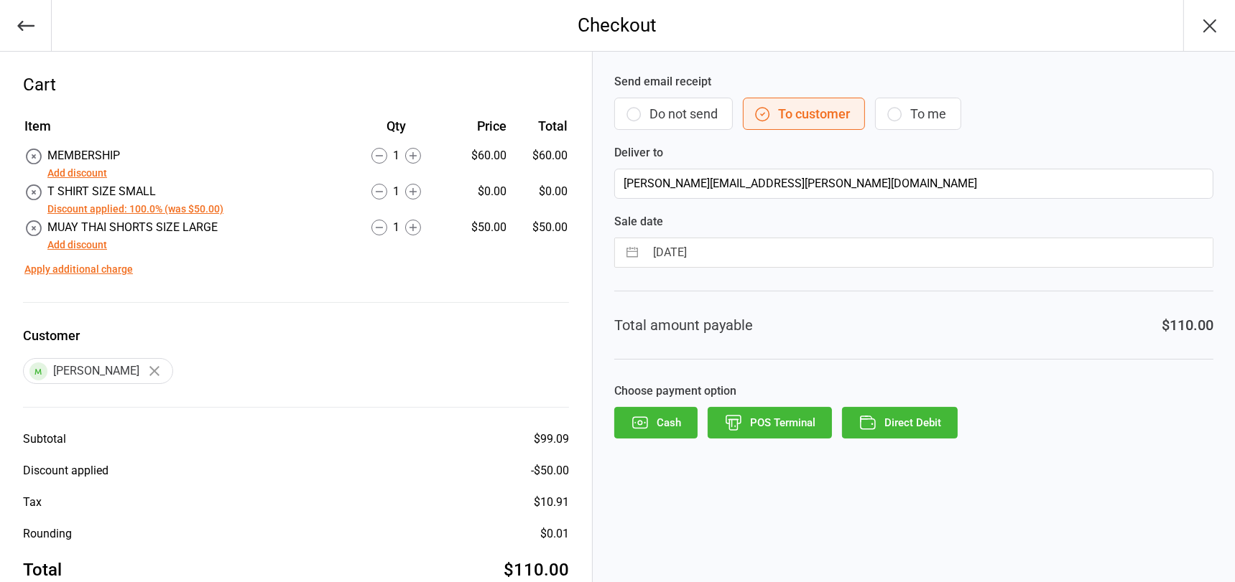
click at [84, 245] on button "Add discount" at bounding box center [77, 245] width 60 height 15
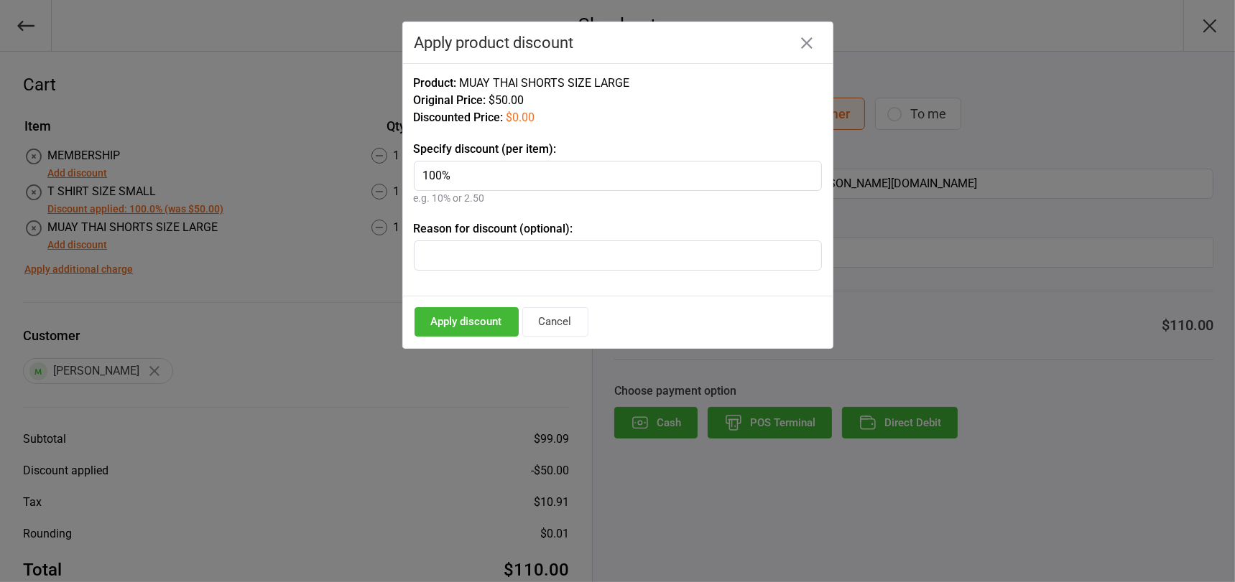
type input "100%"
click at [477, 317] on button "Apply discount" at bounding box center [466, 321] width 104 height 29
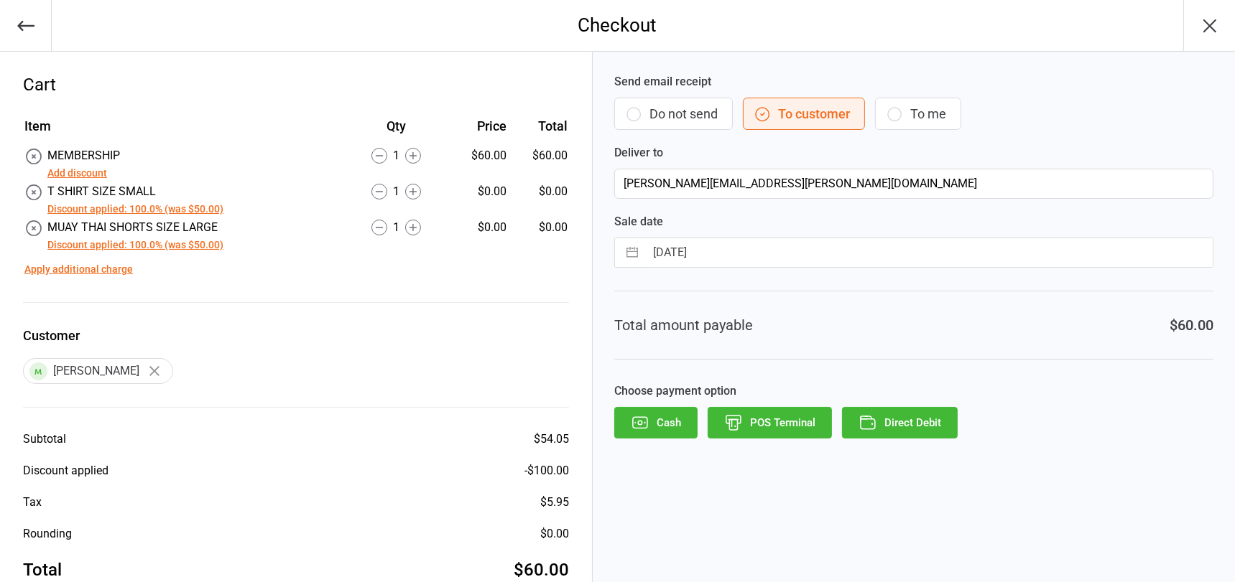
click at [807, 415] on button "POS Terminal" at bounding box center [769, 423] width 124 height 32
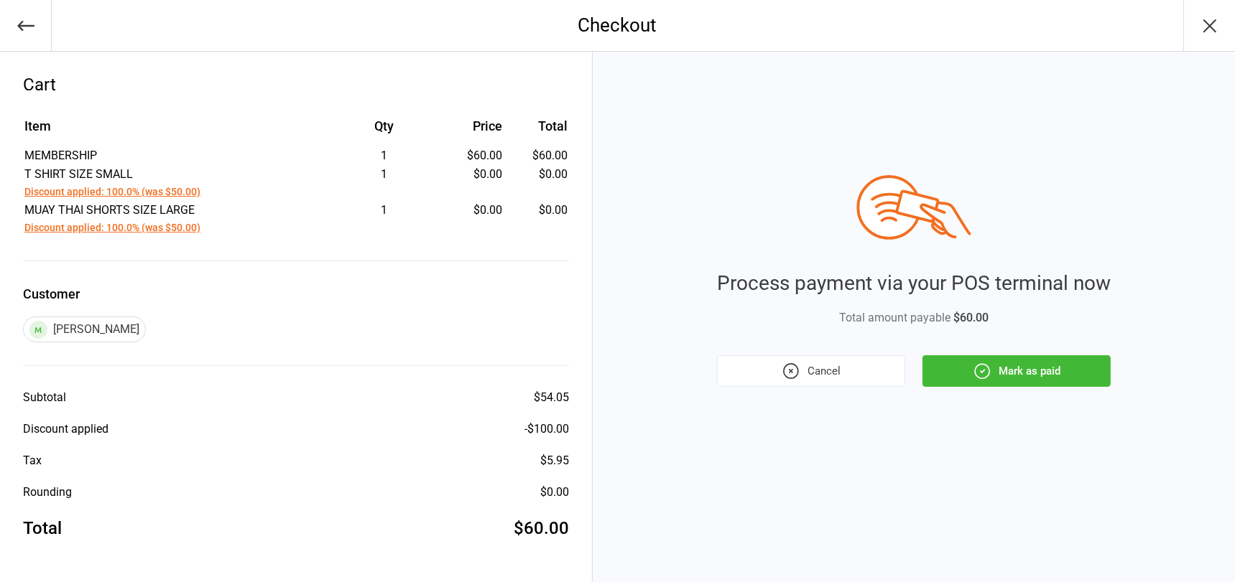
click at [1036, 363] on button "Mark as paid" at bounding box center [1016, 372] width 188 height 32
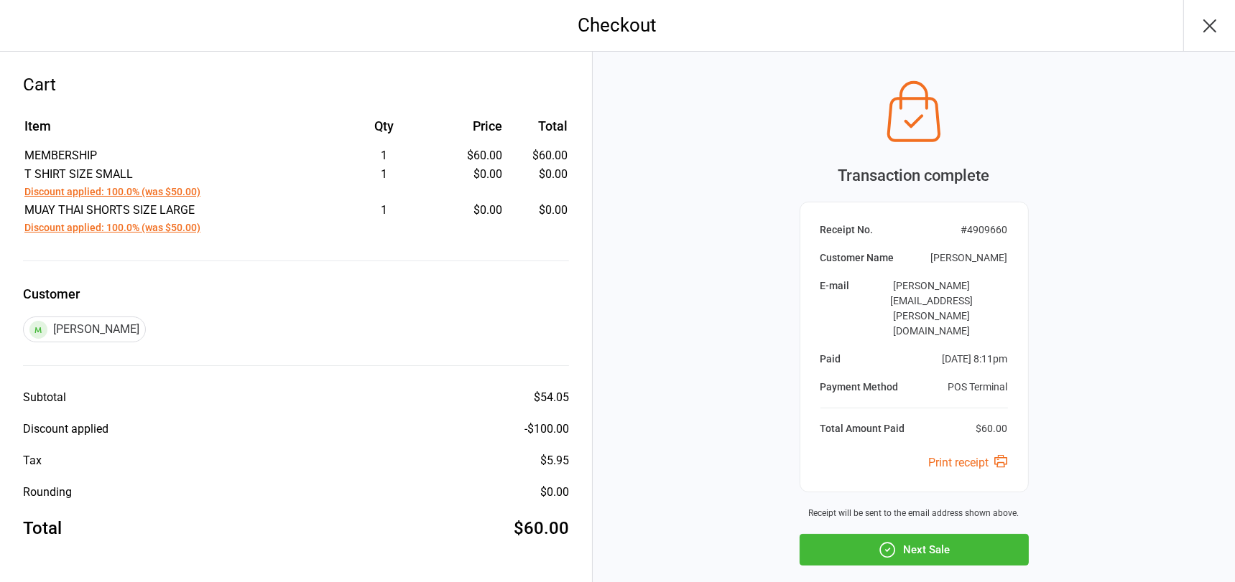
click at [934, 534] on button "Next Sale" at bounding box center [913, 550] width 229 height 32
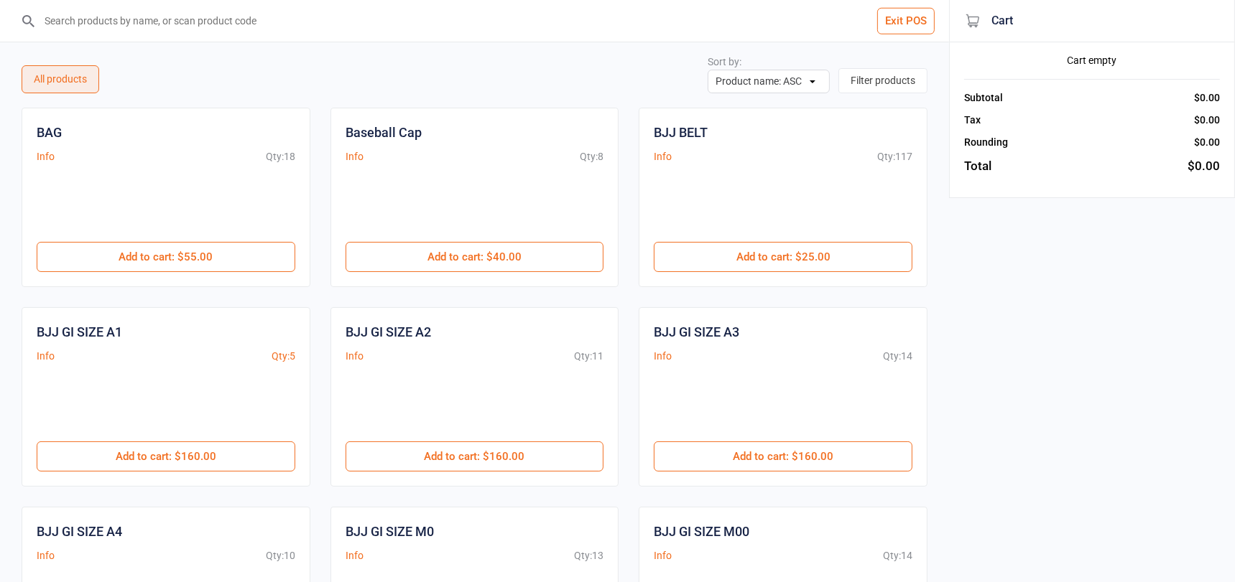
click at [101, 22] on input "search" at bounding box center [482, 21] width 891 height 42
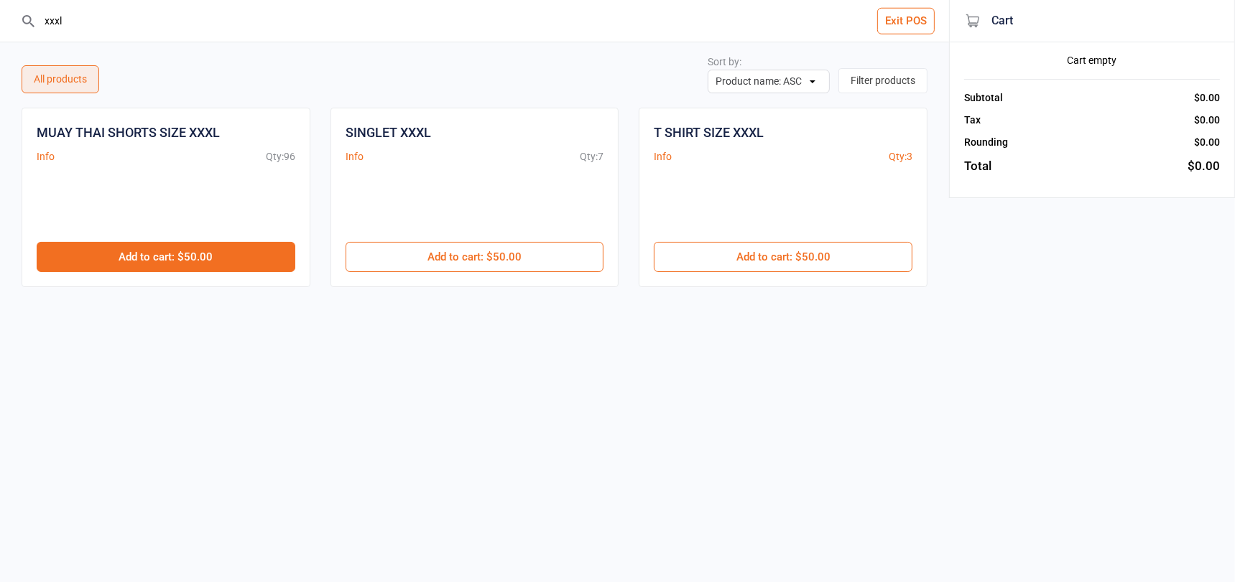
click at [147, 243] on button "Add to cart : $50.00" at bounding box center [166, 257] width 259 height 30
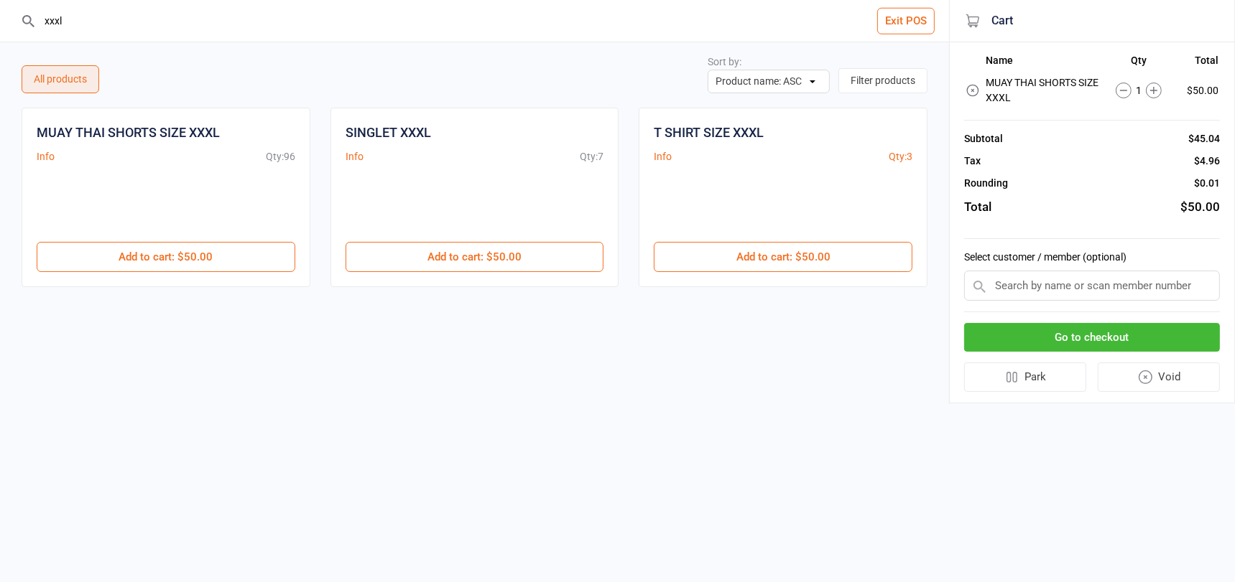
click at [69, 17] on input "xxxl" at bounding box center [482, 21] width 891 height 42
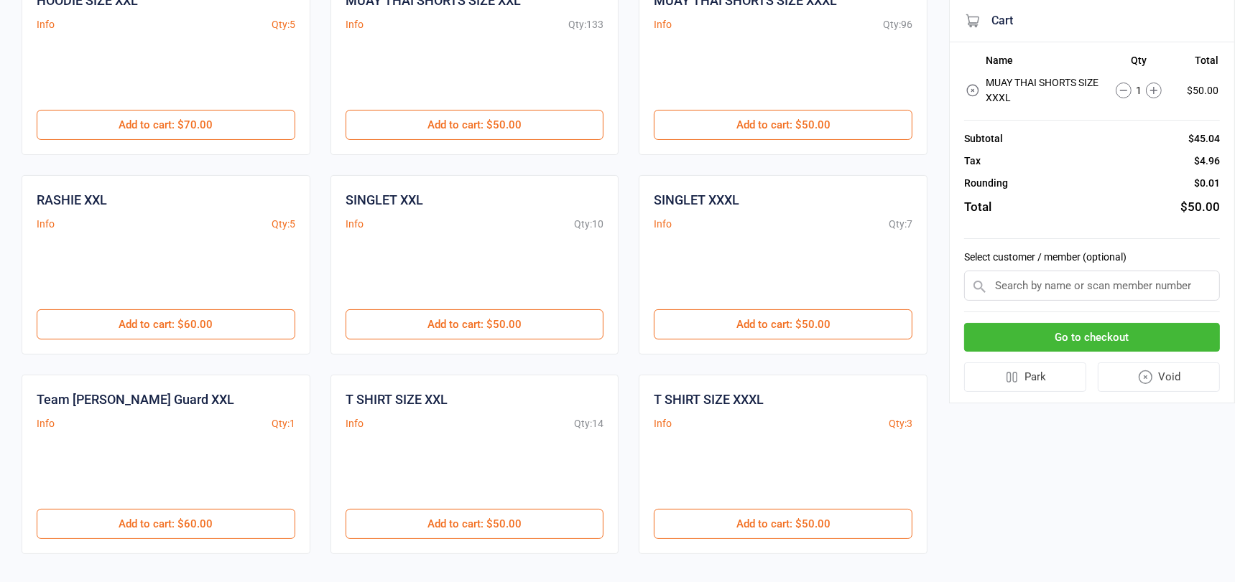
scroll to position [180, 0]
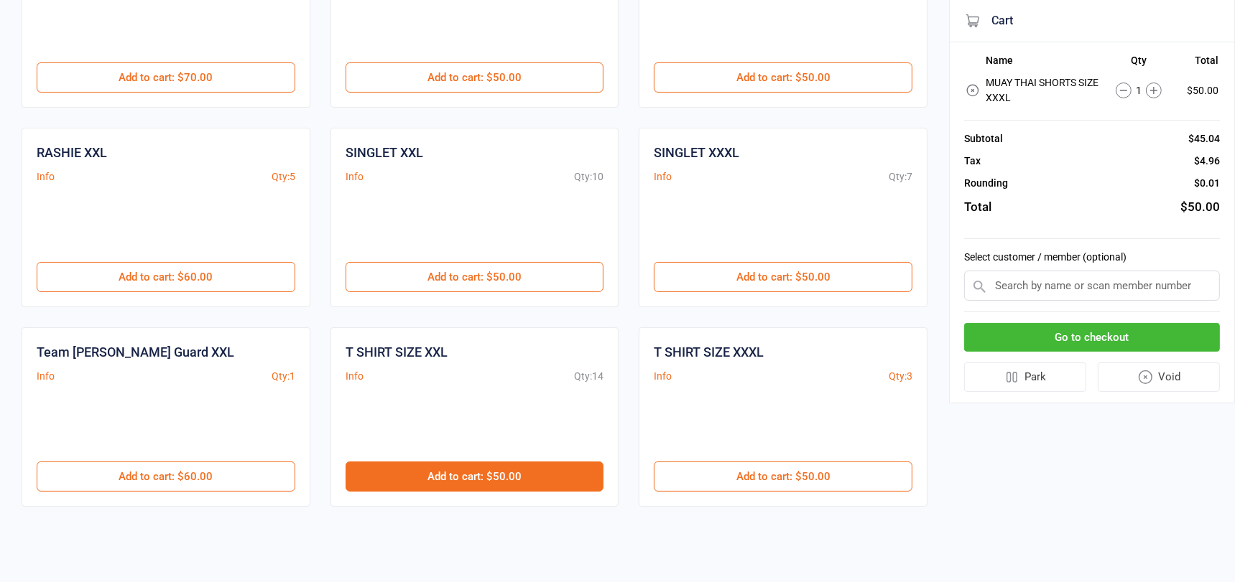
type input "xxl"
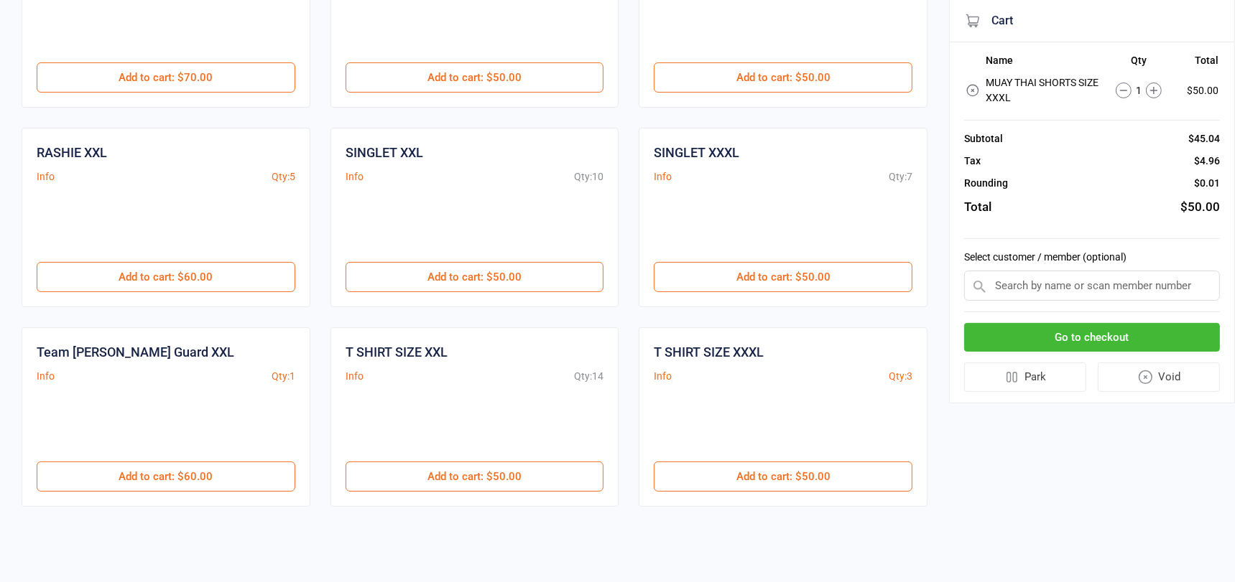
drag, startPoint x: 445, startPoint y: 467, endPoint x: 425, endPoint y: 453, distance: 24.3
click at [445, 467] on button "Add to cart : $50.00" at bounding box center [474, 477] width 259 height 30
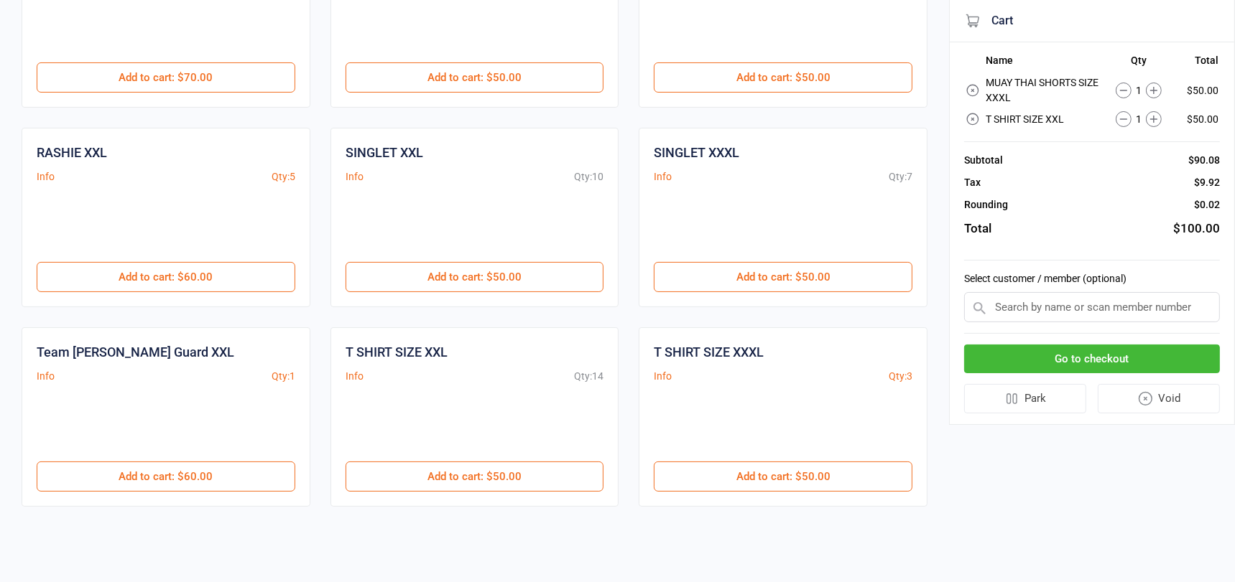
click at [1016, 312] on input "text" at bounding box center [1092, 307] width 256 height 30
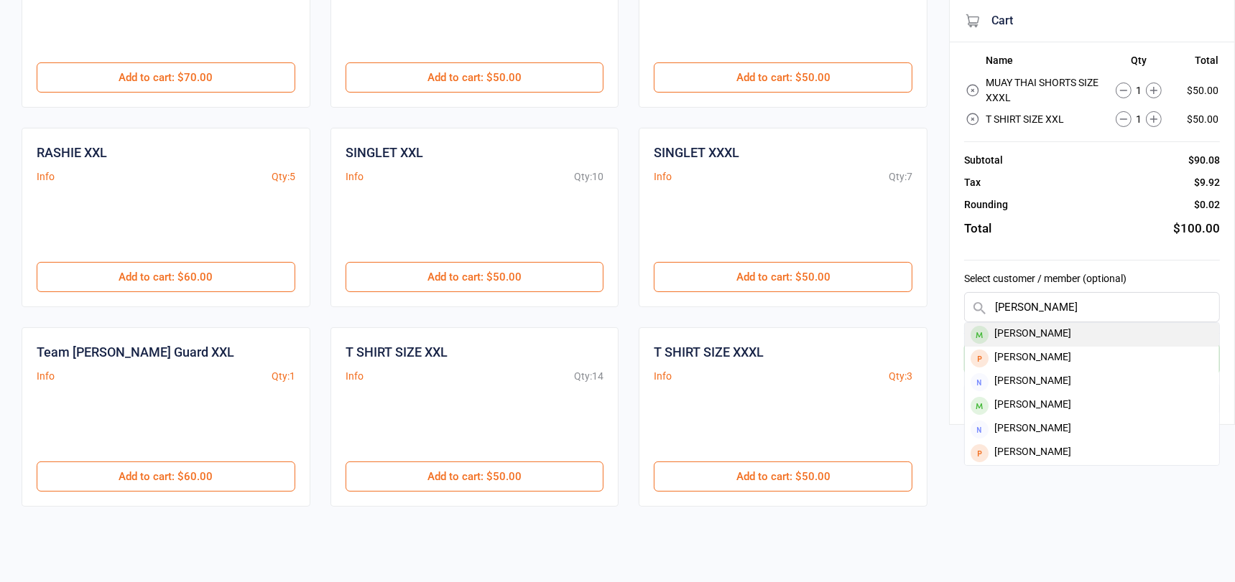
type input "kirston"
click at [993, 330] on div "Kirston Cremen" at bounding box center [1092, 335] width 254 height 24
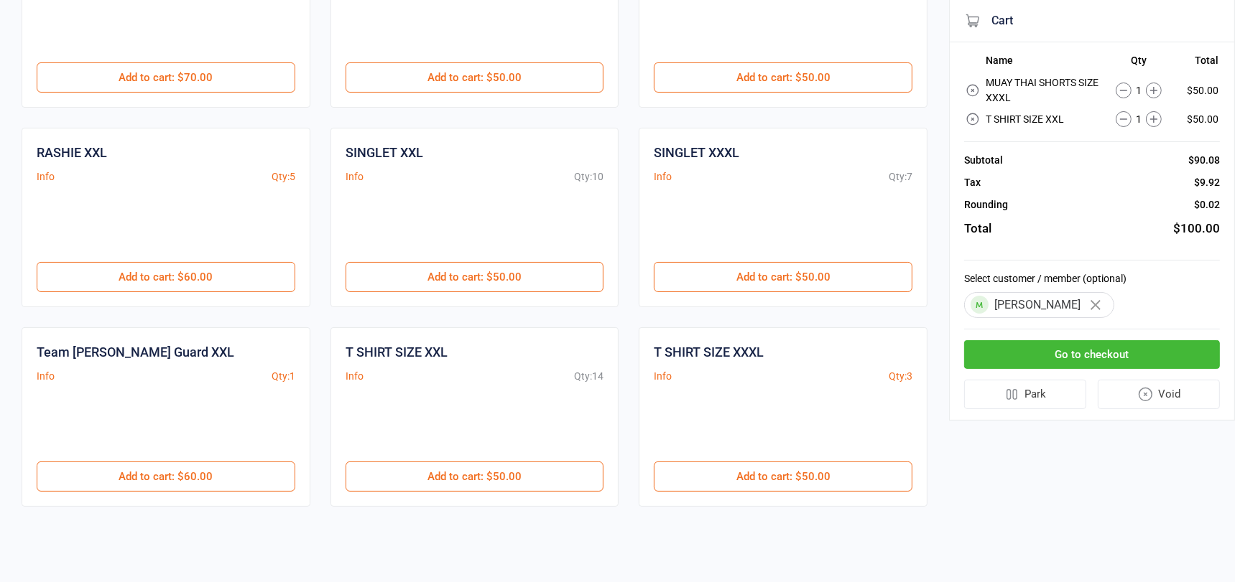
scroll to position [0, 0]
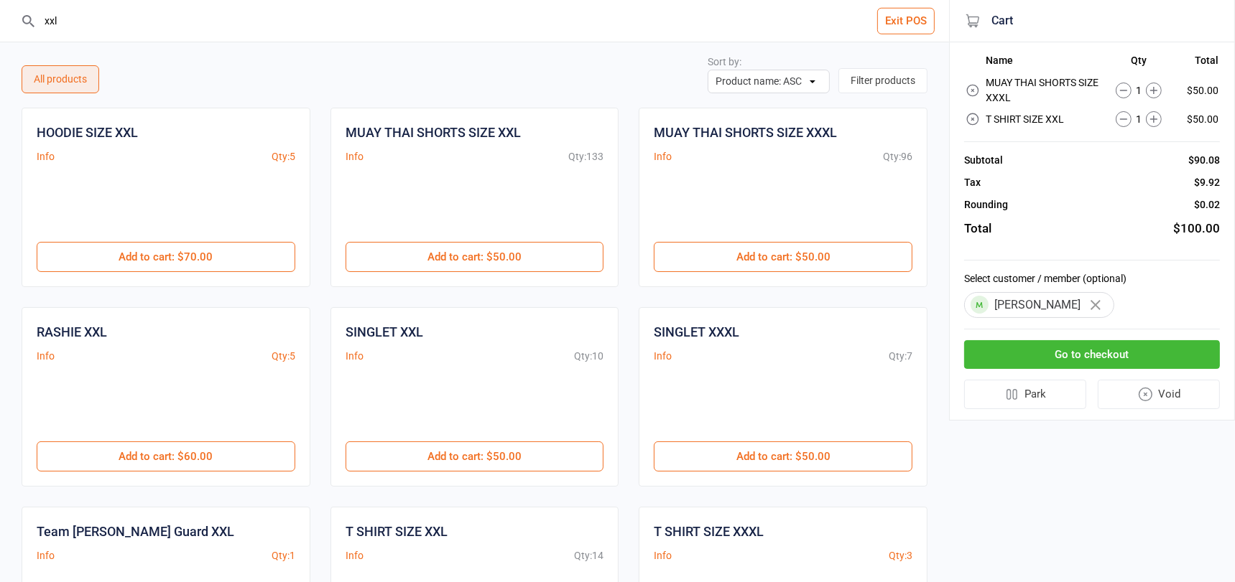
click at [140, 14] on input "xxl" at bounding box center [482, 21] width 891 height 42
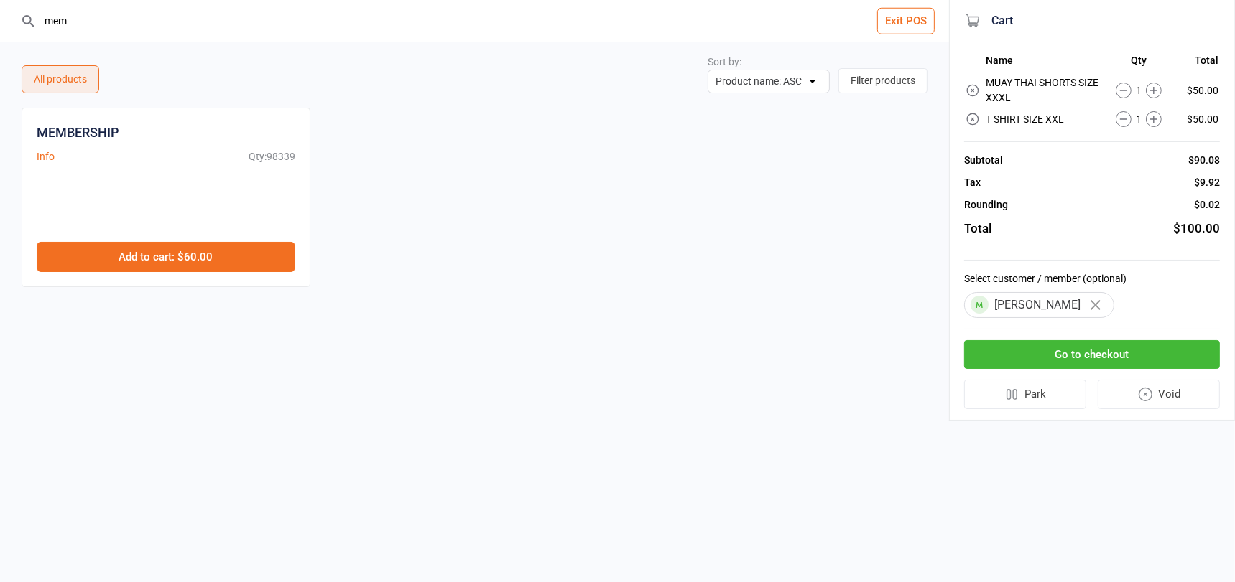
type input "mem"
drag, startPoint x: 205, startPoint y: 250, endPoint x: 205, endPoint y: 241, distance: 8.6
click at [205, 250] on button "Add to cart : $60.00" at bounding box center [166, 257] width 259 height 30
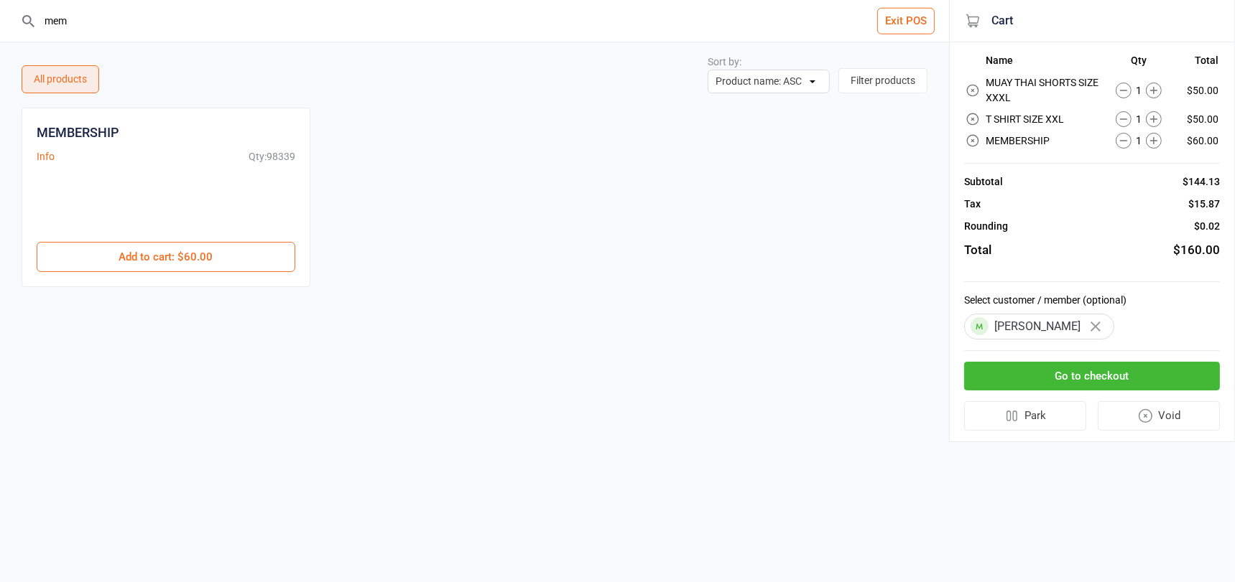
click at [1080, 370] on button "Go to checkout" at bounding box center [1092, 376] width 256 height 29
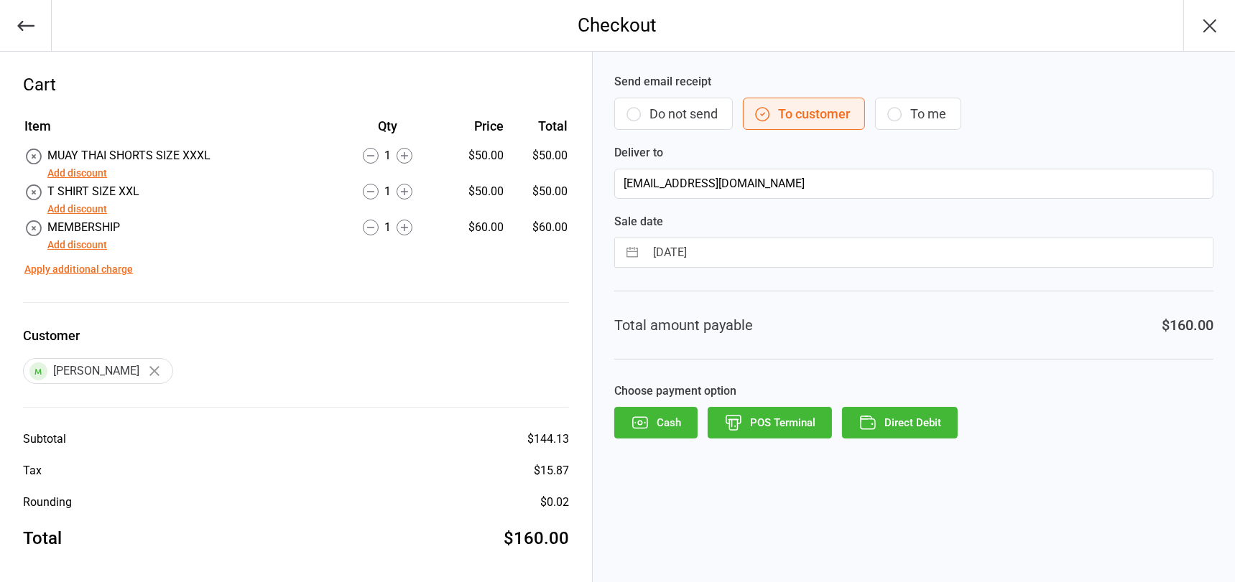
click at [78, 173] on button "Add discount" at bounding box center [77, 173] width 60 height 15
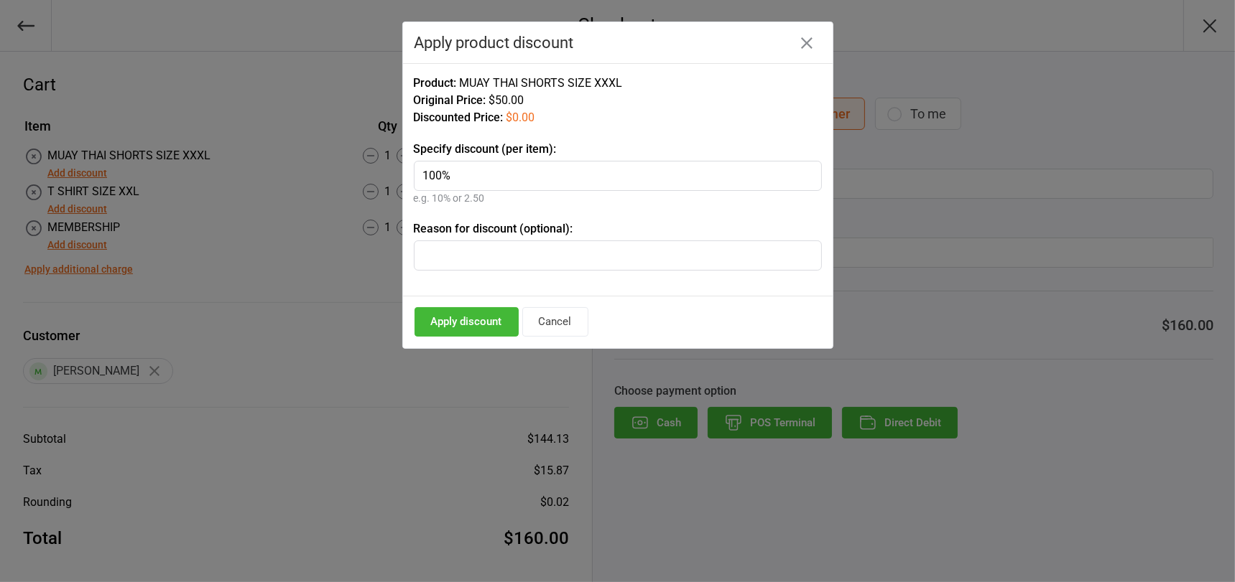
type input "100%"
click at [477, 316] on button "Apply discount" at bounding box center [466, 321] width 104 height 29
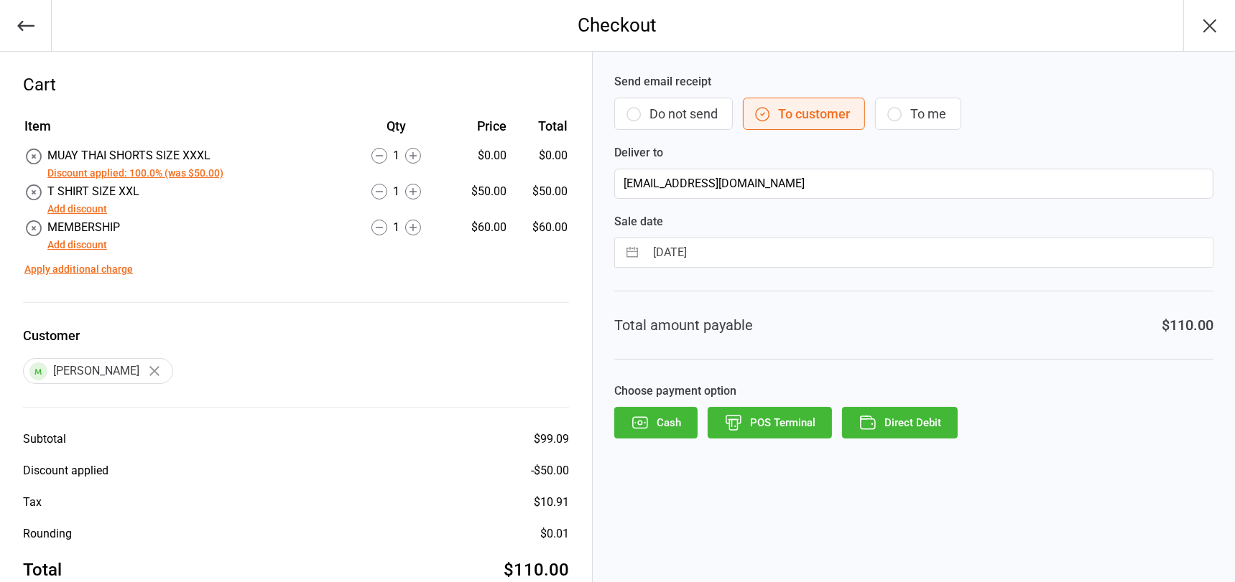
click at [89, 208] on button "Add discount" at bounding box center [77, 209] width 60 height 15
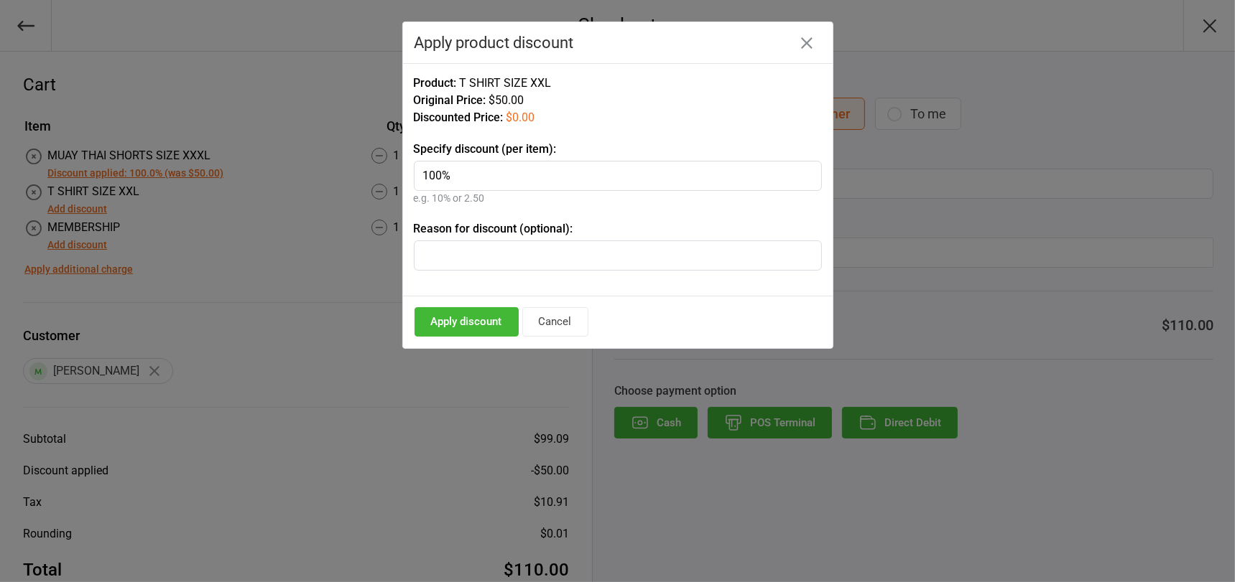
type input "100%"
click at [450, 319] on button "Apply discount" at bounding box center [466, 321] width 104 height 29
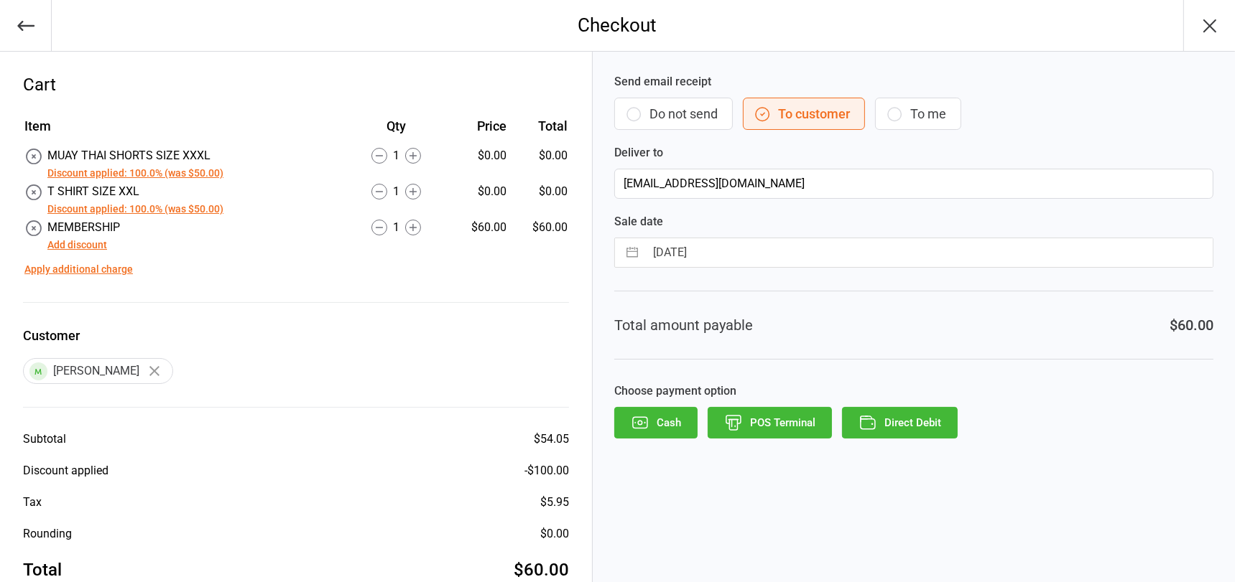
click at [757, 421] on button "POS Terminal" at bounding box center [769, 423] width 124 height 32
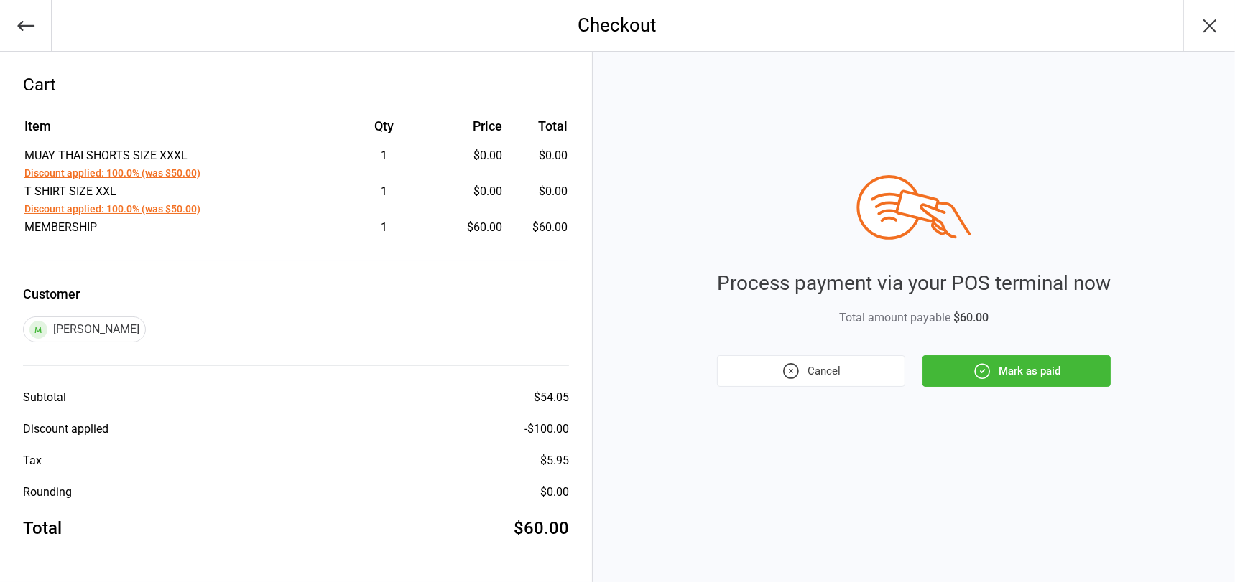
click at [1042, 361] on button "Mark as paid" at bounding box center [1016, 372] width 188 height 32
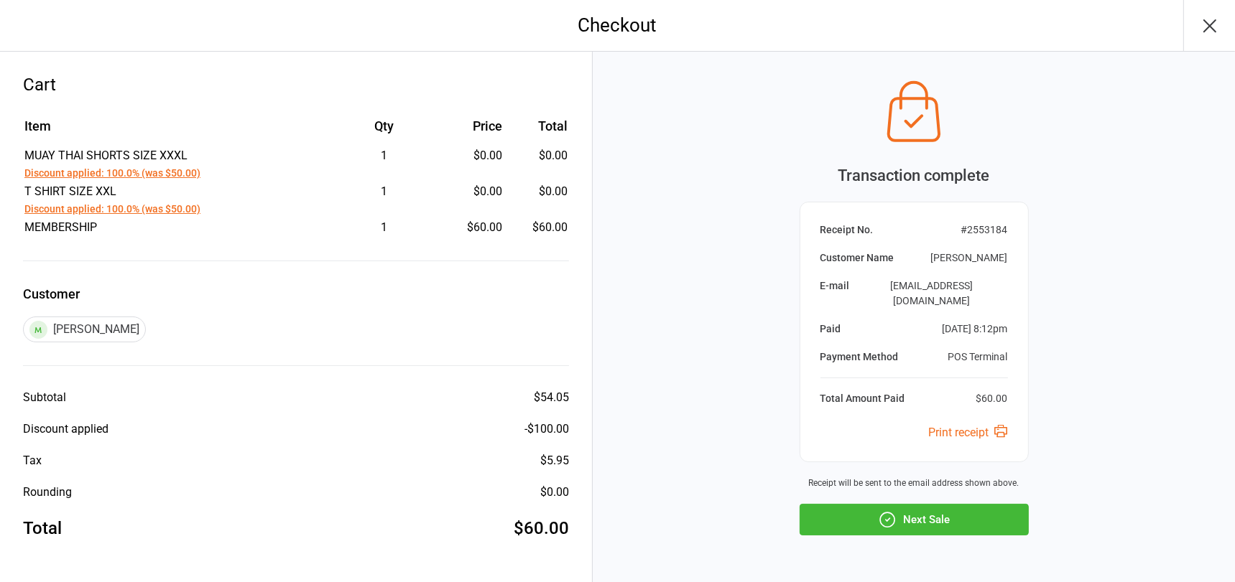
click at [953, 504] on button "Next Sale" at bounding box center [913, 520] width 229 height 32
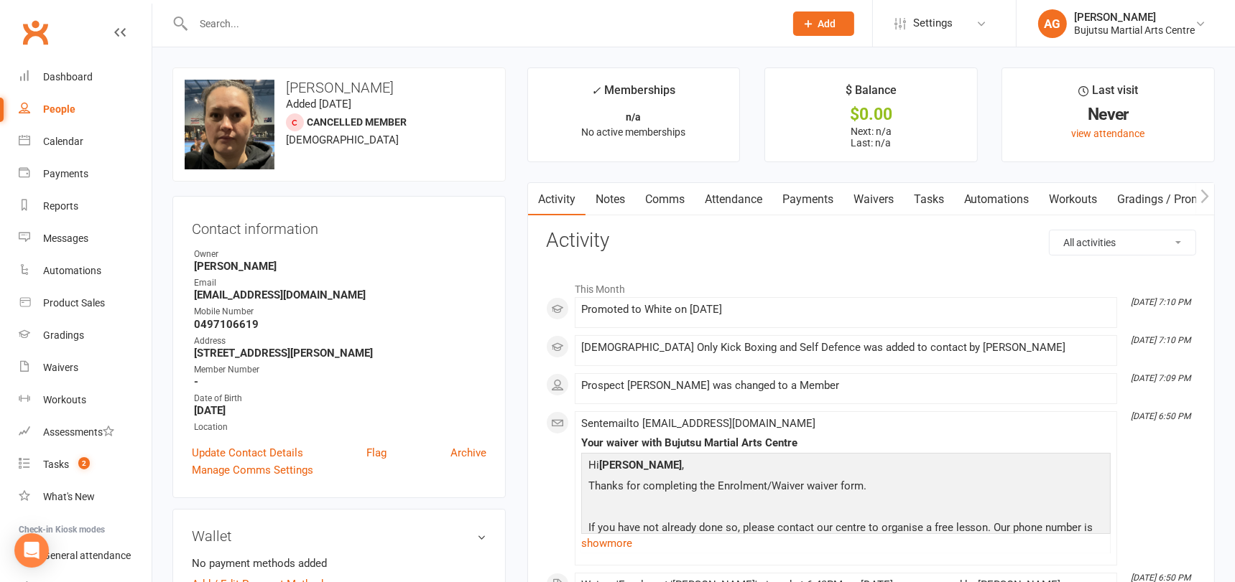
click at [728, 195] on link "Attendance" at bounding box center [734, 199] width 78 height 33
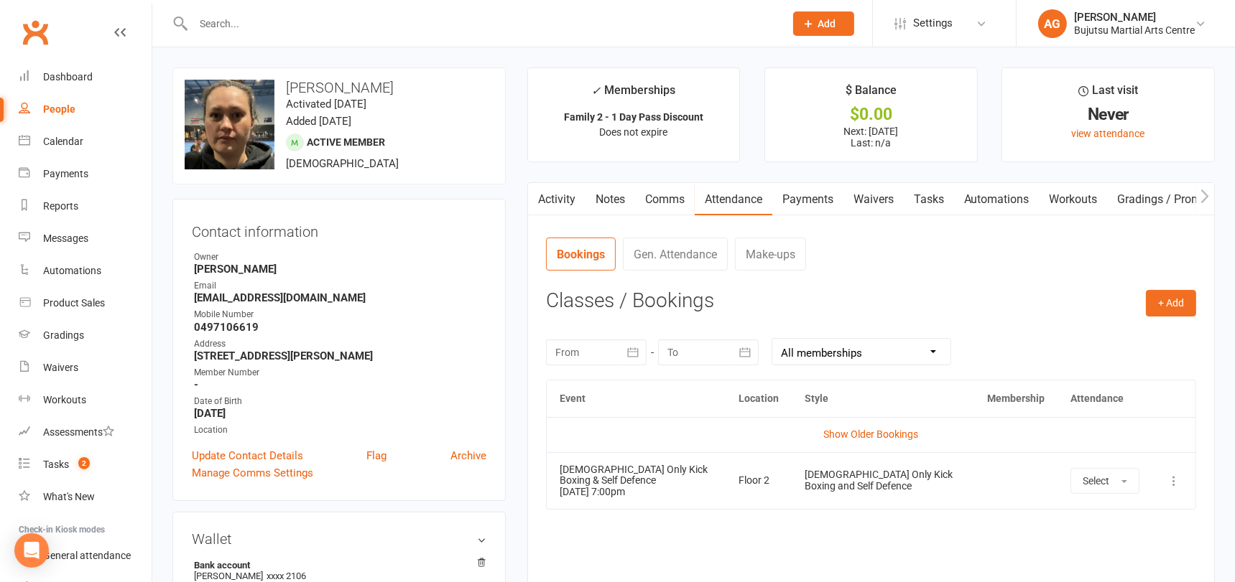
click at [1172, 482] on icon at bounding box center [1173, 481] width 14 height 14
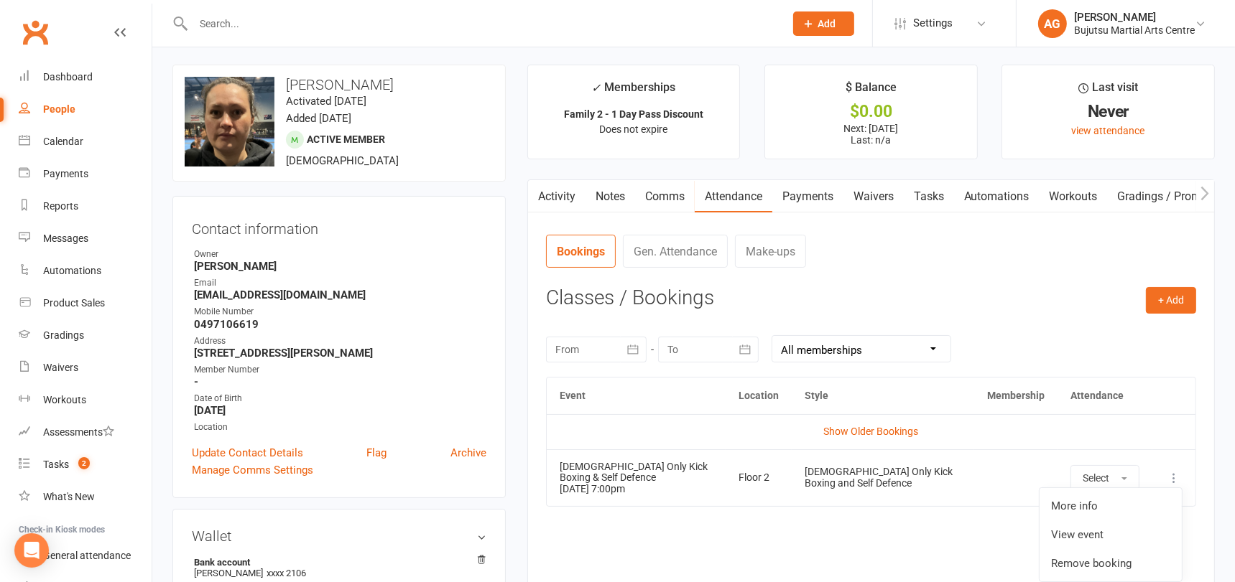
scroll to position [4, 0]
click at [566, 190] on link "Activity" at bounding box center [556, 196] width 57 height 33
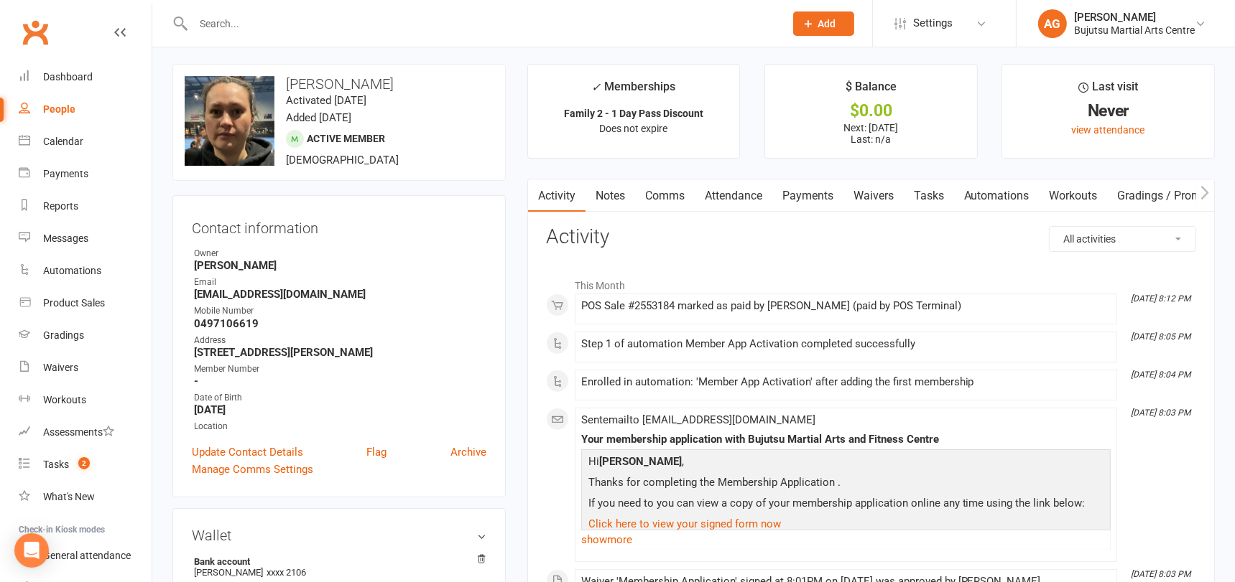
click at [731, 192] on link "Attendance" at bounding box center [734, 196] width 78 height 33
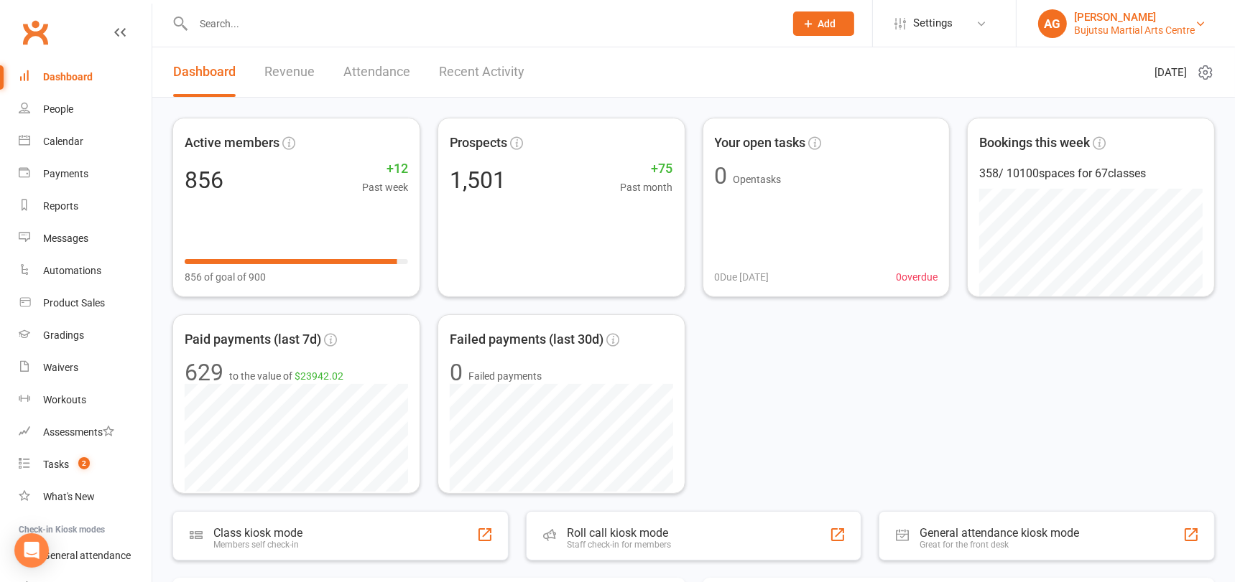
click at [1118, 24] on div "Bujutsu Martial Arts Centre" at bounding box center [1134, 30] width 121 height 13
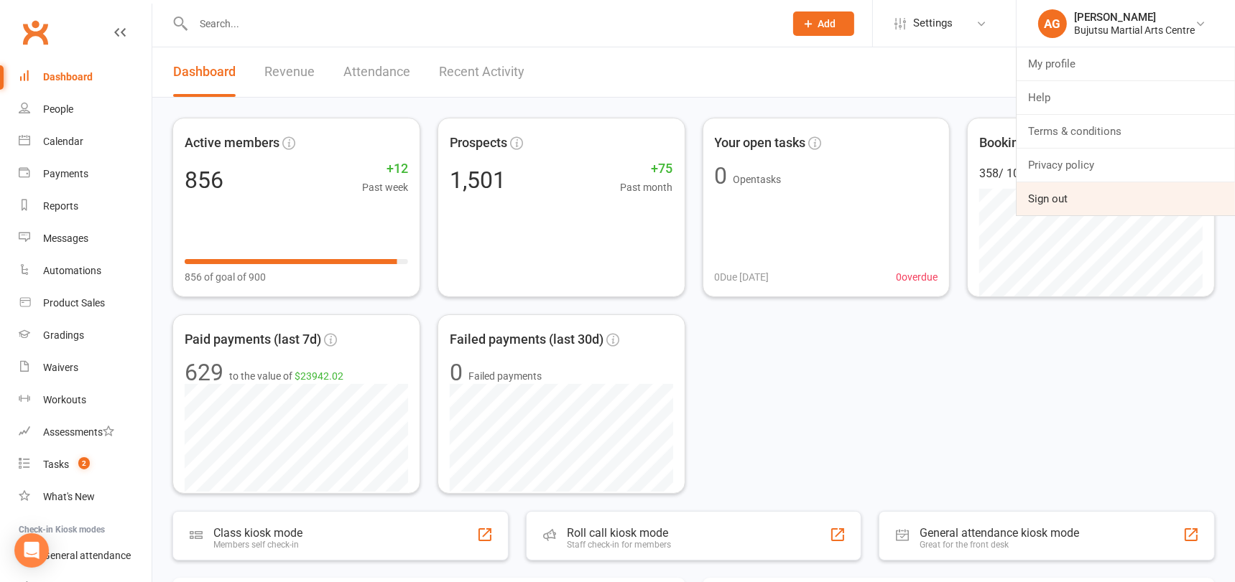
click at [1038, 196] on link "Sign out" at bounding box center [1125, 198] width 218 height 33
